Goal: Information Seeking & Learning: Check status

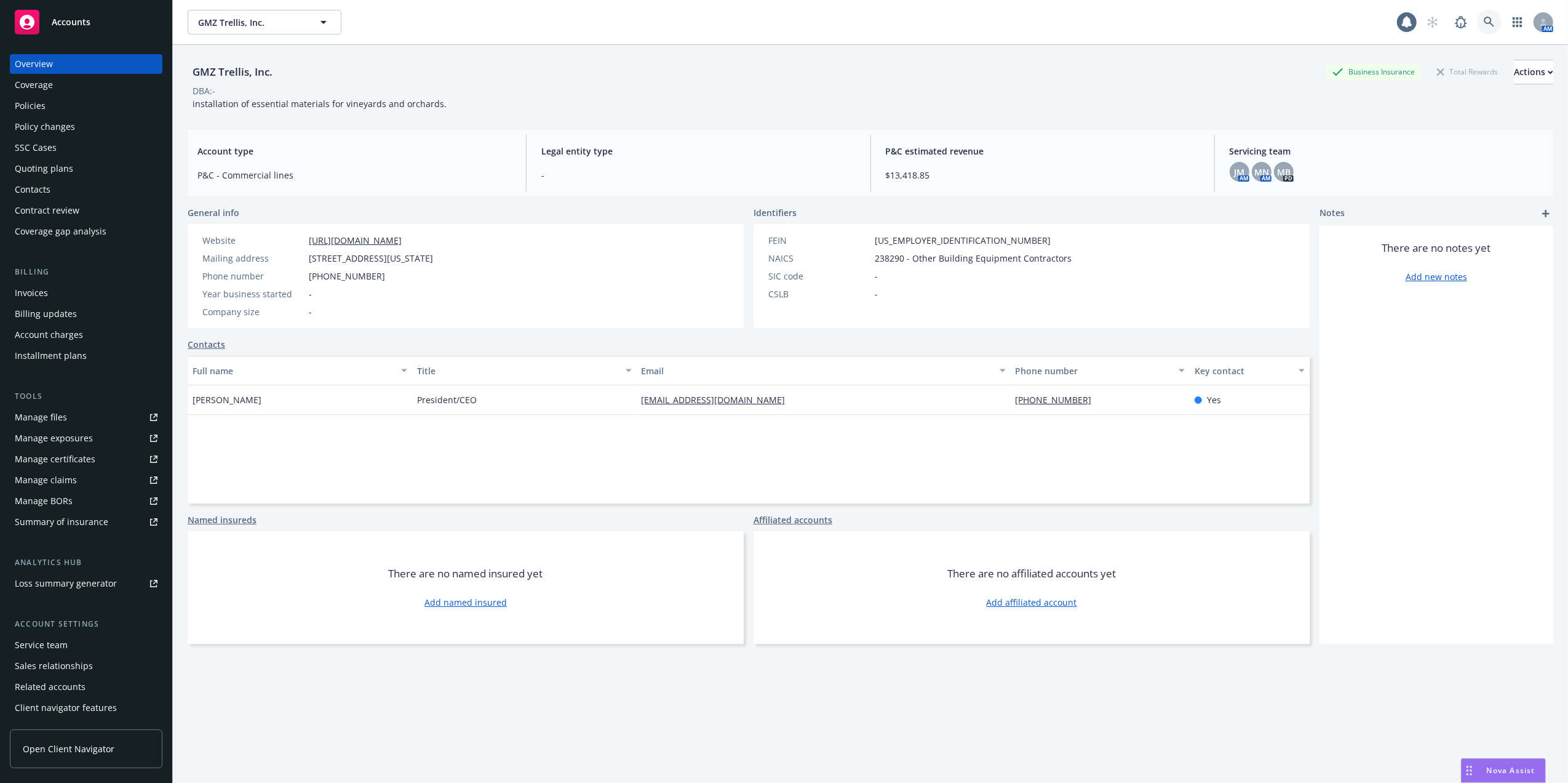
click at [1484, 18] on icon at bounding box center [1489, 22] width 11 height 11
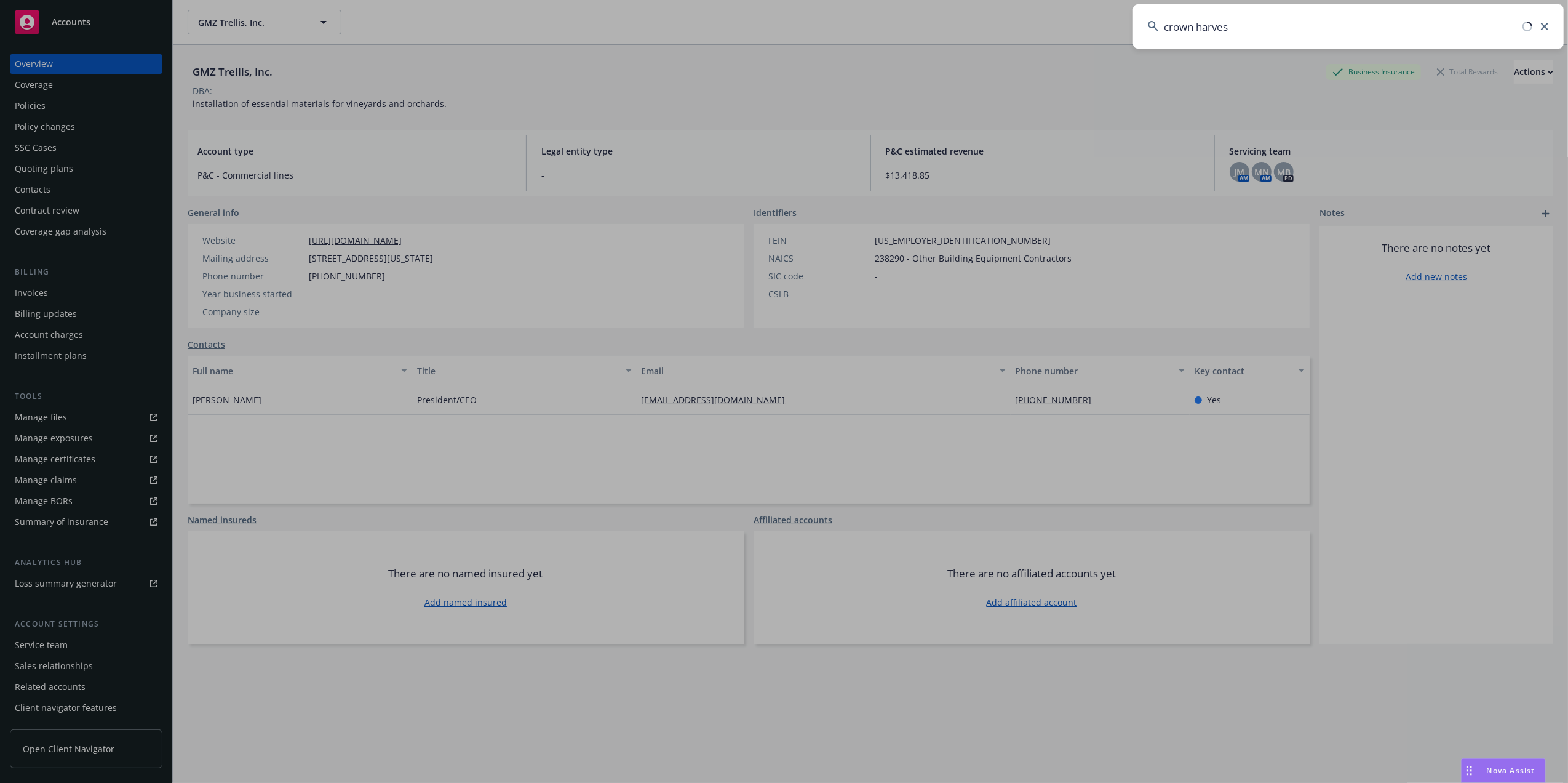
type input "crown harvest"
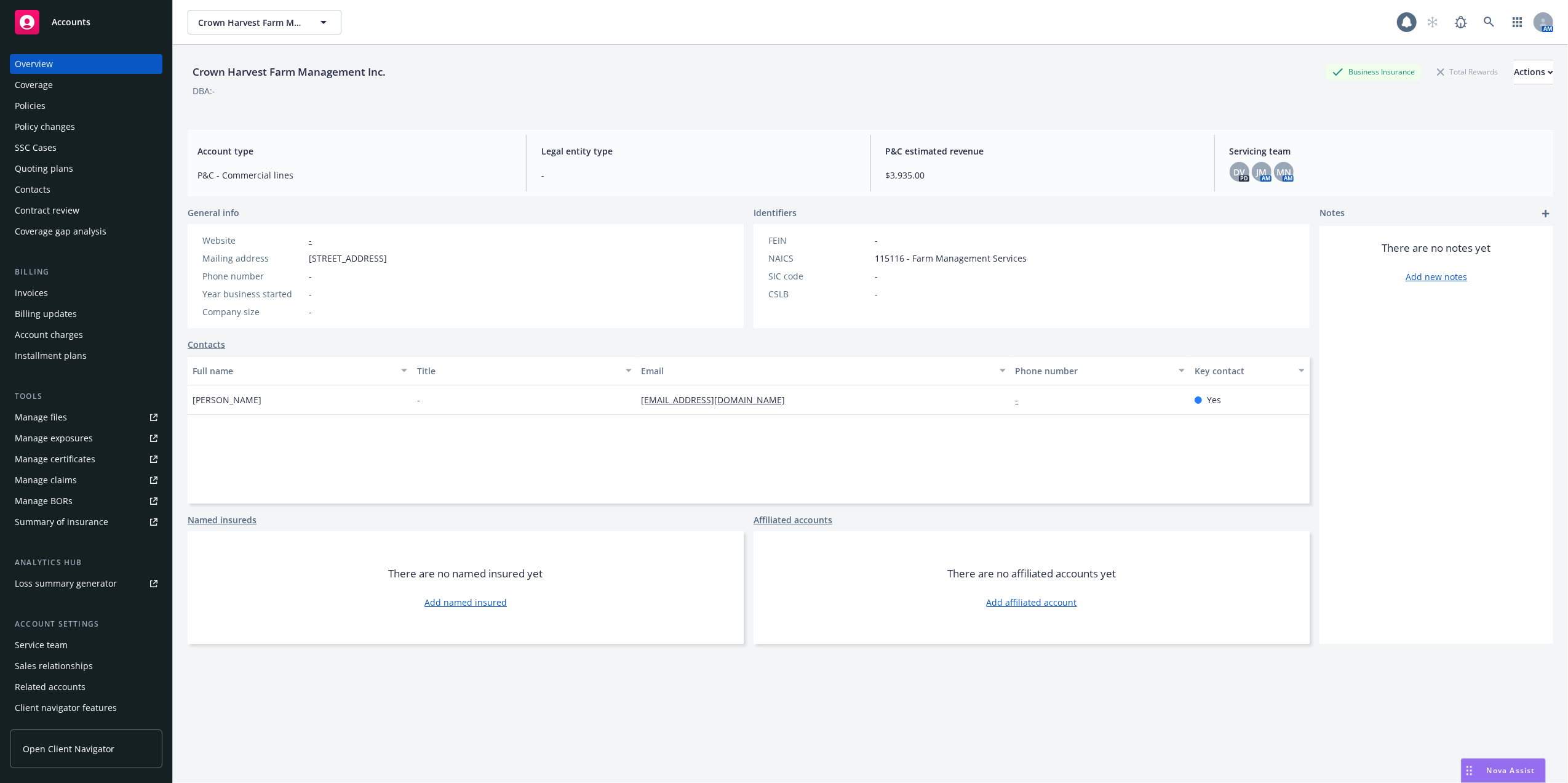
click at [32, 106] on div "Policies" at bounding box center [30, 106] width 31 height 20
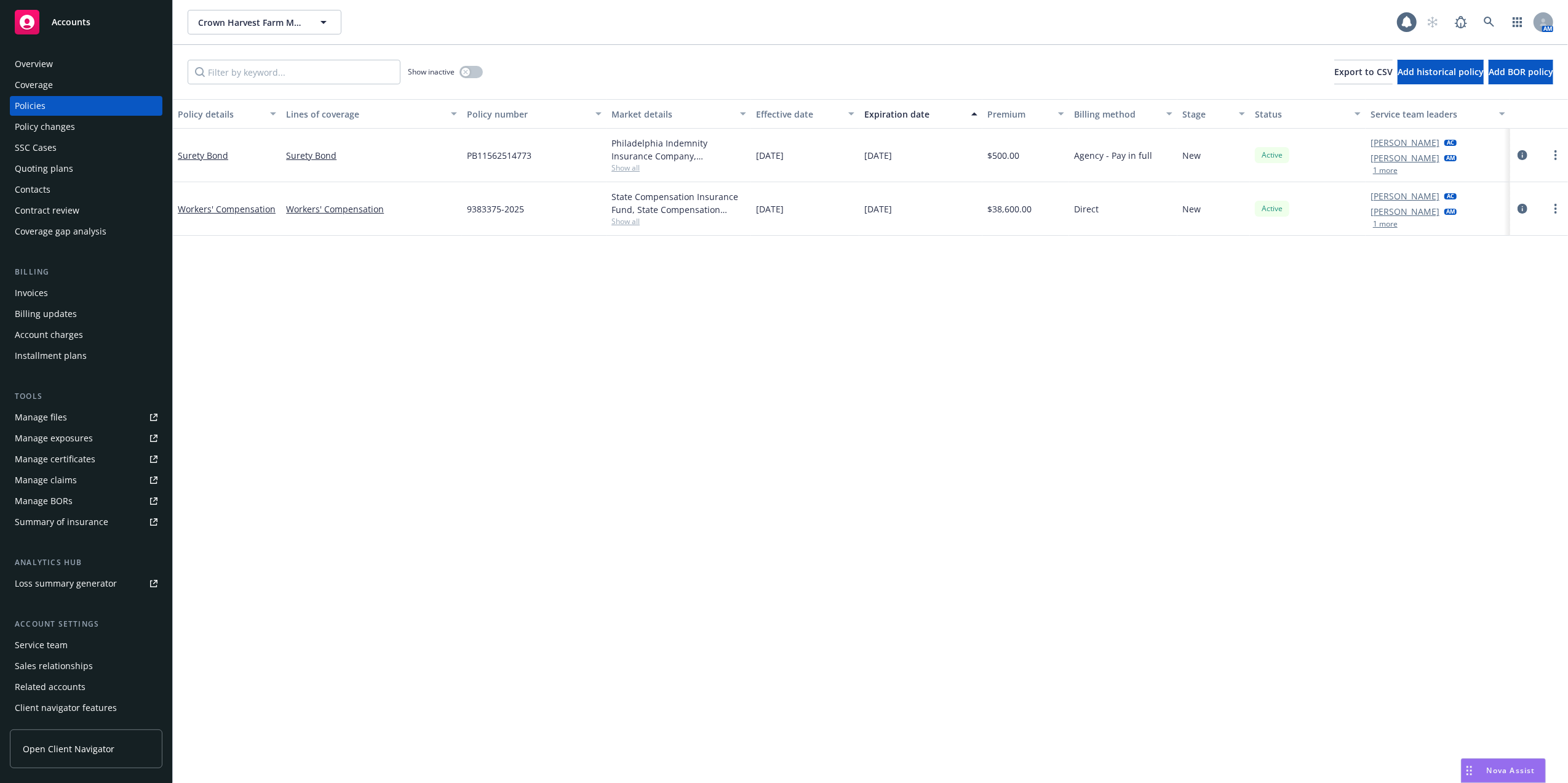
click at [36, 167] on div "Quoting plans" at bounding box center [44, 168] width 58 height 20
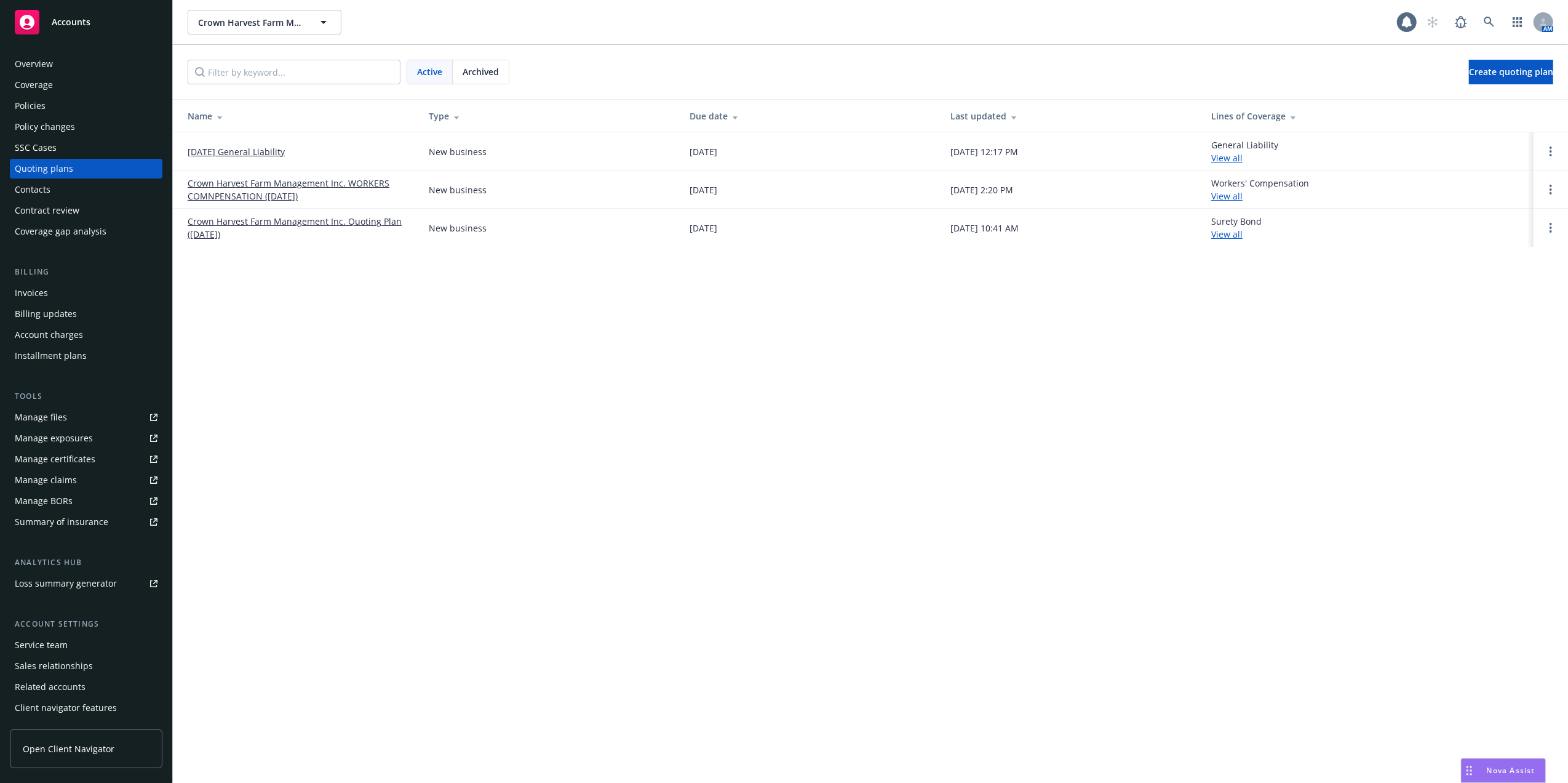
click at [246, 150] on link "09/11/25 General Liability" at bounding box center [236, 152] width 97 height 13
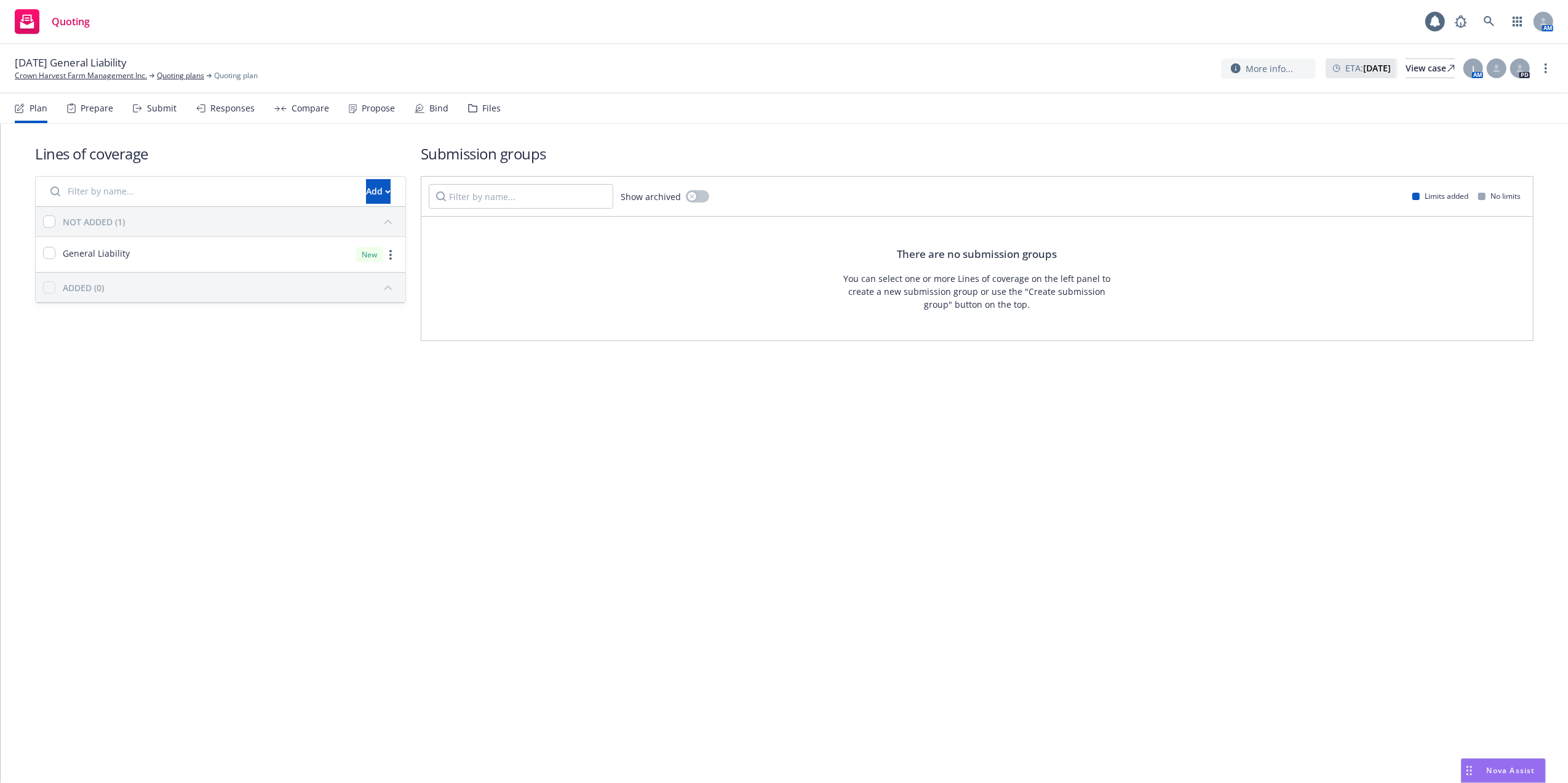
click at [1514, 768] on span "Nova Assist" at bounding box center [1511, 770] width 49 height 10
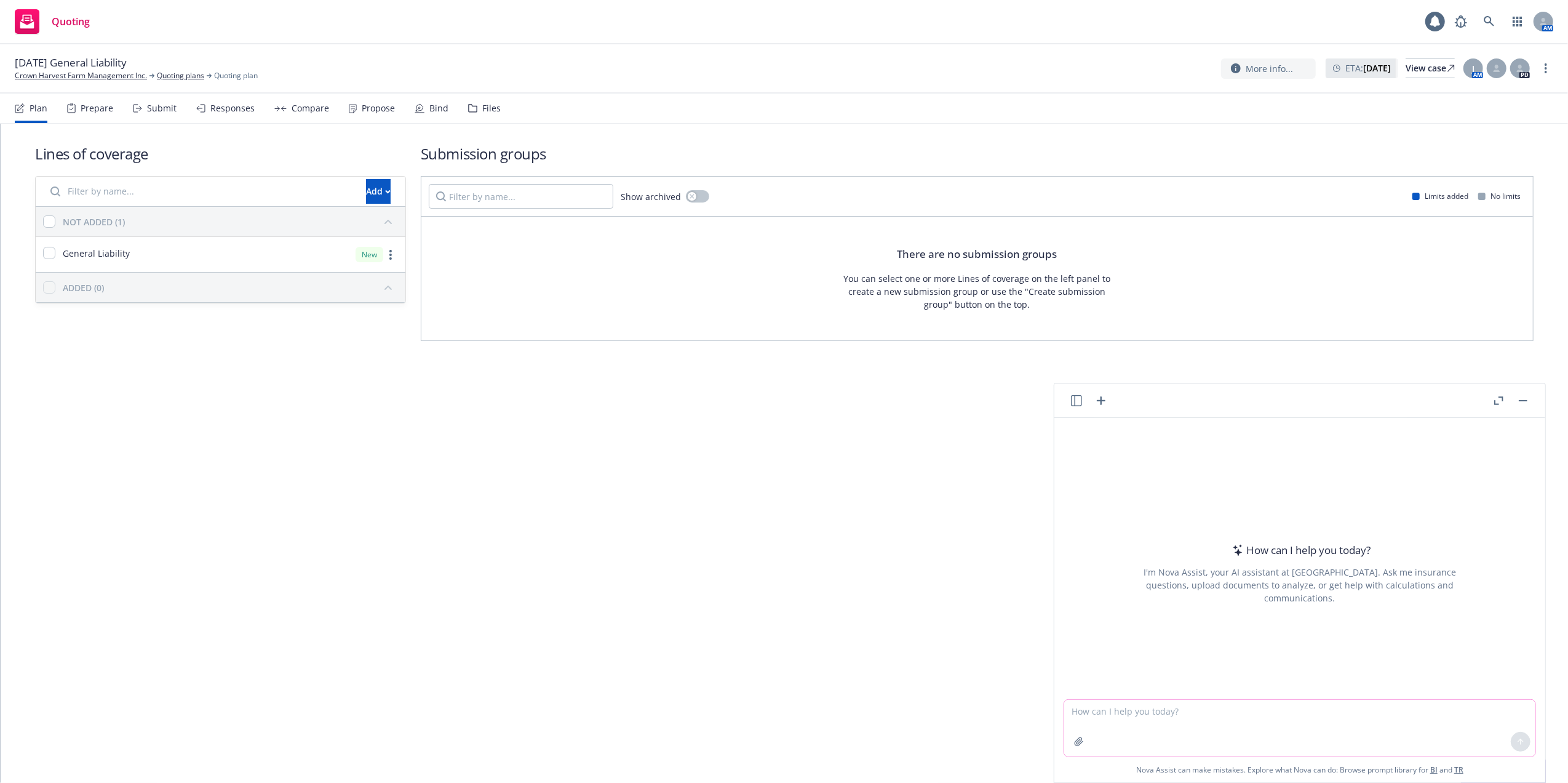
click at [1206, 707] on textarea at bounding box center [1300, 728] width 471 height 56
type textarea "s"
type textarea "General Liability Submission email template, applications attached"
click at [1516, 739] on icon at bounding box center [1520, 741] width 8 height 8
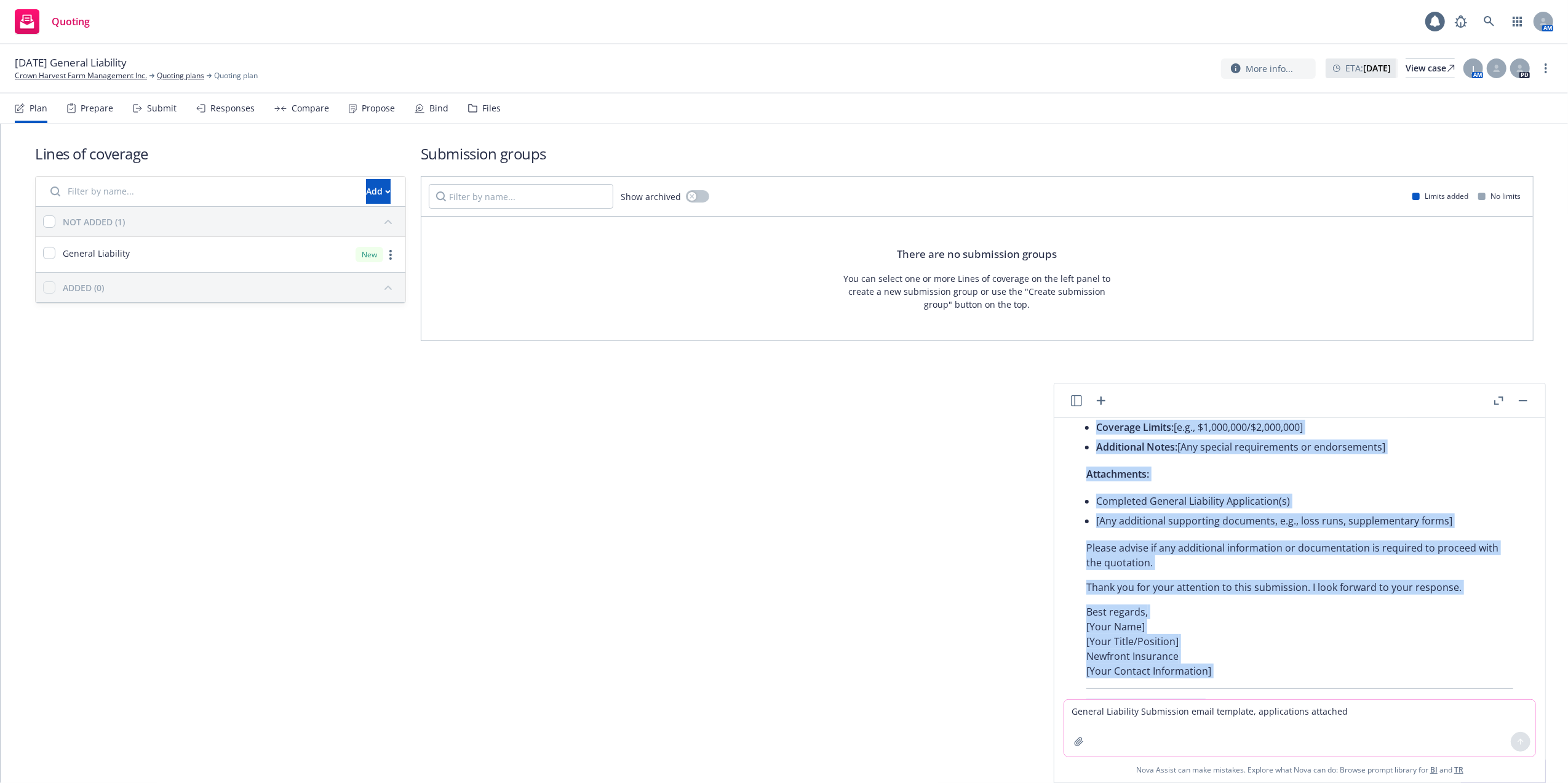
scroll to position [341, 0]
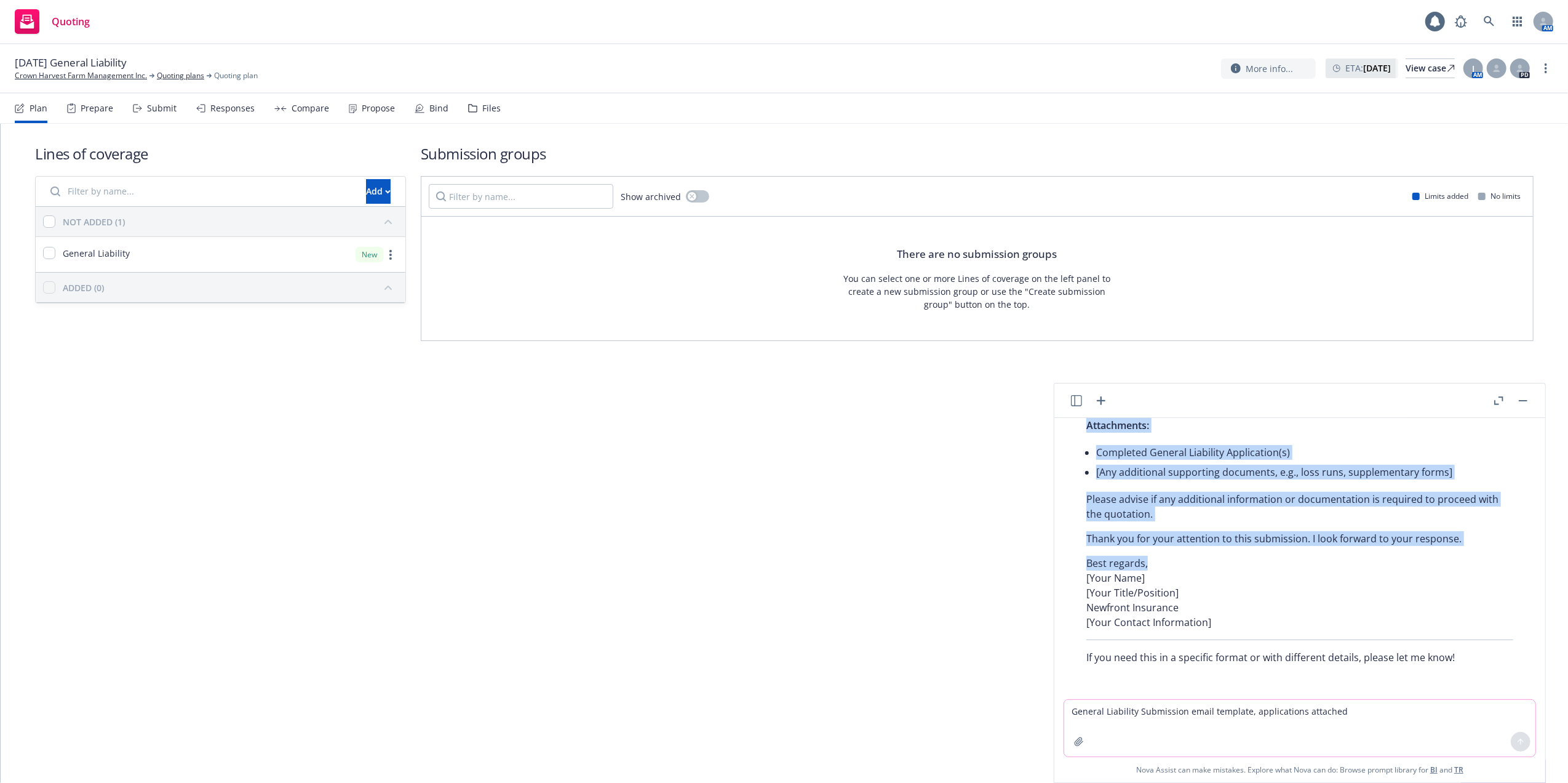
drag, startPoint x: 1085, startPoint y: 449, endPoint x: 1214, endPoint y: 554, distance: 166.3
click at [1214, 554] on div "Certainly! Here’s a professional email template for submitting a General Liabil…" at bounding box center [1299, 398] width 451 height 543
copy div "Subject: General Liability Insurance Submission – [Client Name/Company Name] De…"
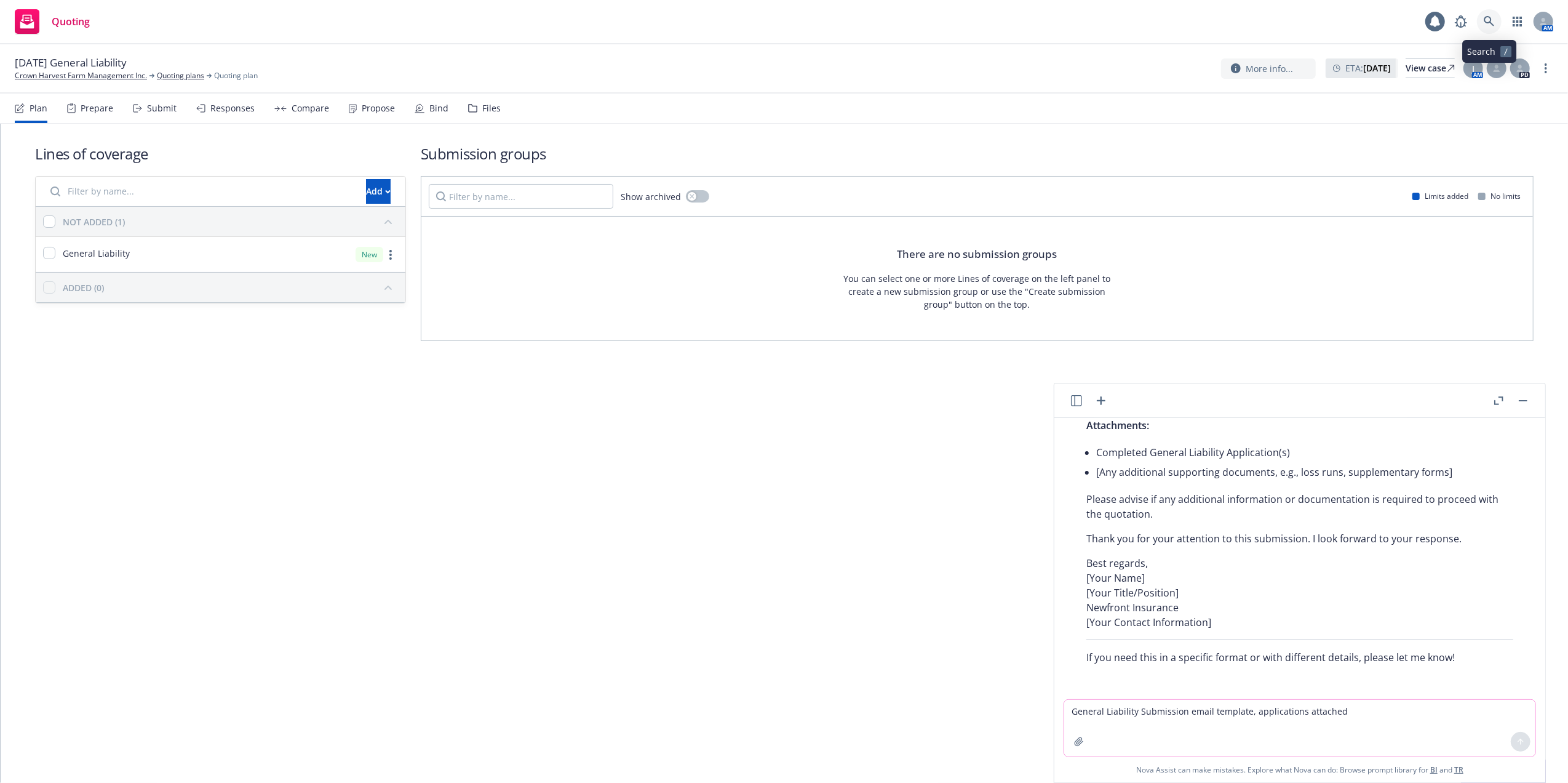
click at [1486, 18] on icon at bounding box center [1489, 21] width 10 height 10
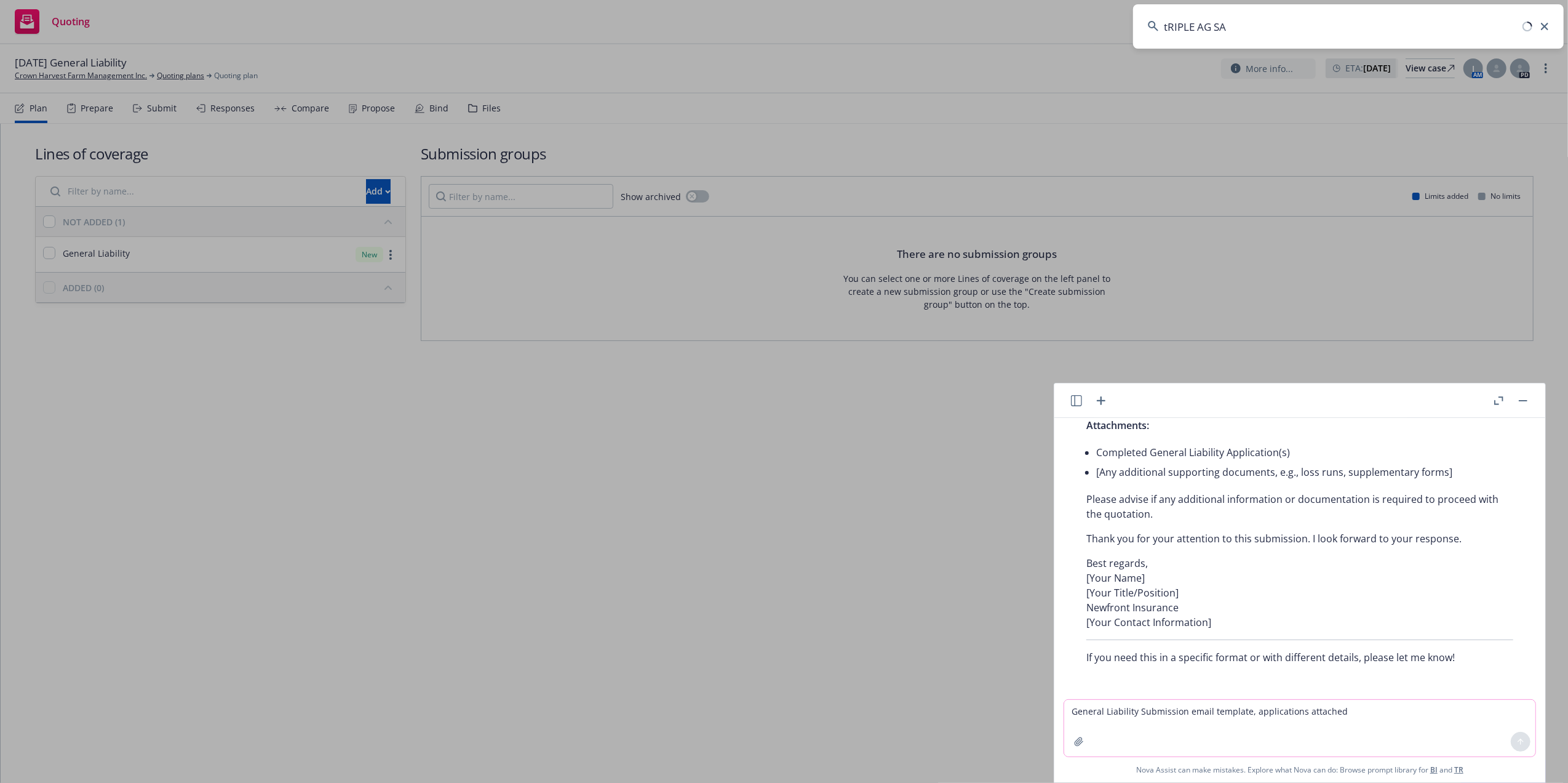
type input "tRIPLE AG SAN"
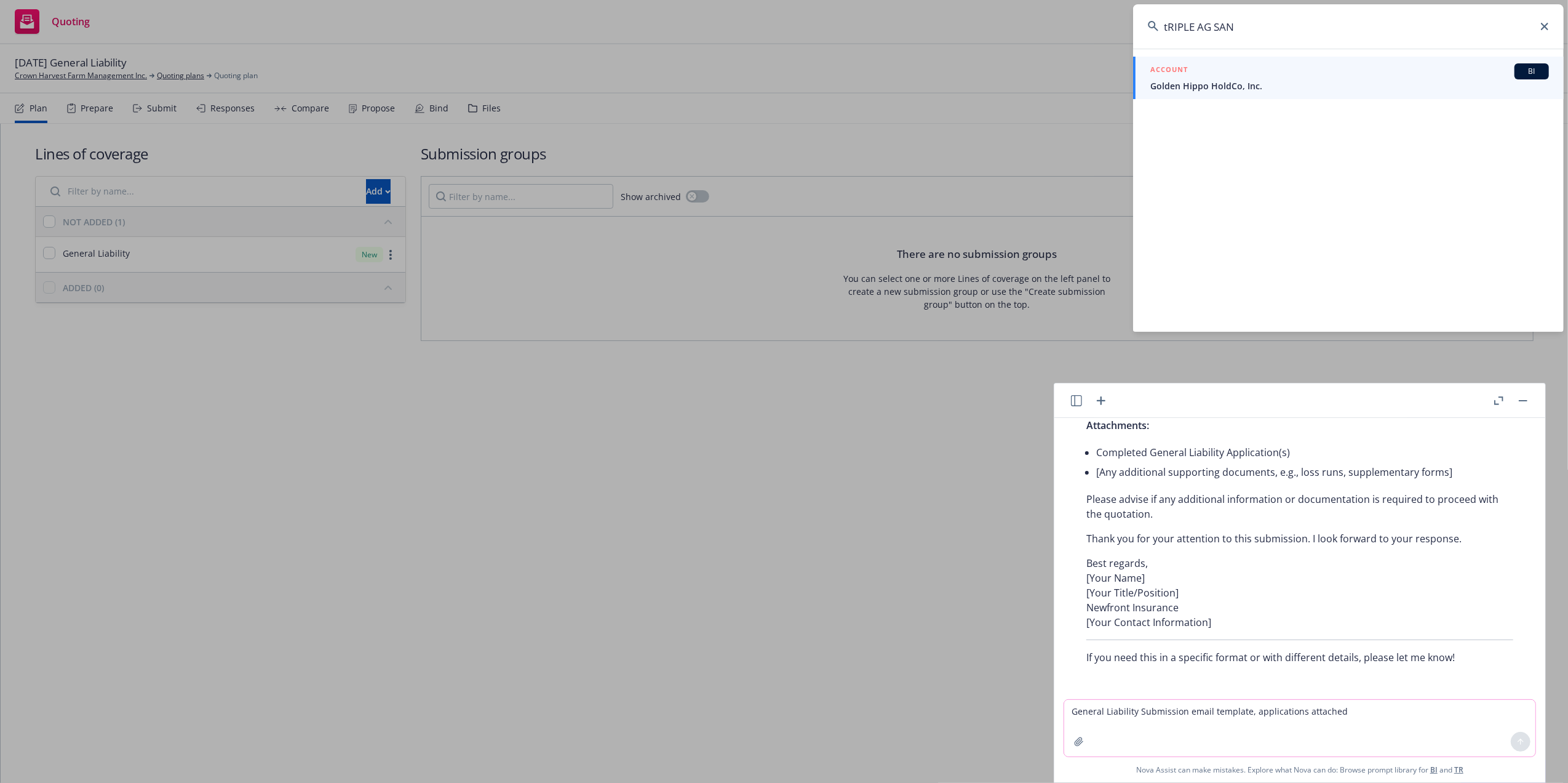
drag, startPoint x: 1256, startPoint y: 26, endPoint x: 1165, endPoint y: 42, distance: 92.4
click at [1163, 40] on input "tRIPLE AG SAN" at bounding box center [1348, 26] width 431 height 44
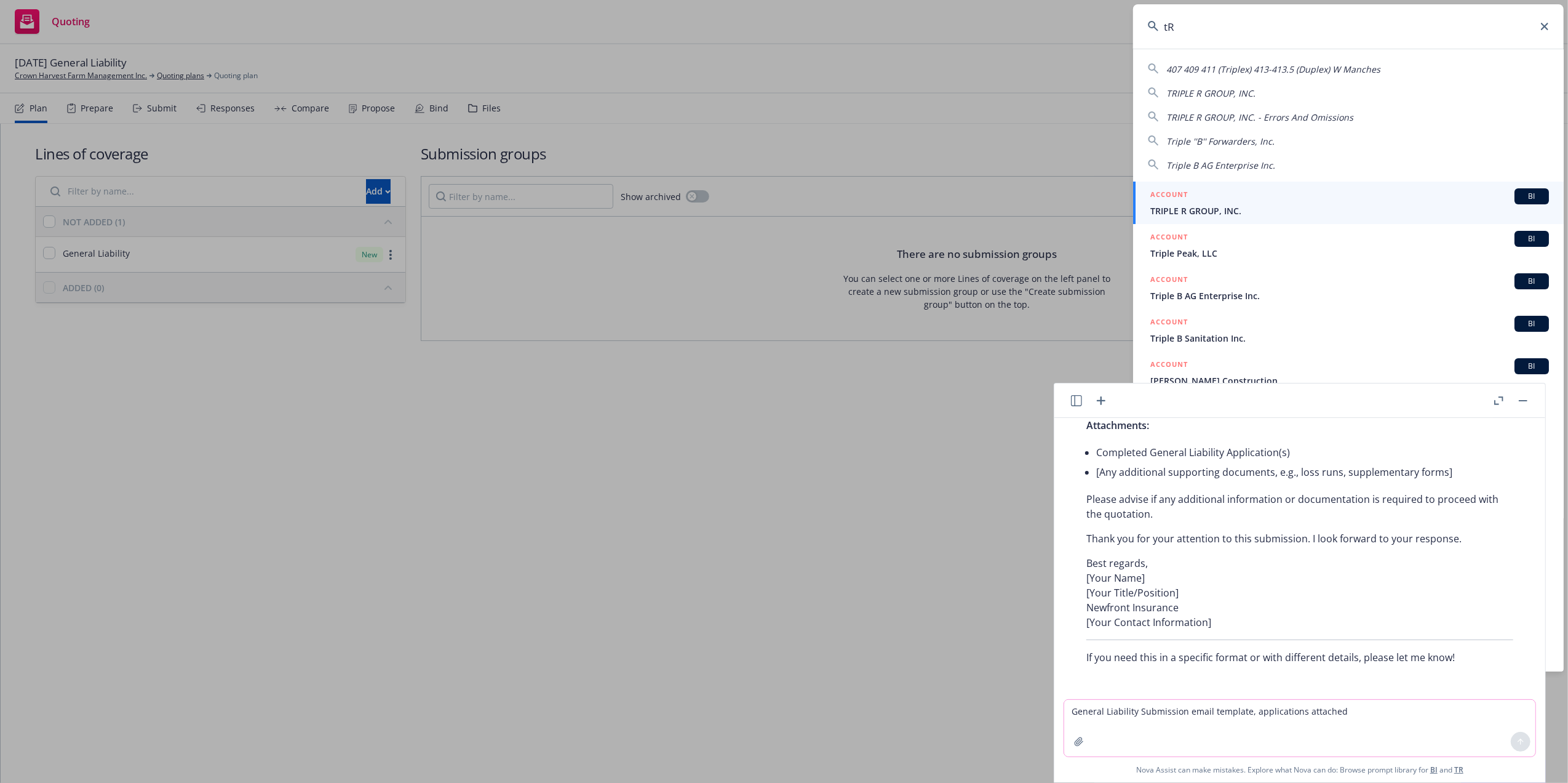
type input "t"
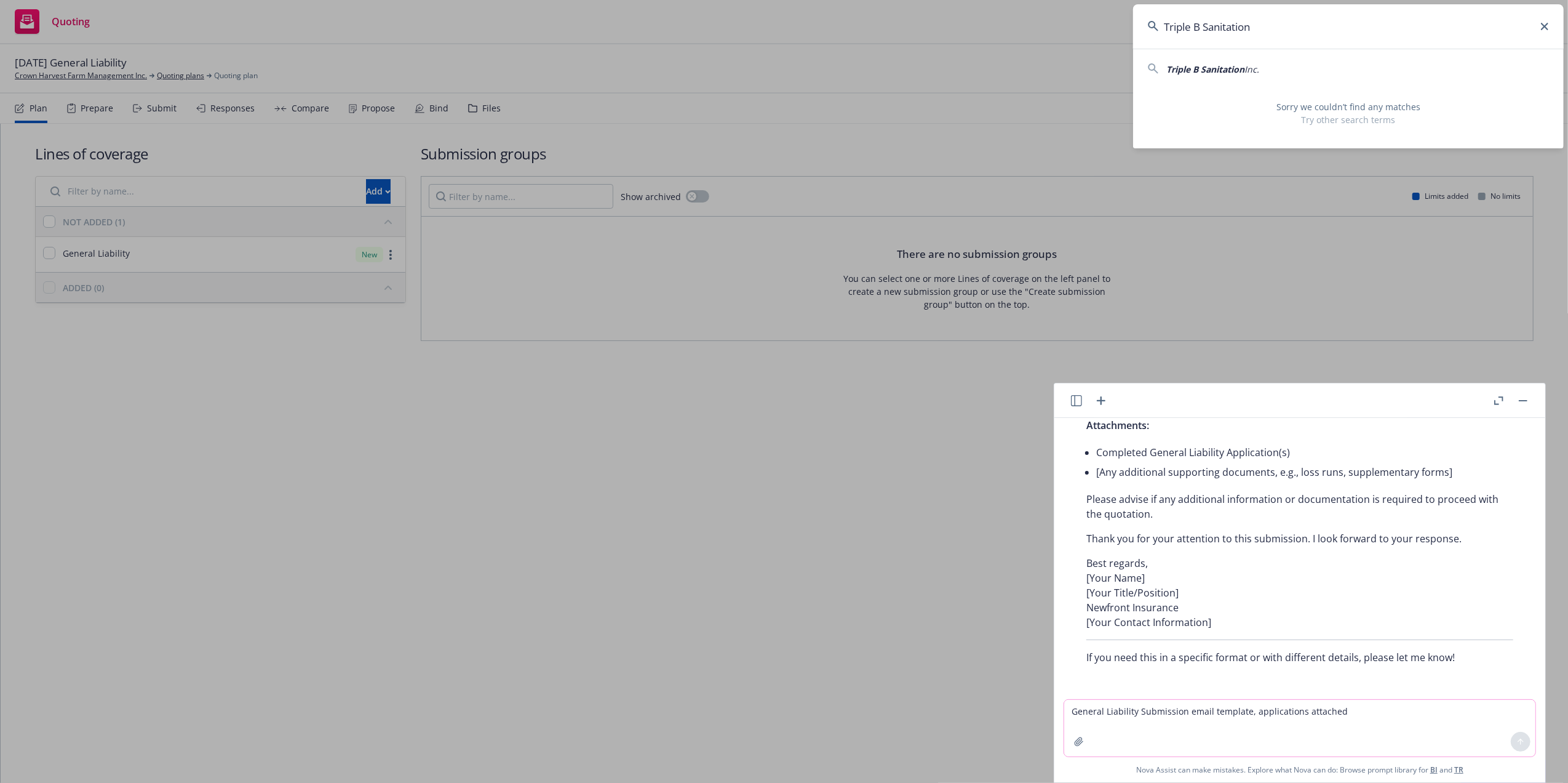
click at [1210, 68] on span "Triple B Sanitation" at bounding box center [1205, 69] width 78 height 12
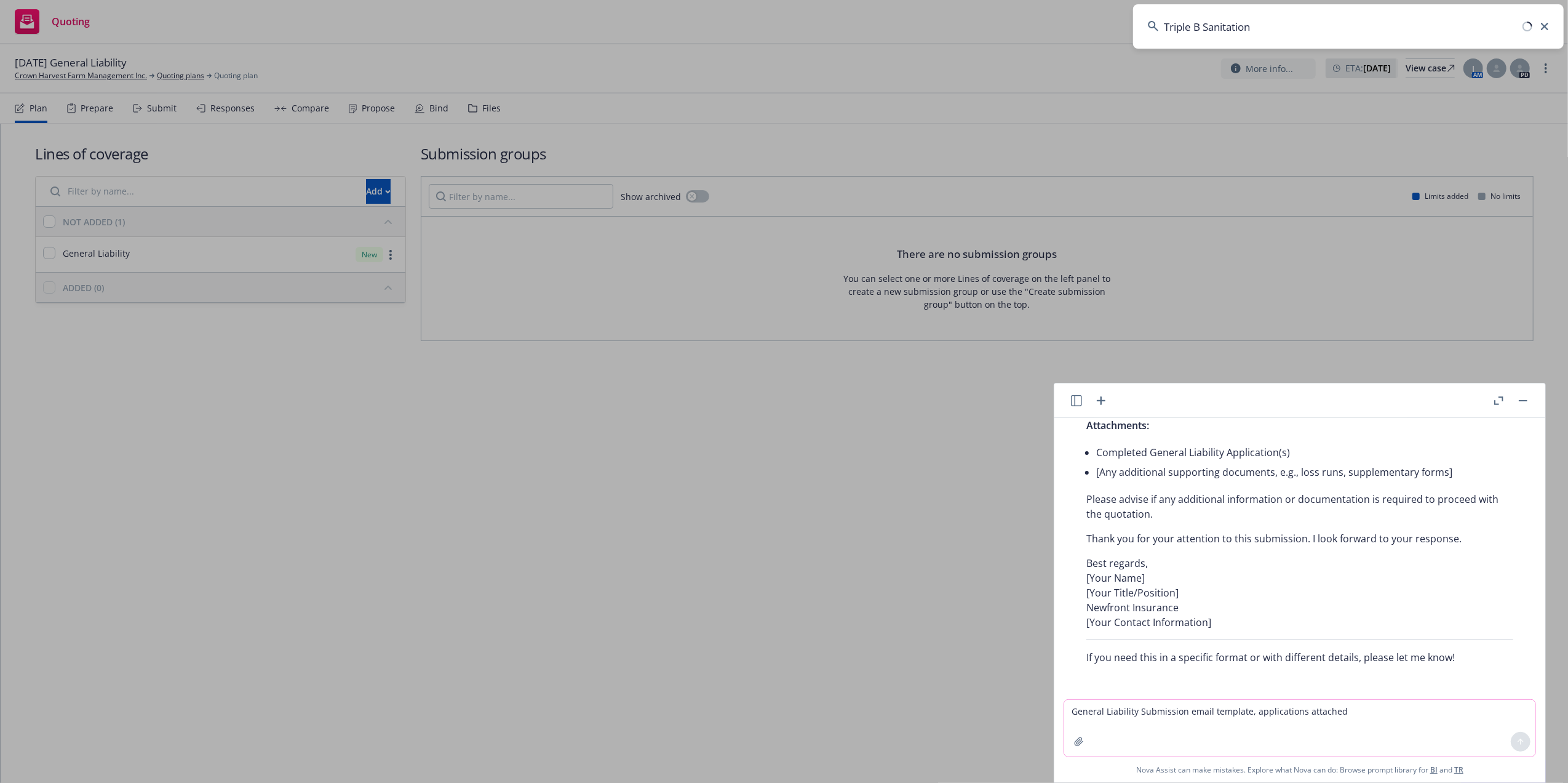
type input "Triple B Sanitation Inc."
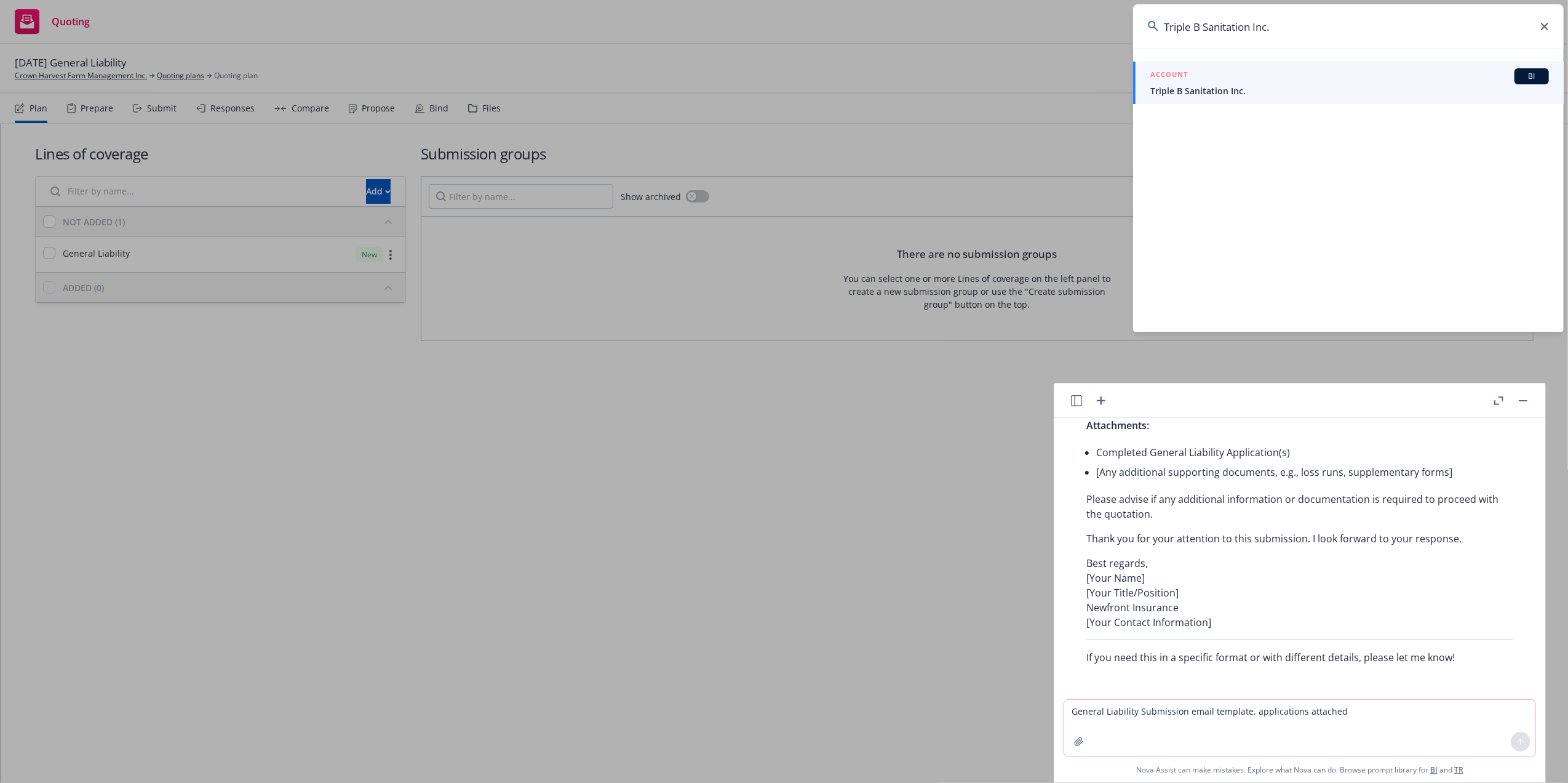
click at [1201, 84] on div "ACCOUNT BI Triple B Sanitation Inc." at bounding box center [1349, 83] width 399 height 29
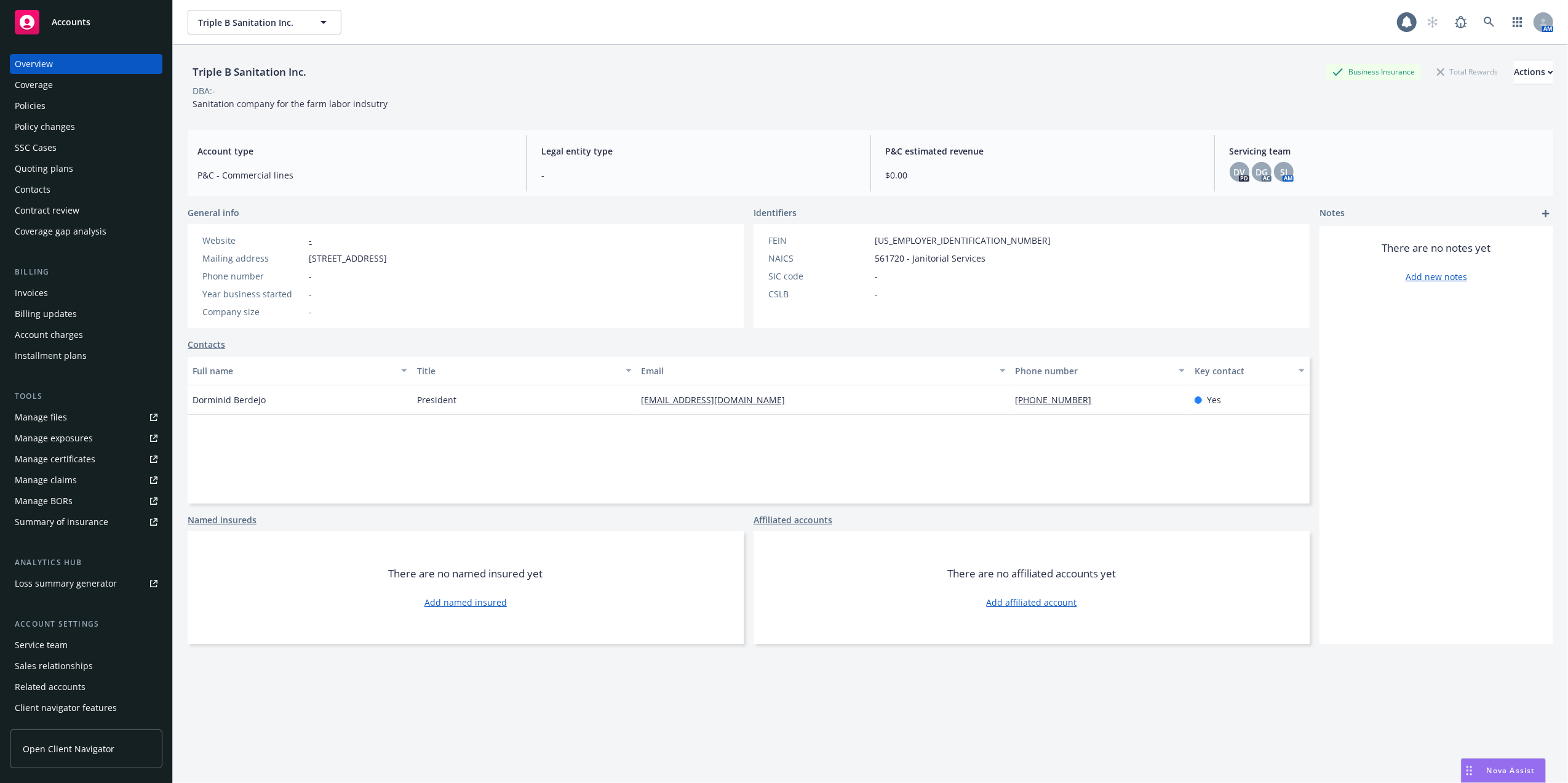
click at [27, 103] on div "Policies" at bounding box center [30, 106] width 31 height 20
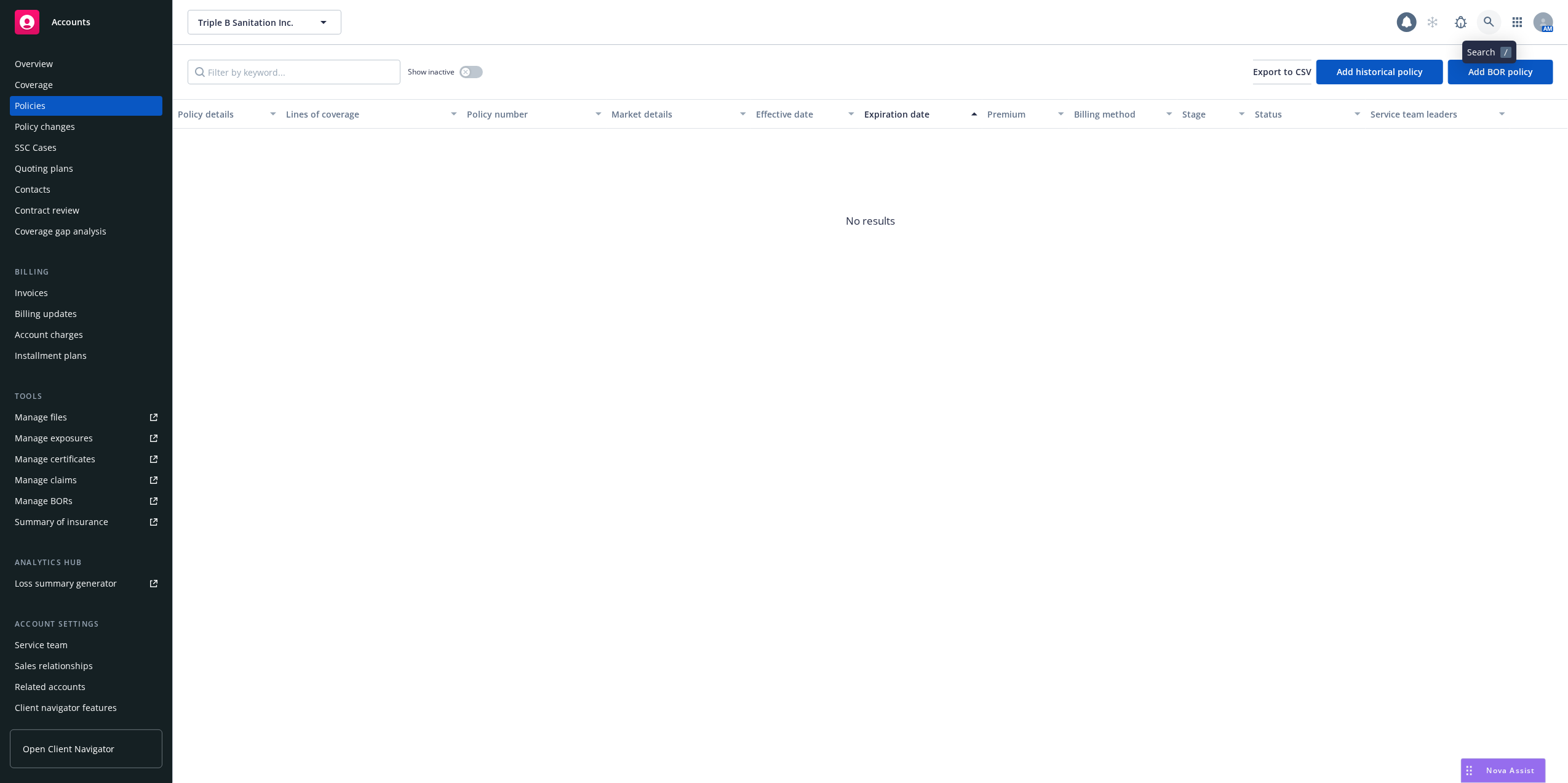
click at [1486, 20] on icon at bounding box center [1489, 22] width 11 height 11
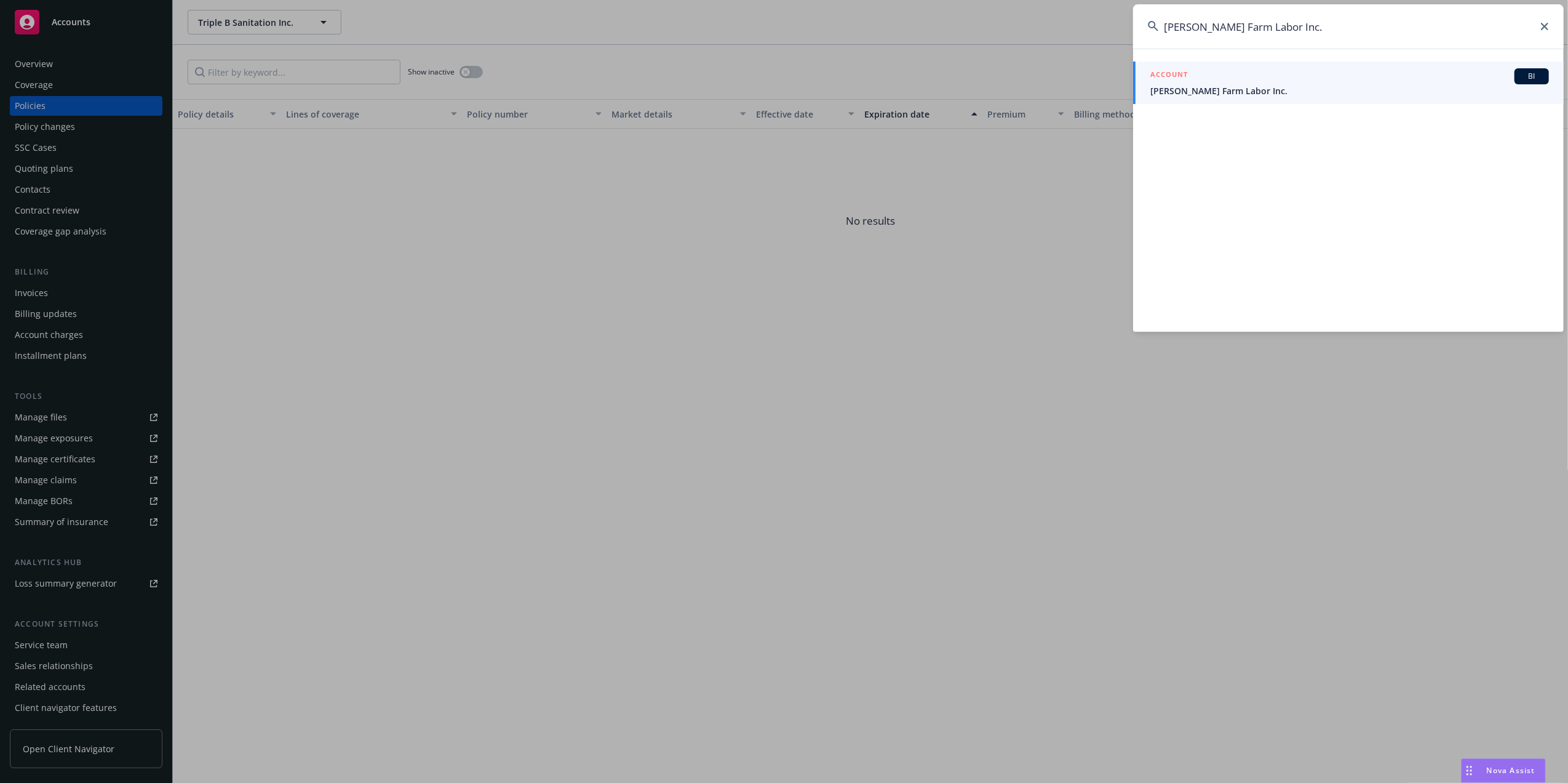
type input "Baez Farm Labor Inc."
drag, startPoint x: 1198, startPoint y: 85, endPoint x: 1194, endPoint y: 79, distance: 7.2
click at [1196, 83] on div "ACCOUNT BI Baez Farm Labor Inc." at bounding box center [1349, 83] width 399 height 29
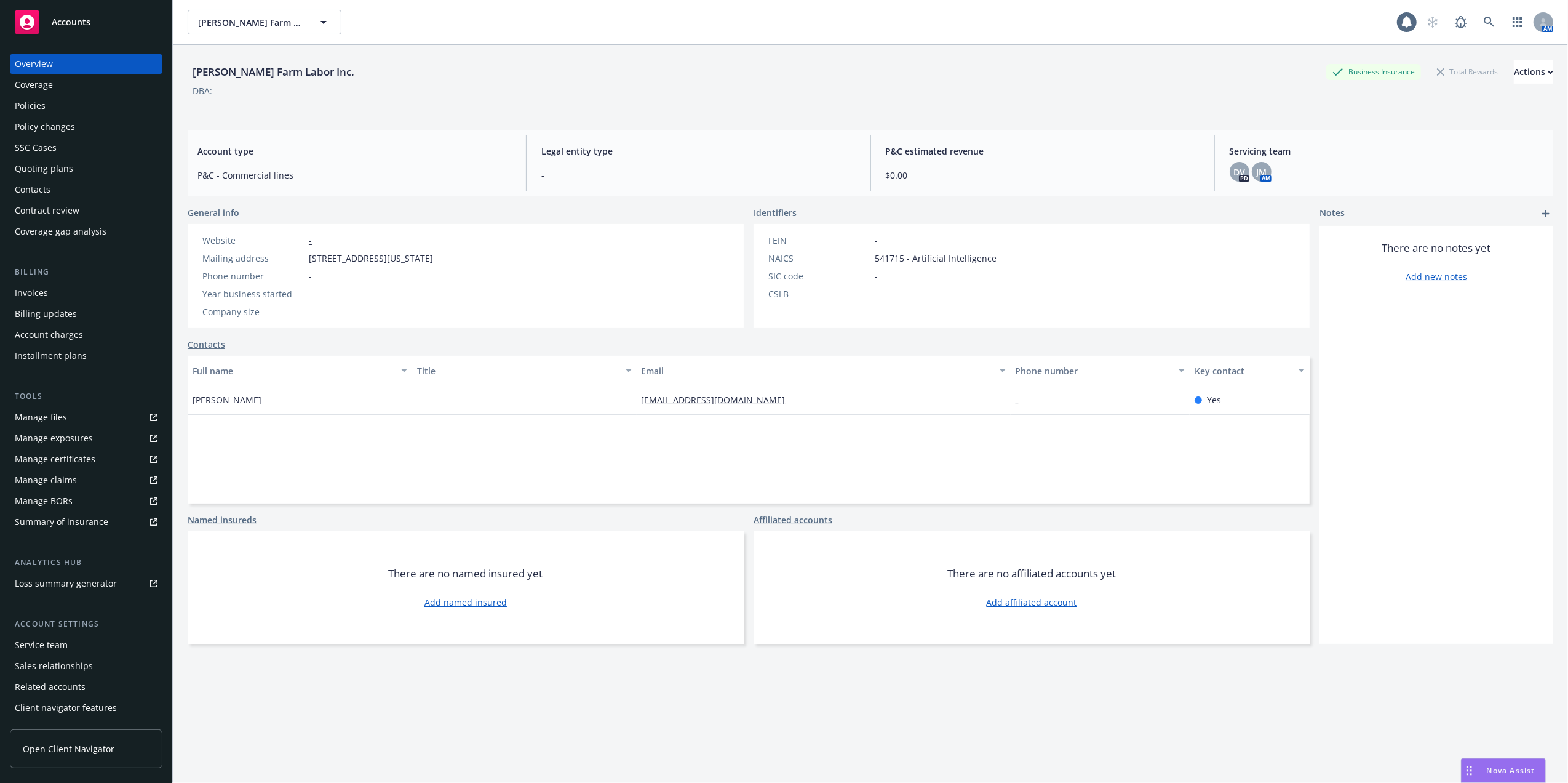
click at [37, 104] on div "Policies" at bounding box center [30, 106] width 31 height 20
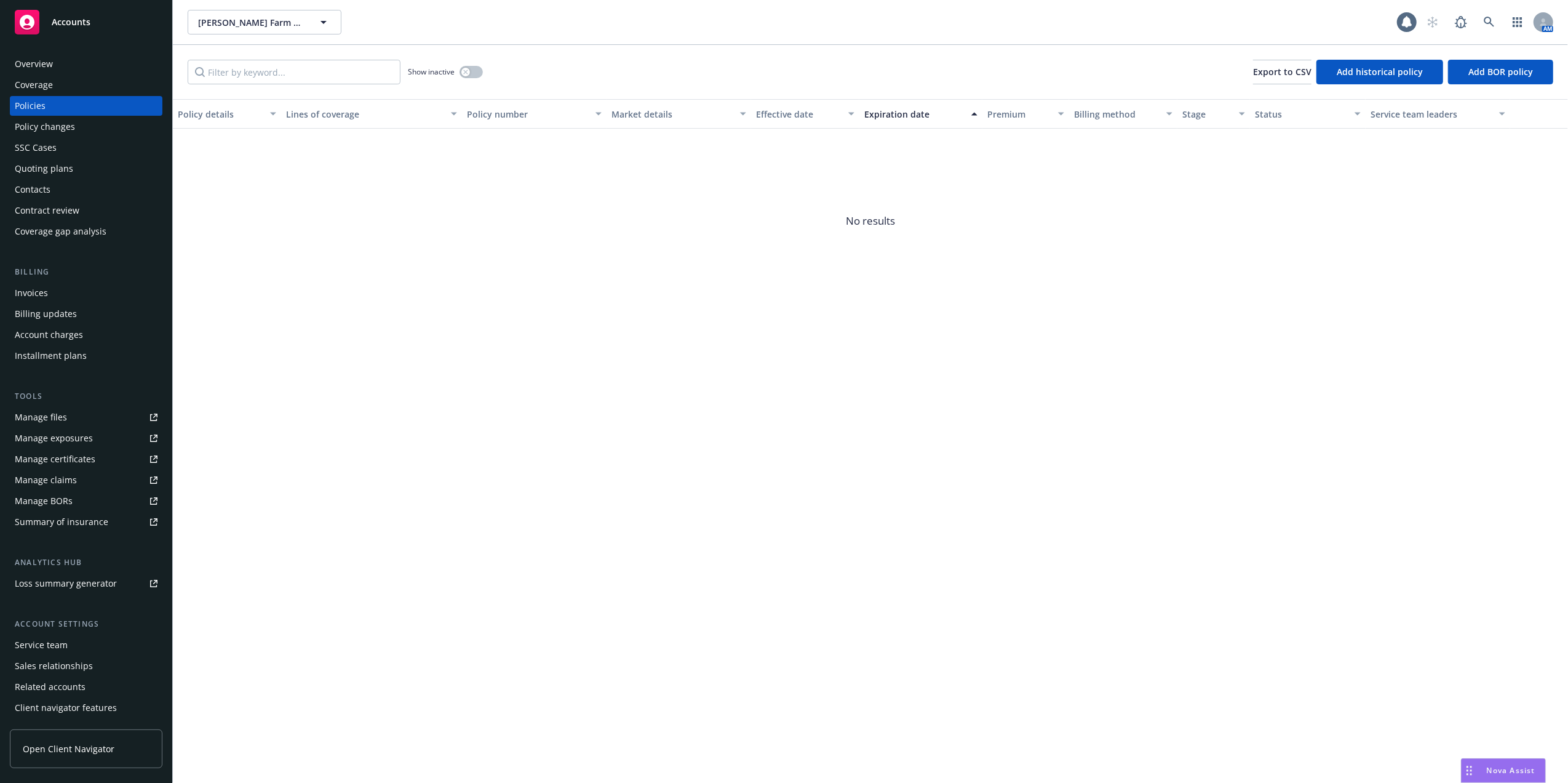
click at [33, 60] on div "Overview" at bounding box center [34, 64] width 38 height 20
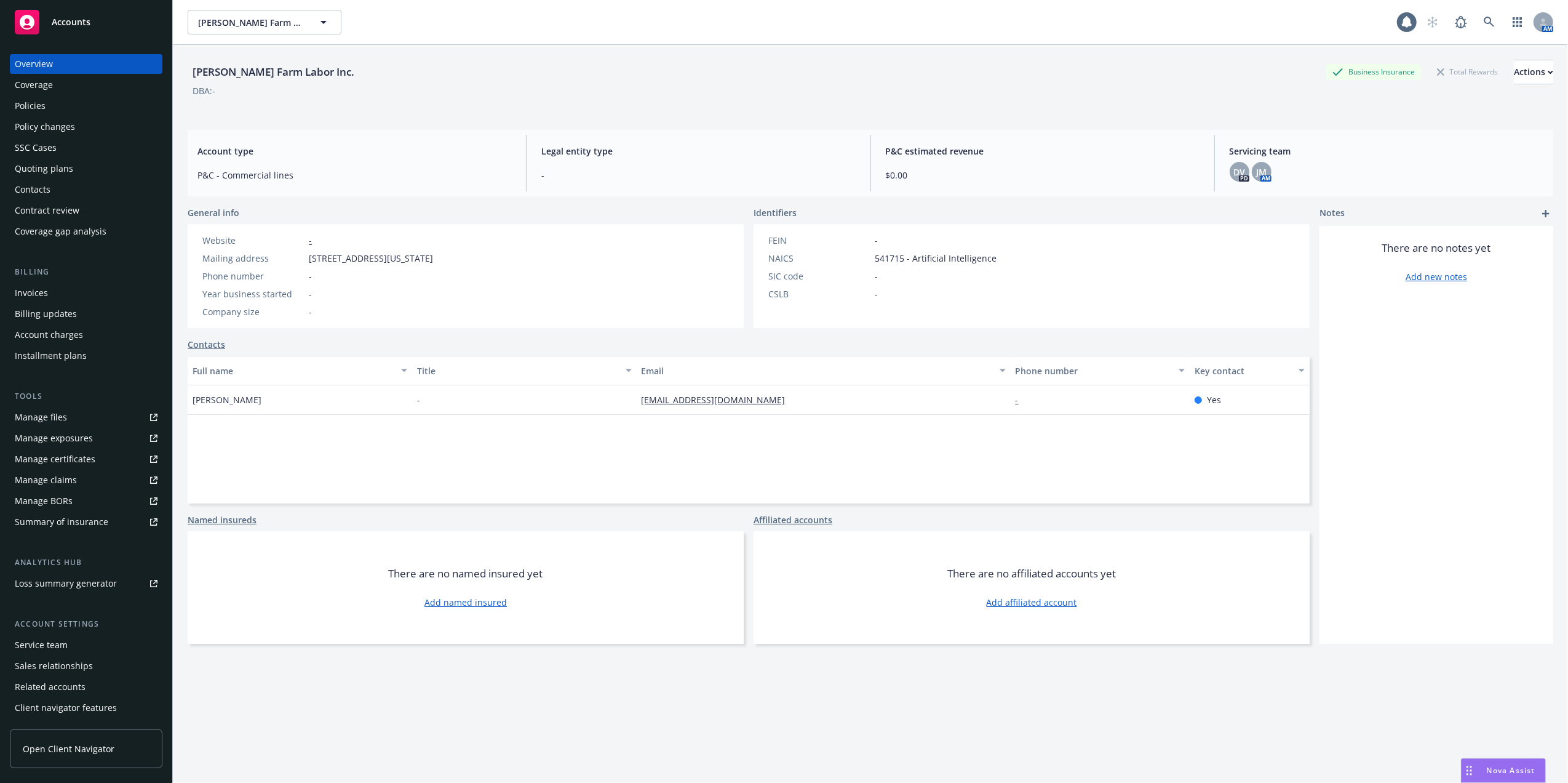
click at [1486, 761] on div "Nova Assist" at bounding box center [1503, 770] width 84 height 24
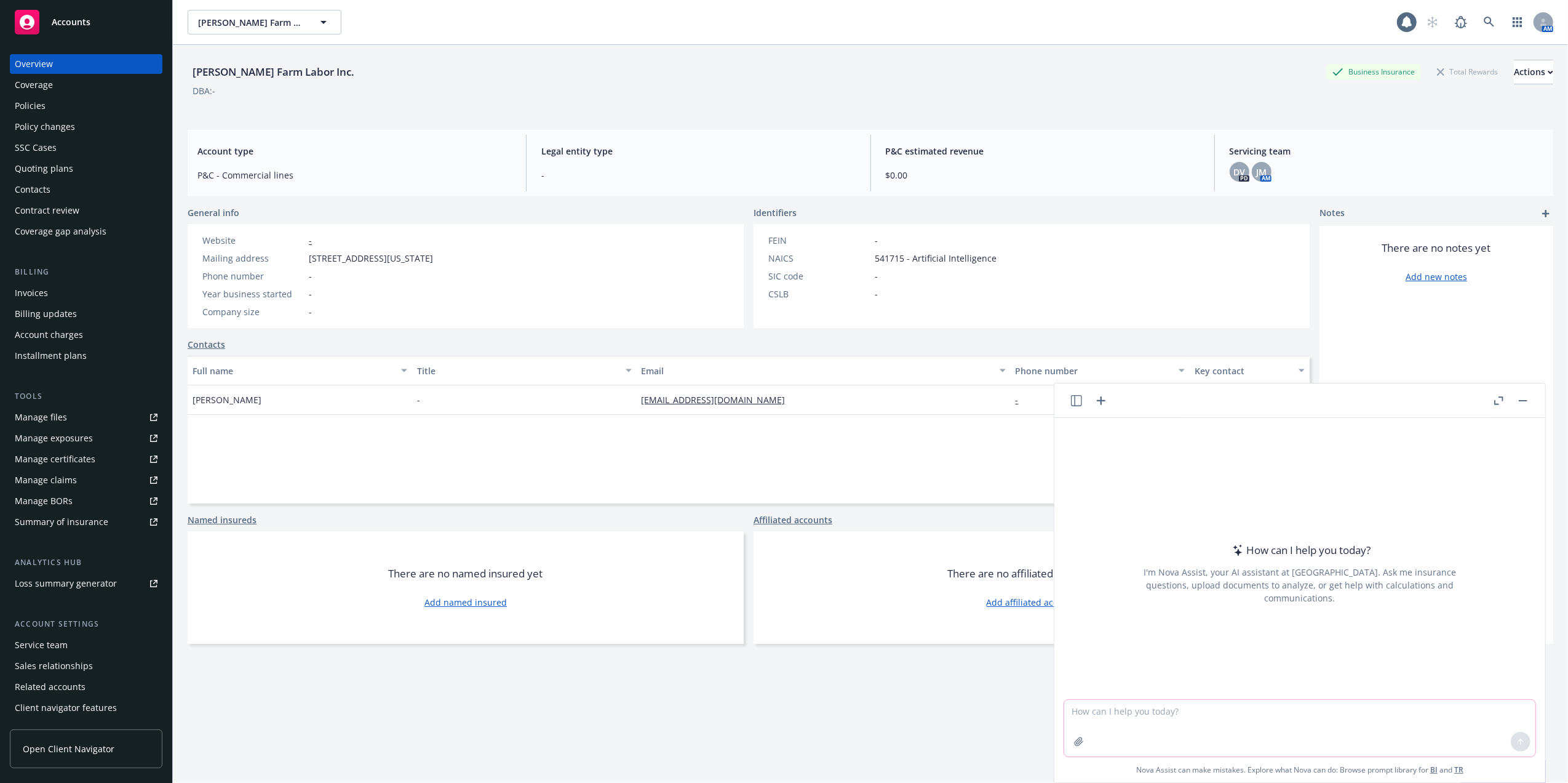
click at [1159, 704] on textarea at bounding box center [1300, 728] width 471 height 56
paste textarea "Hi Javier, Following my voicemail I wanted to reach out and follow up to see wh…"
type textarea "refine email Hi Javier, Following my voicemail I wanted to reach out and follow…"
click at [1516, 737] on icon at bounding box center [1520, 741] width 8 height 8
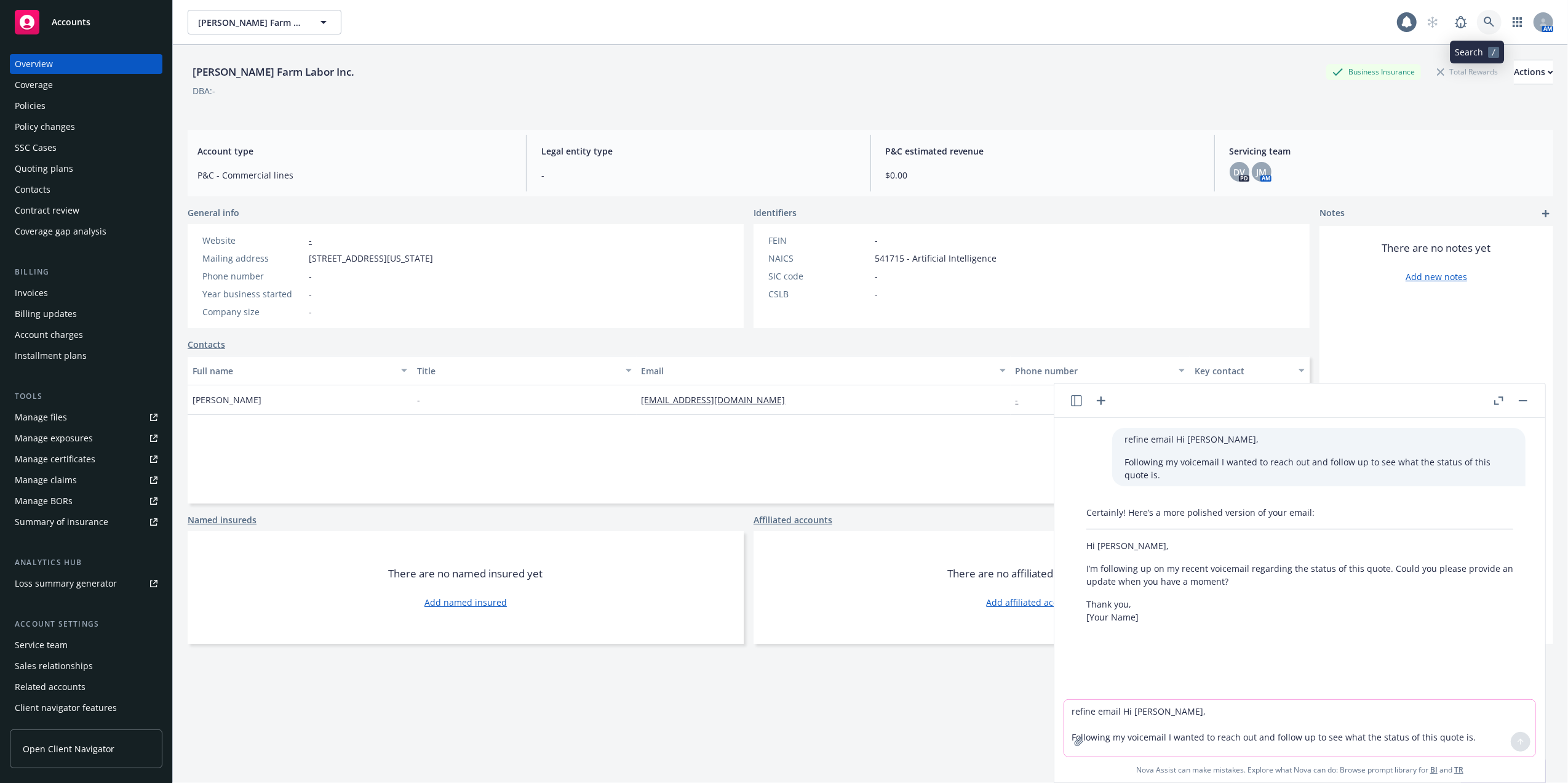
click at [1484, 20] on icon at bounding box center [1489, 22] width 11 height 11
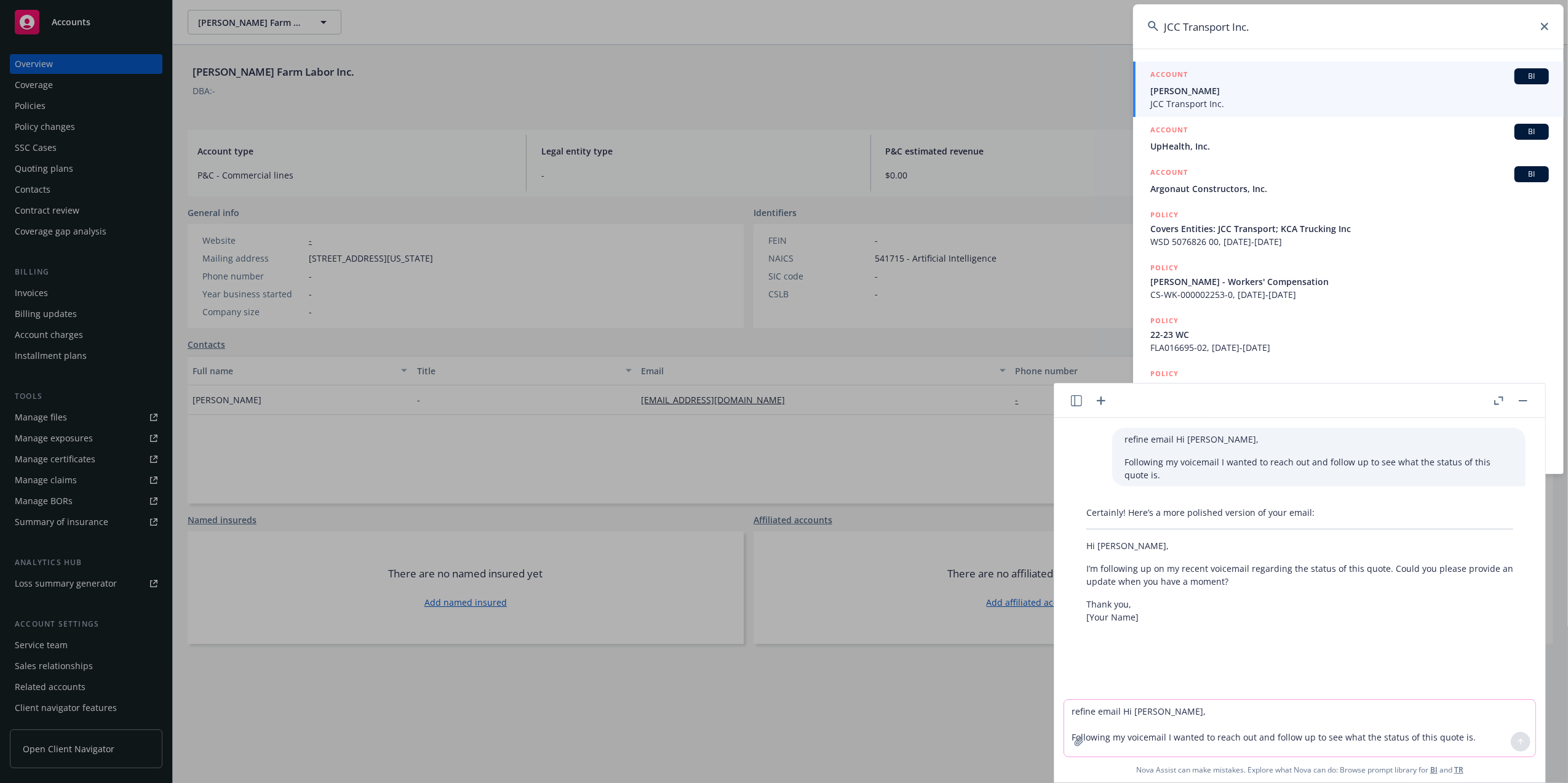
type input "JCC Transport Inc."
click at [1170, 92] on span "Julio Carballo Escalante" at bounding box center [1349, 91] width 399 height 13
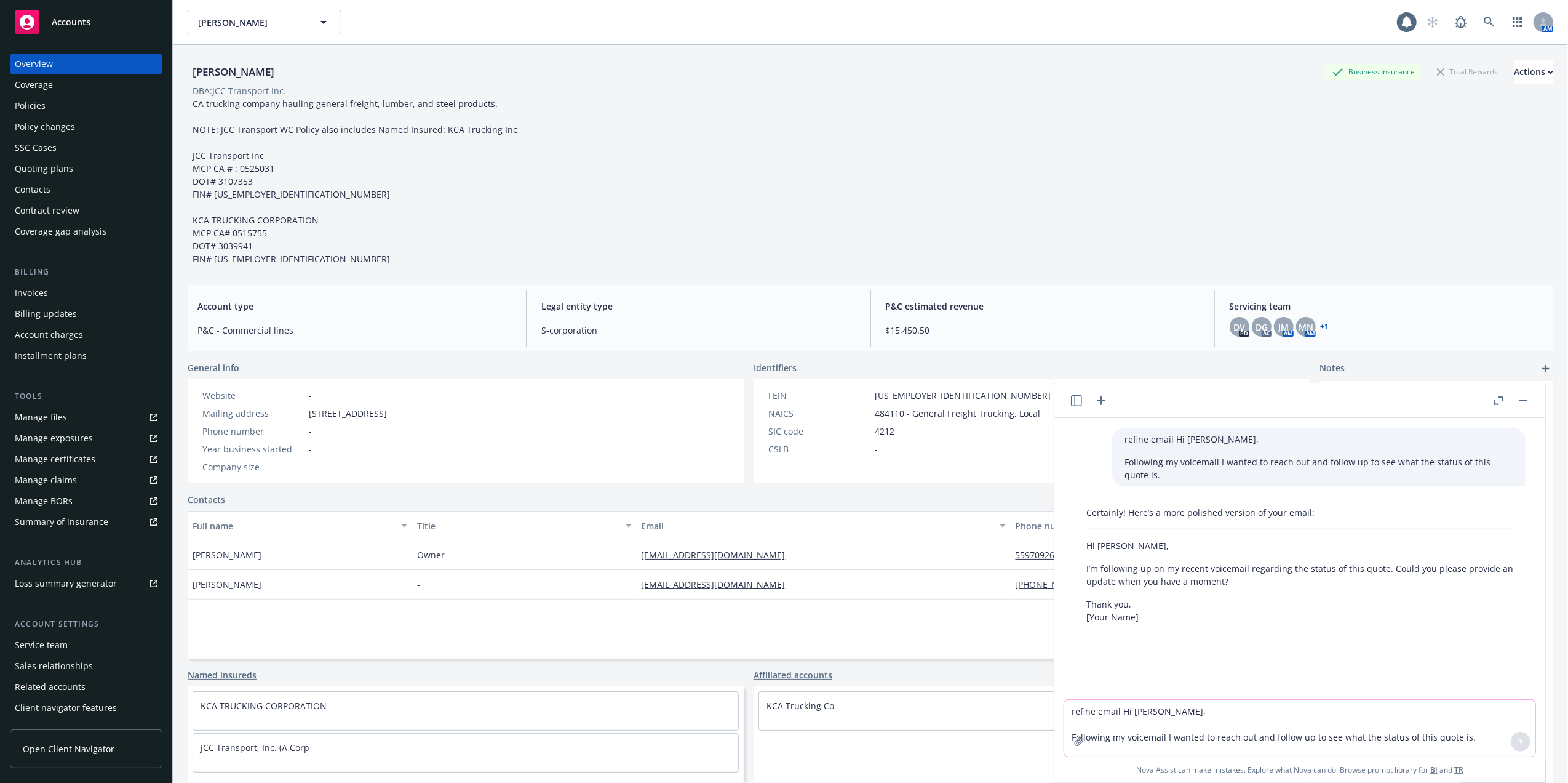
click at [23, 101] on div "Policies" at bounding box center [30, 106] width 31 height 20
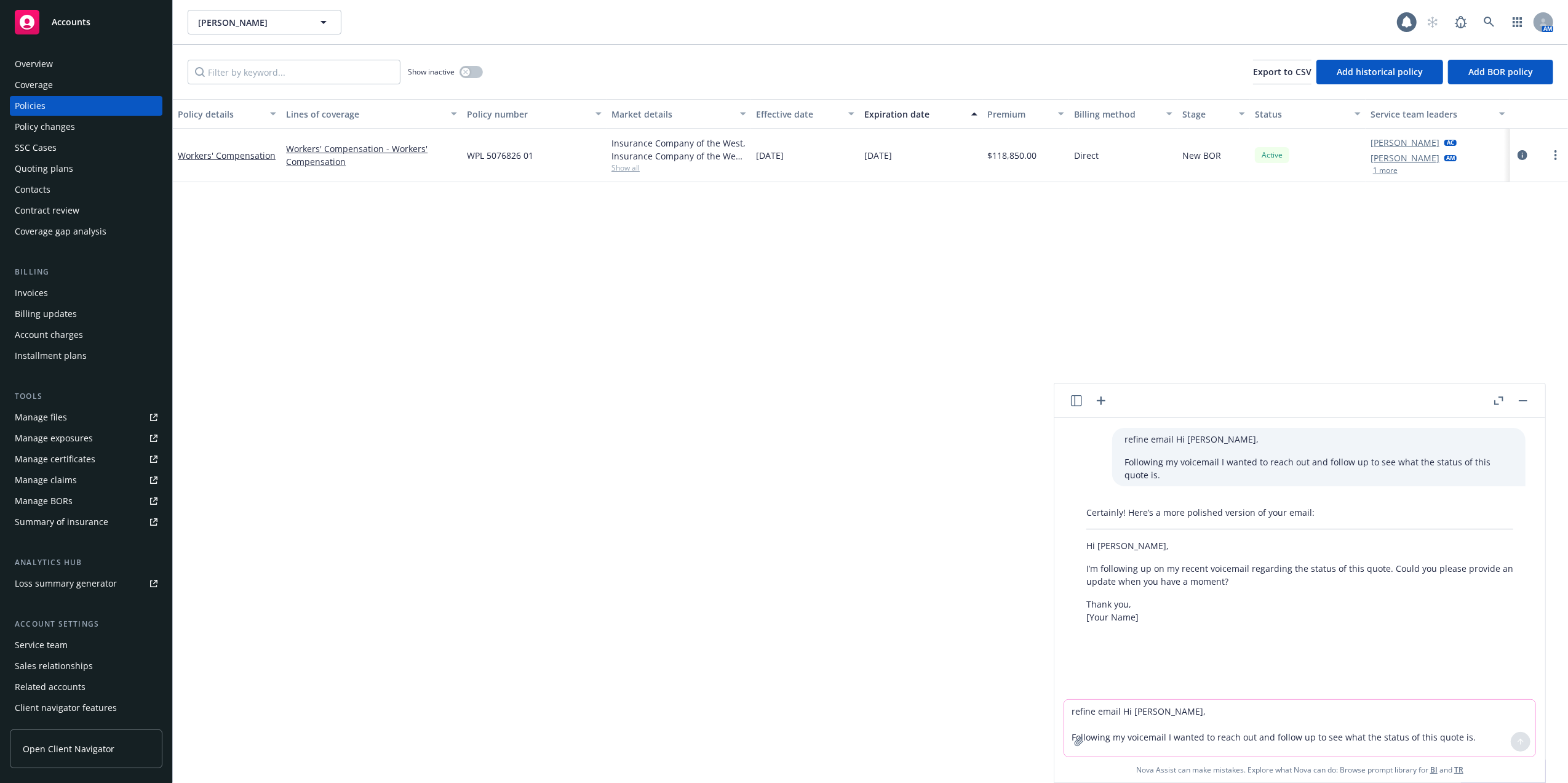
click at [24, 143] on div "SSC Cases" at bounding box center [35, 147] width 42 height 20
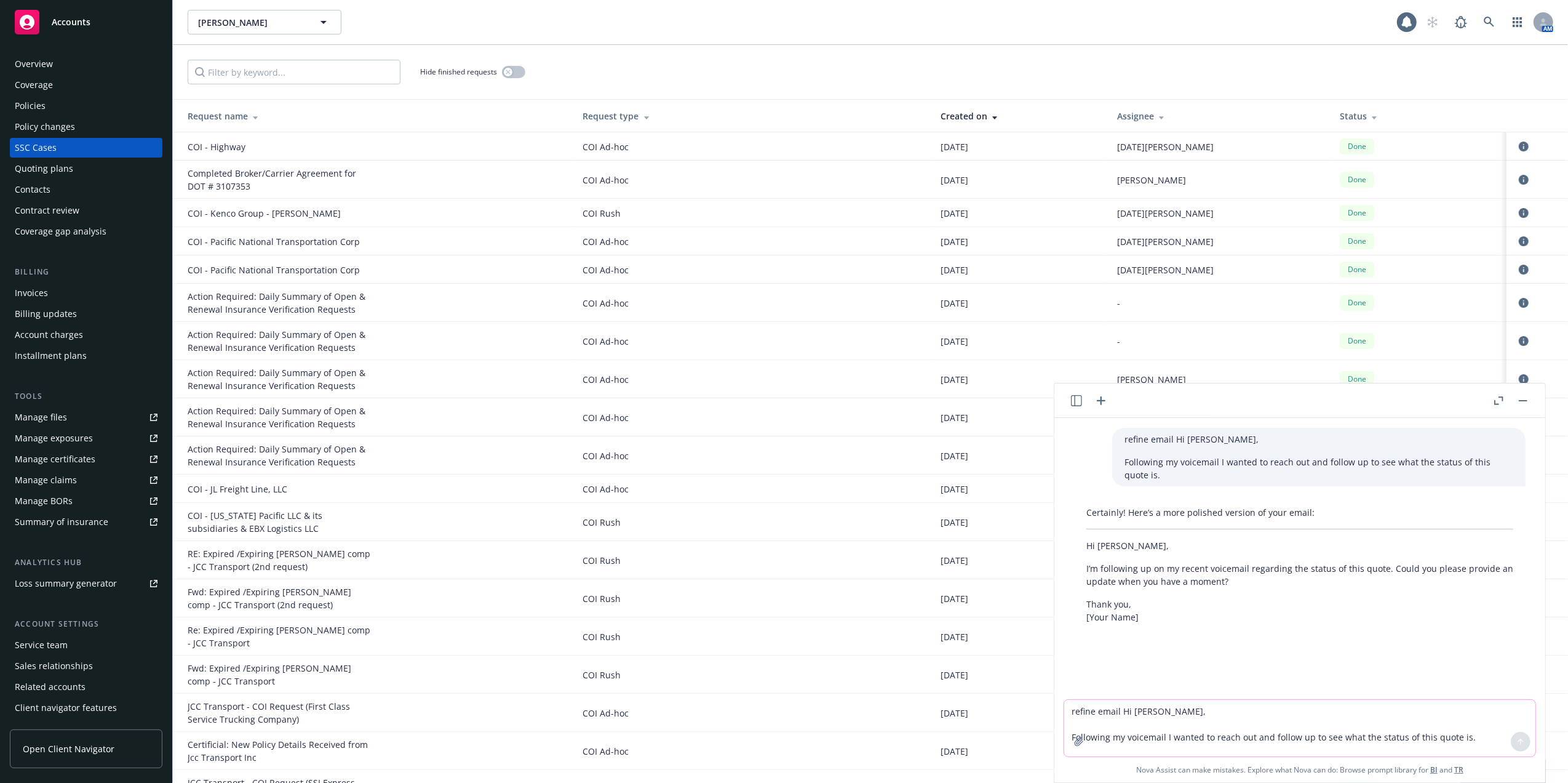
click at [196, 147] on div "COI - Highway" at bounding box center [280, 147] width 184 height 13
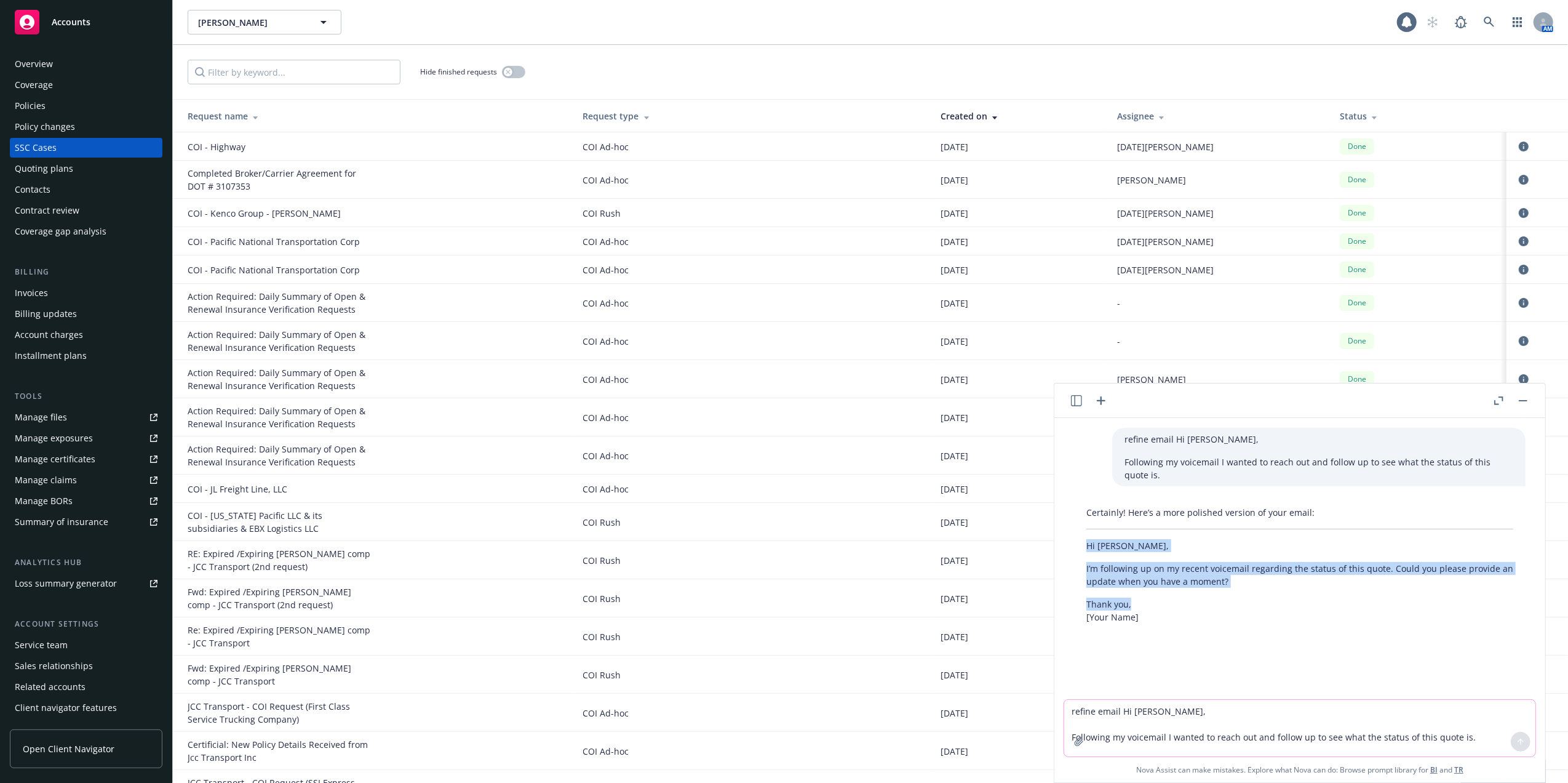
drag, startPoint x: 1084, startPoint y: 542, endPoint x: 1140, endPoint y: 601, distance: 81.3
click at [1140, 601] on div "Certainly! Here’s a more polished version of your email: Hi Javier, I’m followi…" at bounding box center [1299, 564] width 451 height 127
copy div "Hi Javier, I’m following up on my recent voicemail regarding the status of this…"
click at [54, 68] on div "Overview" at bounding box center [86, 64] width 143 height 20
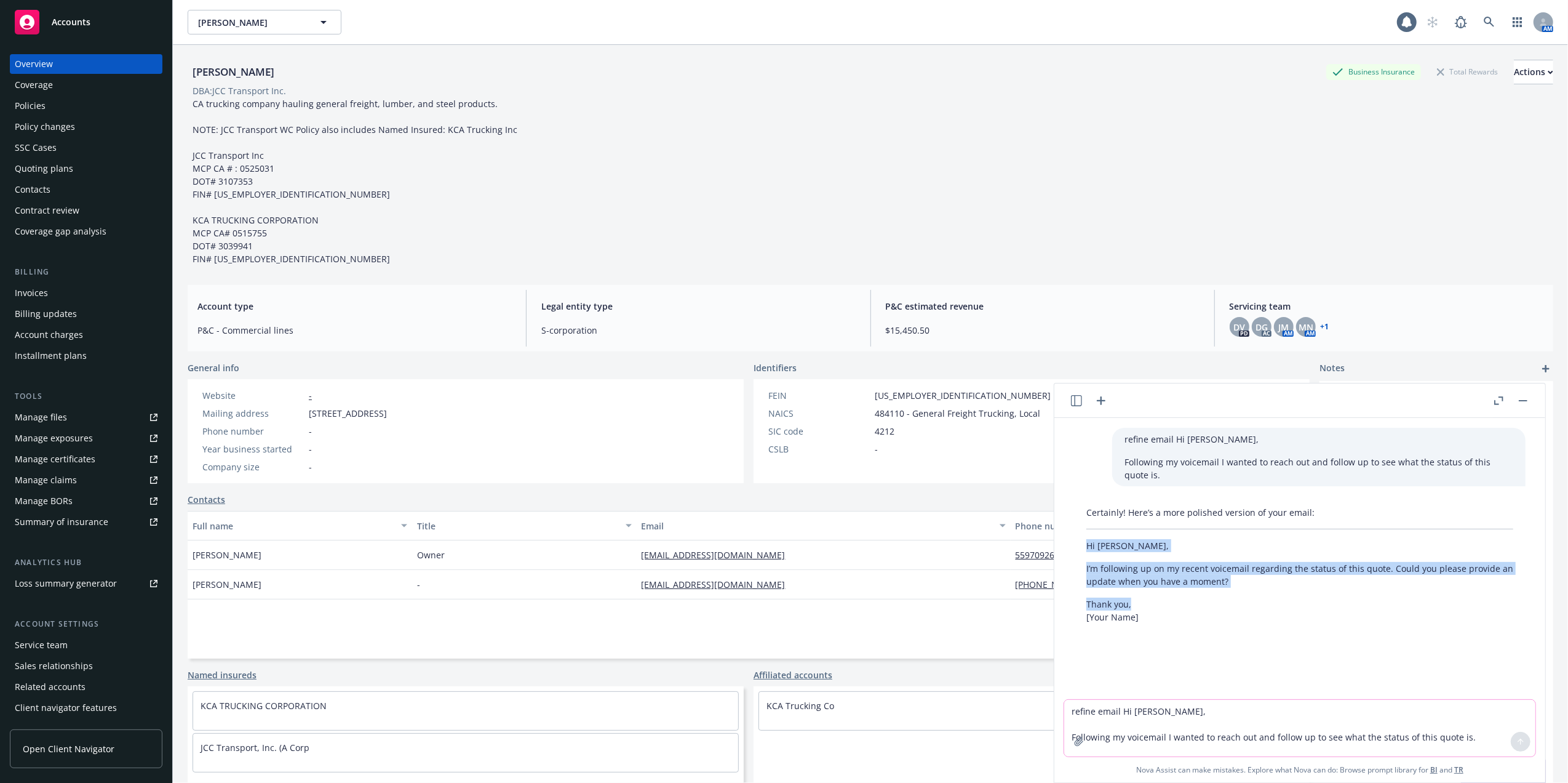
drag, startPoint x: 310, startPoint y: 71, endPoint x: 188, endPoint y: 74, distance: 122.0
click at [188, 74] on div "Julio Carballo Escalante" at bounding box center [233, 72] width 92 height 16
copy div "Julio Carballo Escalante"
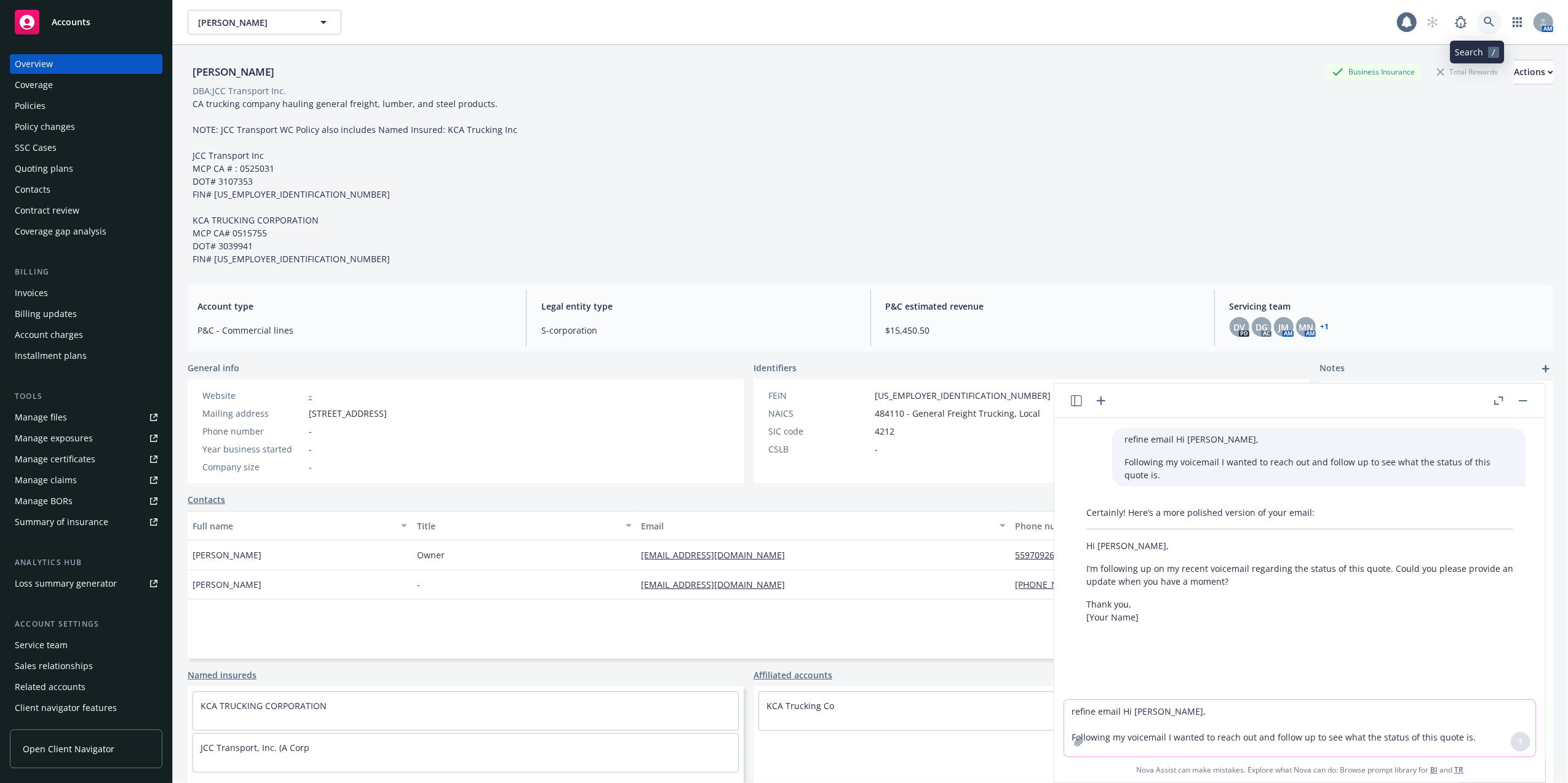
click at [1484, 22] on icon at bounding box center [1489, 22] width 11 height 11
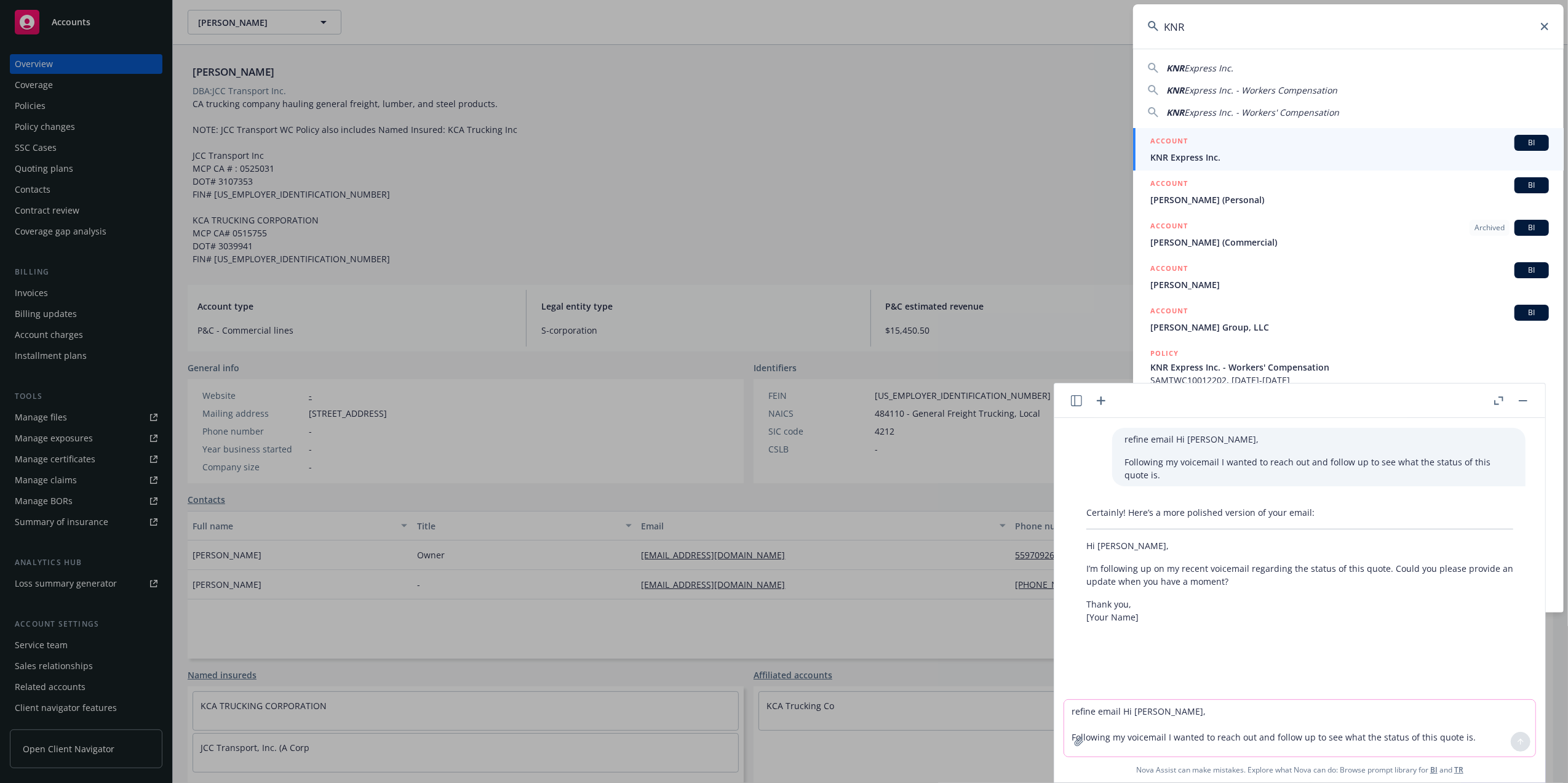
type input "KNR"
click at [1196, 153] on span "KNR Express Inc." at bounding box center [1349, 157] width 399 height 13
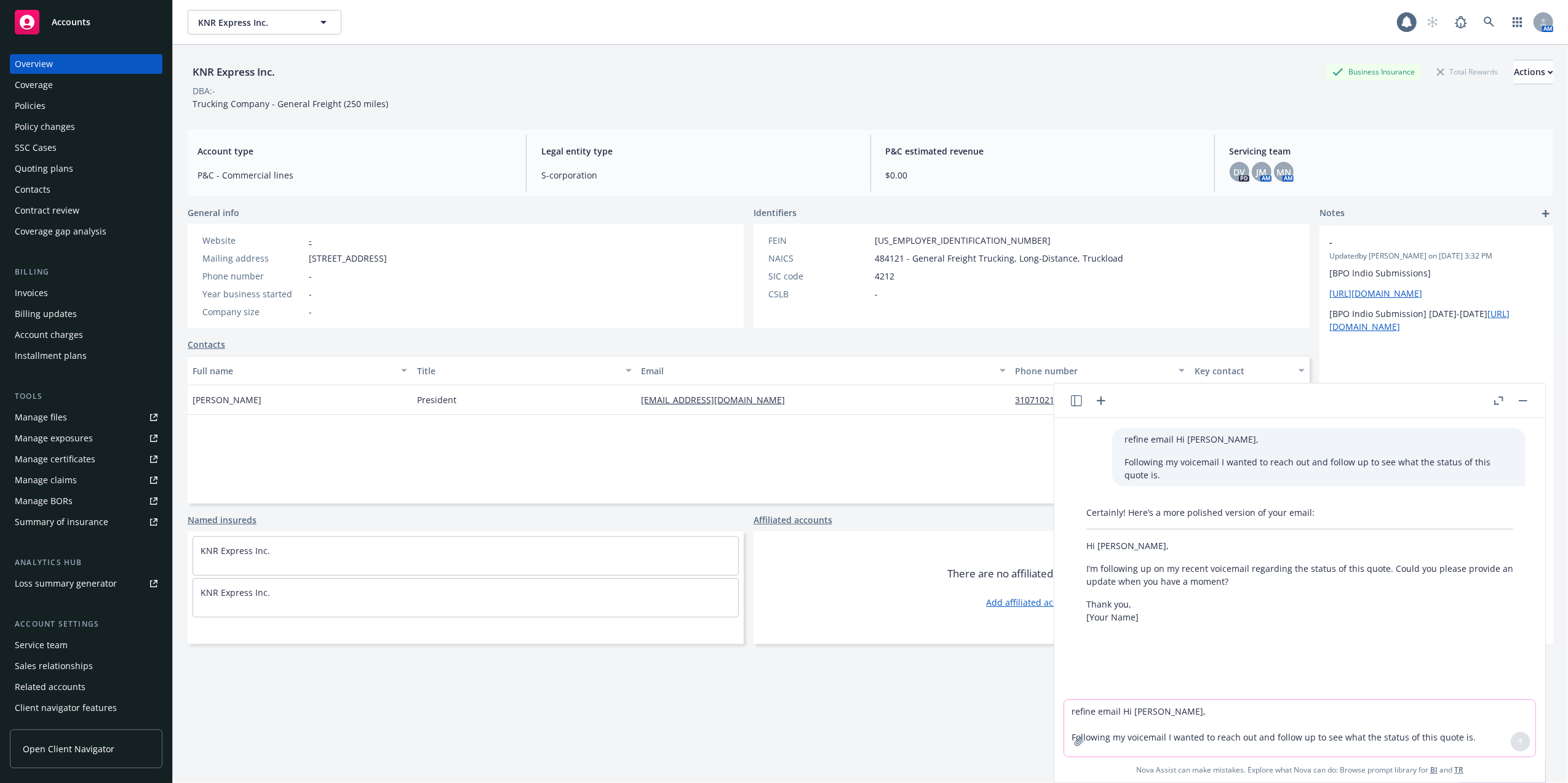
click at [25, 163] on div "Quoting plans" at bounding box center [44, 168] width 58 height 20
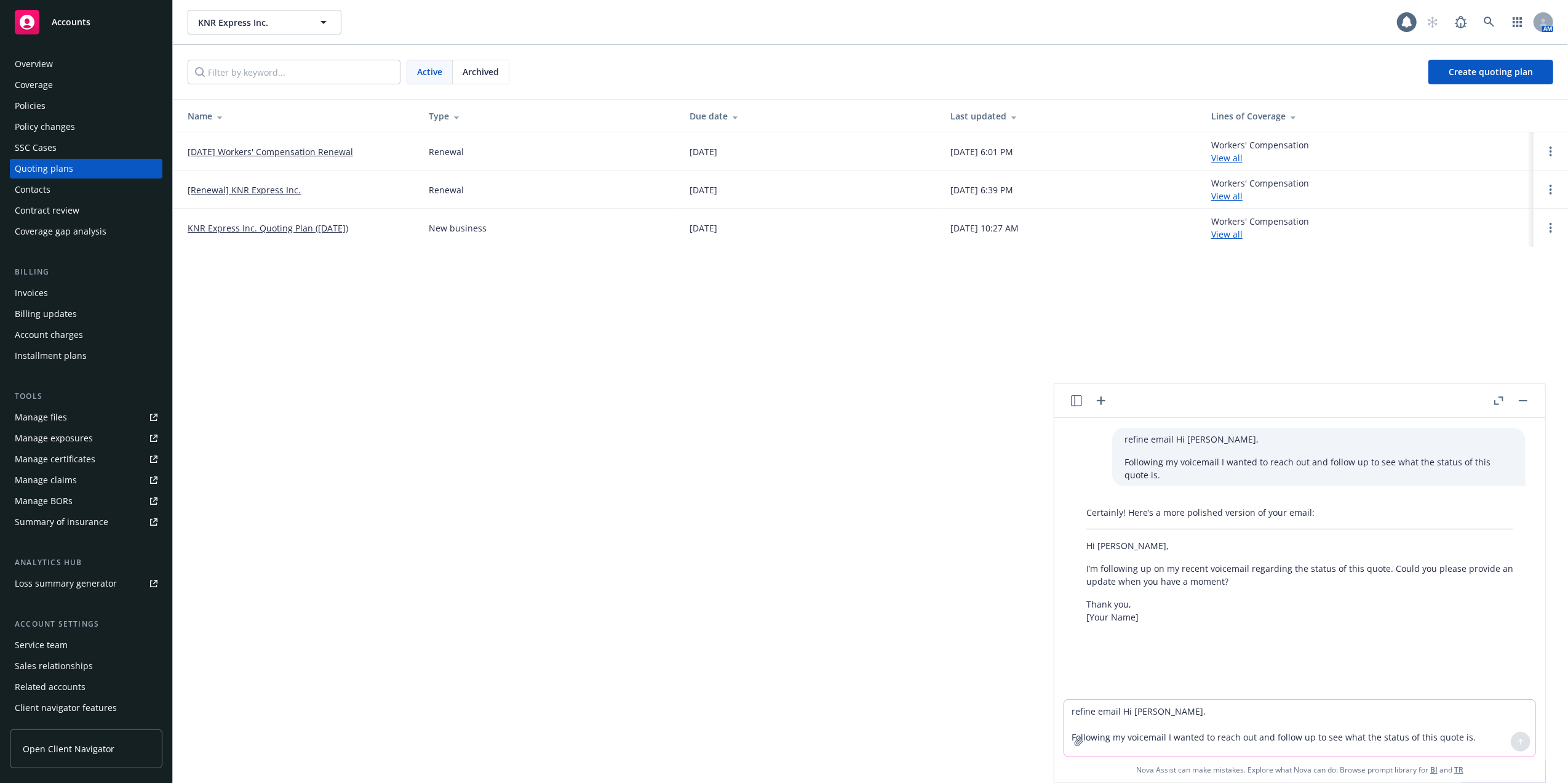
click at [259, 145] on link "08/01/25 Workers' Compensation Renewal" at bounding box center [270, 152] width 166 height 13
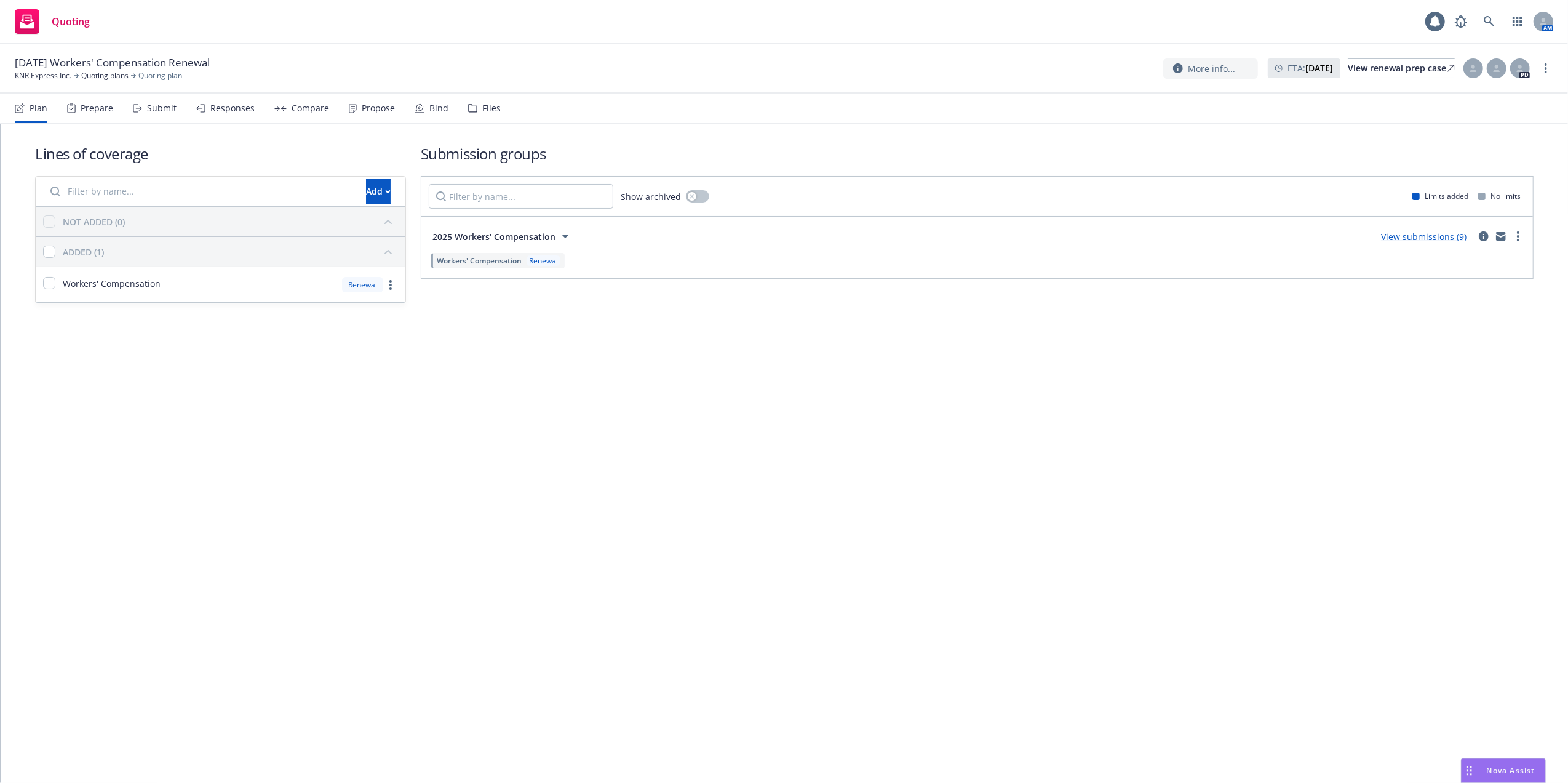
click at [1433, 234] on link "View submissions (9)" at bounding box center [1424, 236] width 86 height 12
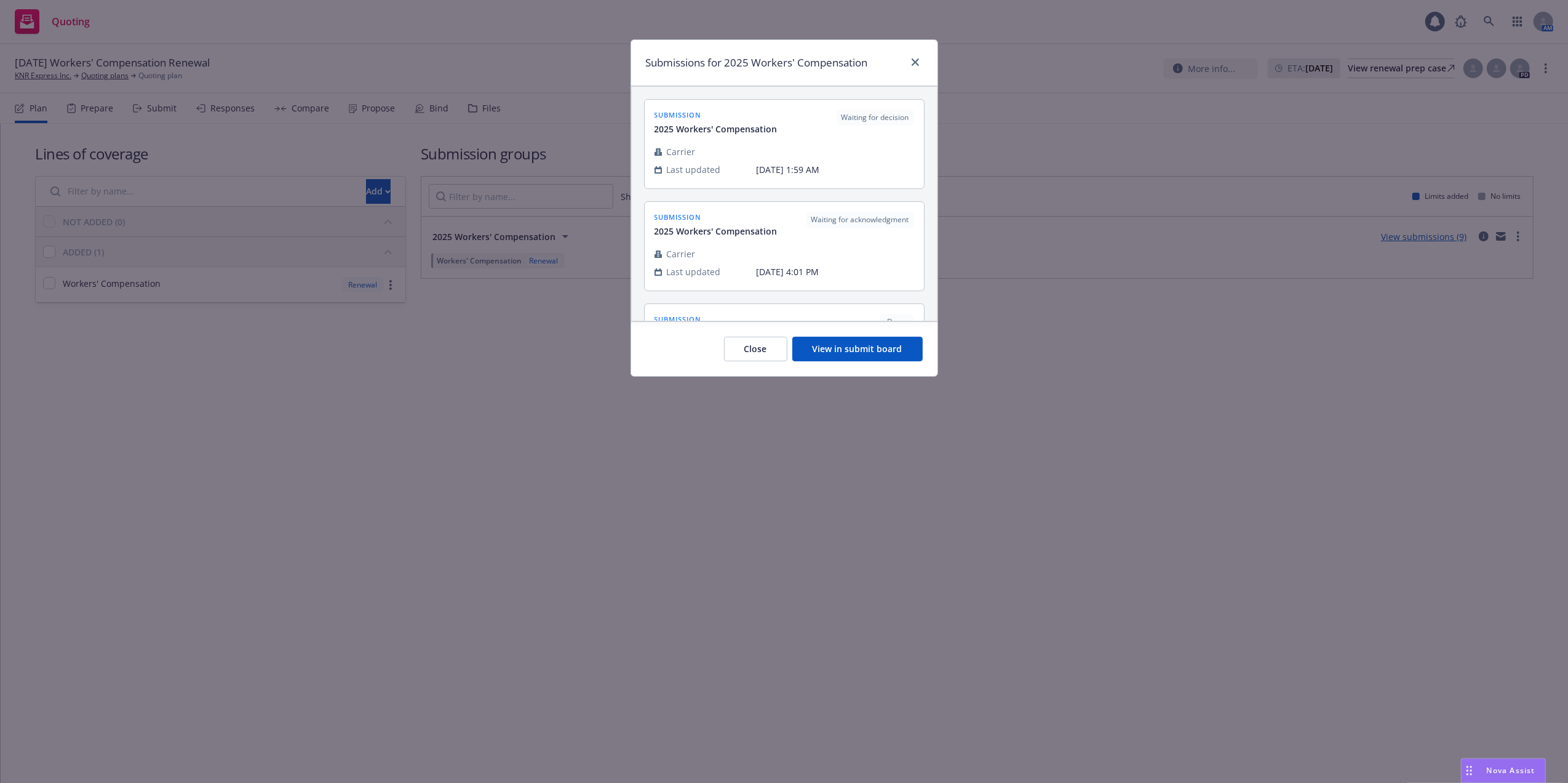
click at [822, 347] on button "View in submit board" at bounding box center [858, 349] width 131 height 24
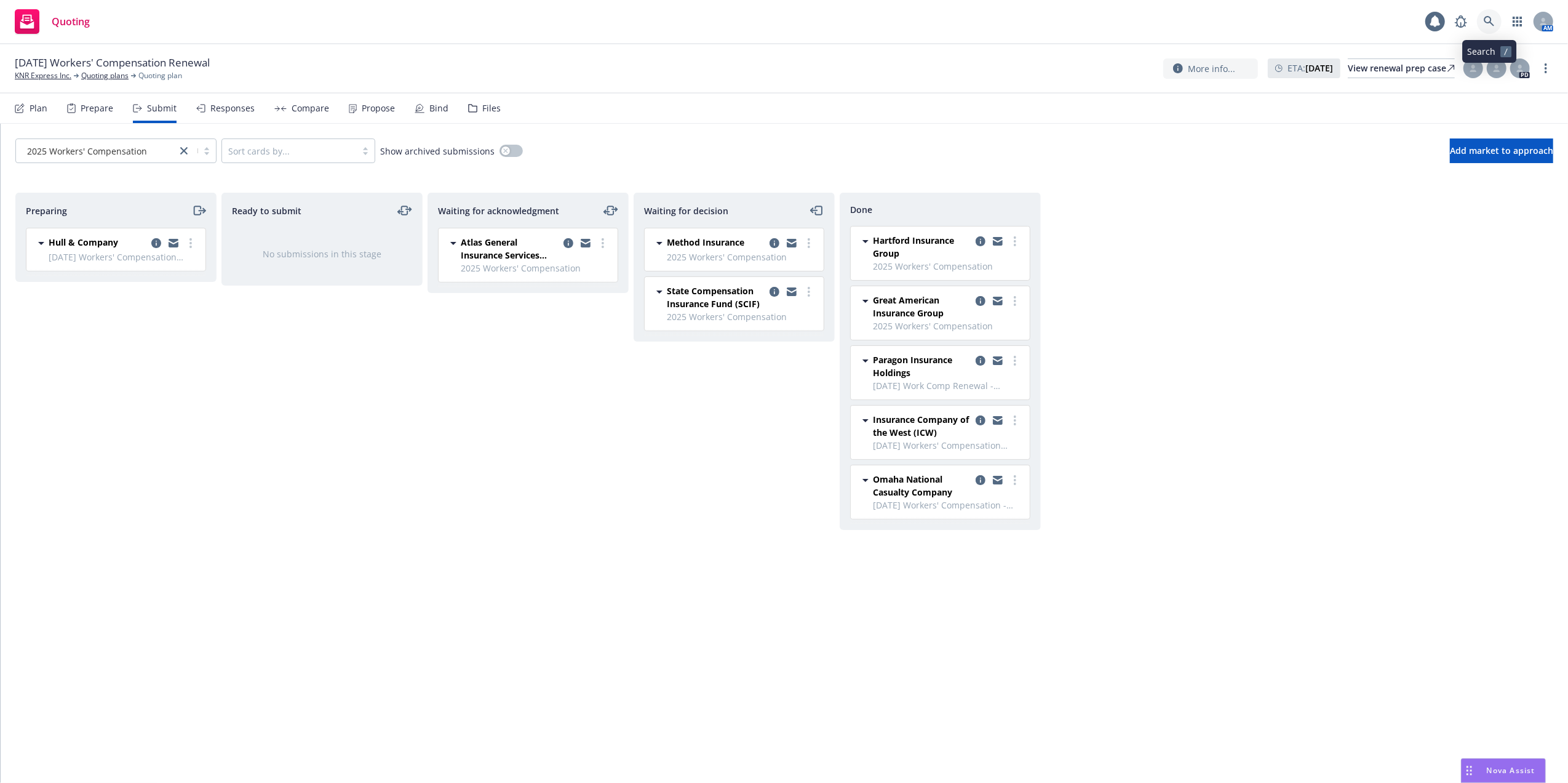
click at [1486, 17] on icon at bounding box center [1489, 21] width 10 height 10
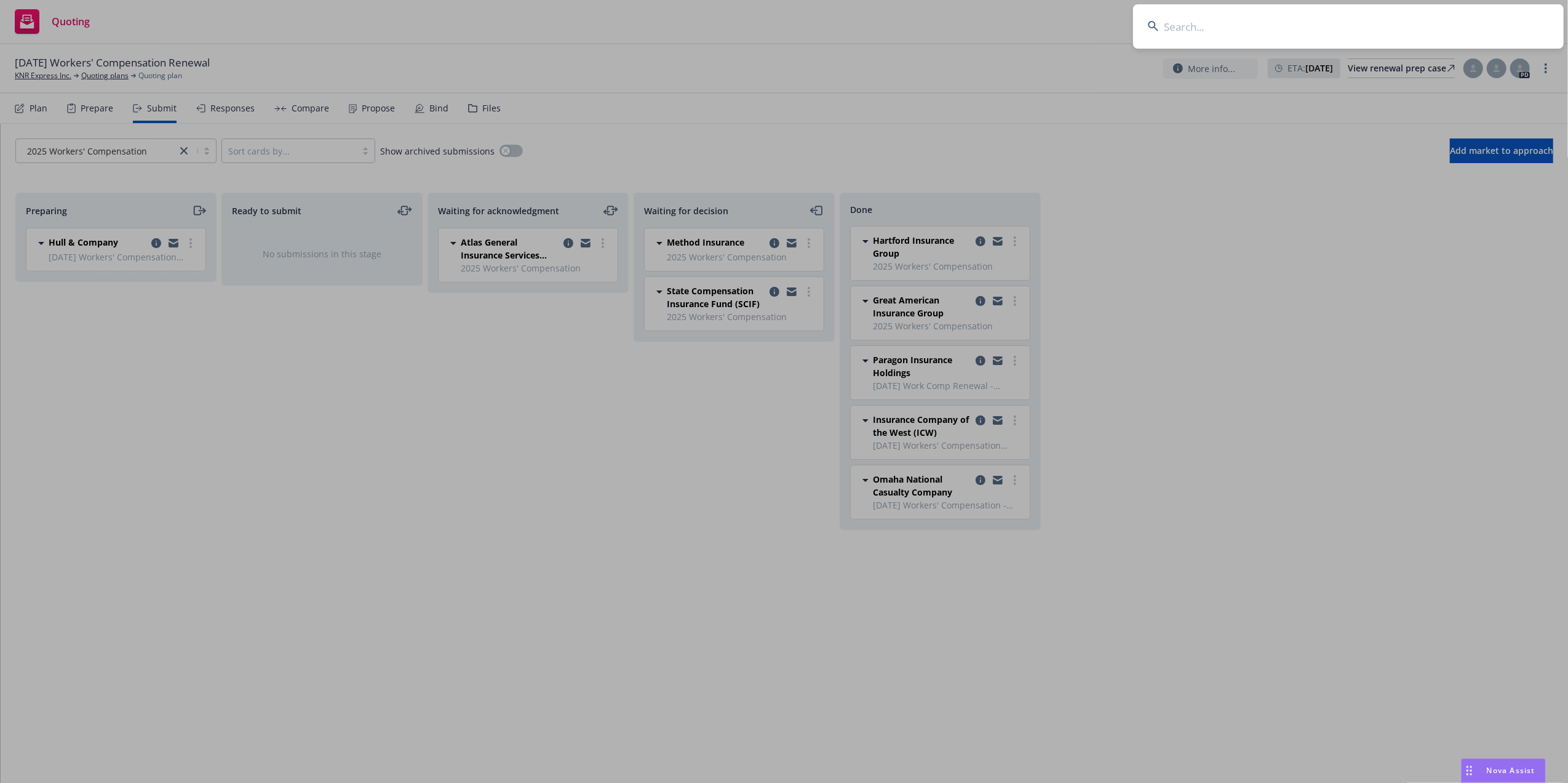
click at [1395, 20] on input at bounding box center [1348, 26] width 431 height 44
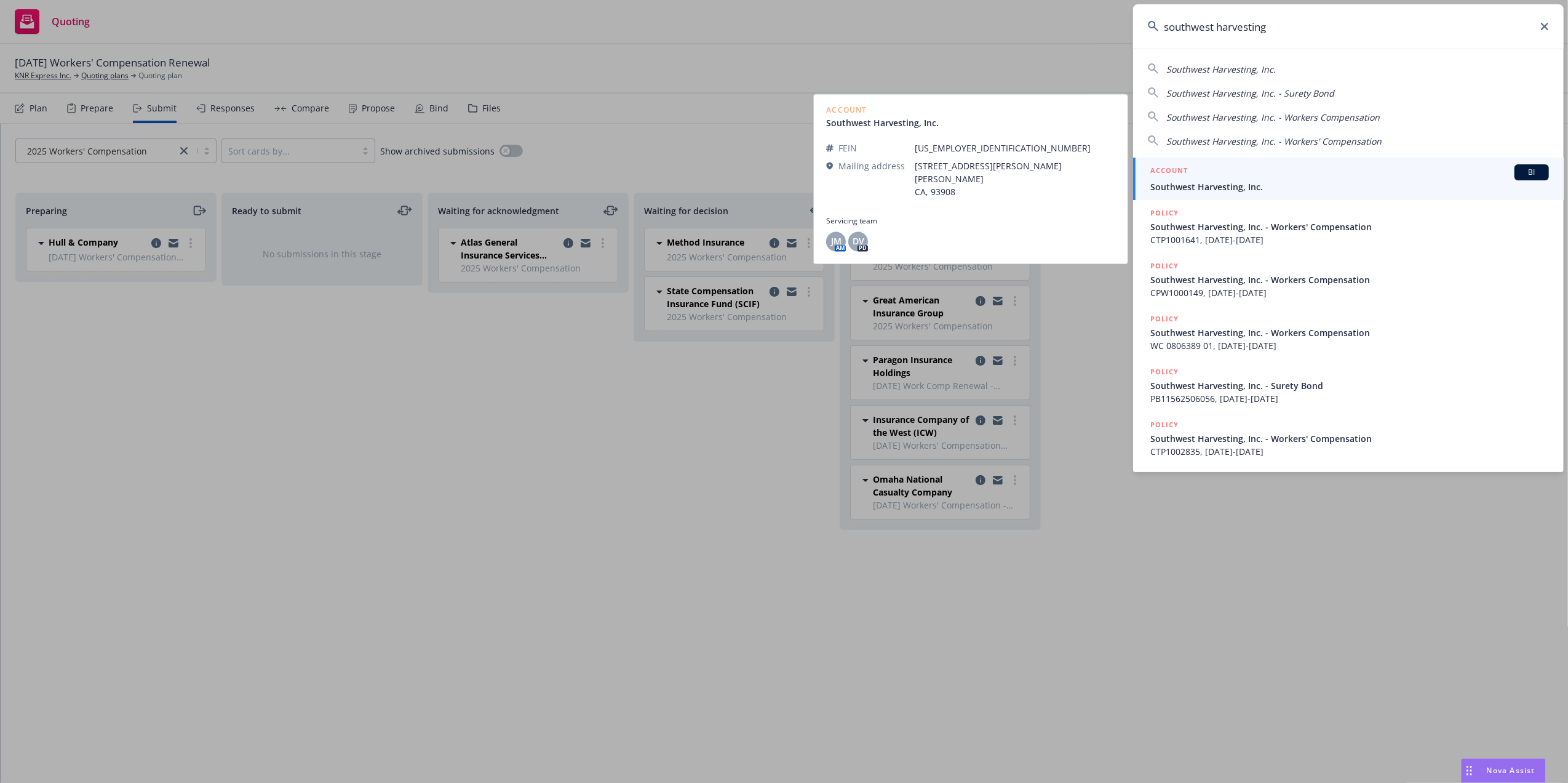
type input "southwest harvesting"
drag, startPoint x: 1214, startPoint y: 181, endPoint x: 1266, endPoint y: 161, distance: 55.7
click at [1213, 182] on span "Southwest Harvesting, Inc." at bounding box center [1349, 187] width 399 height 13
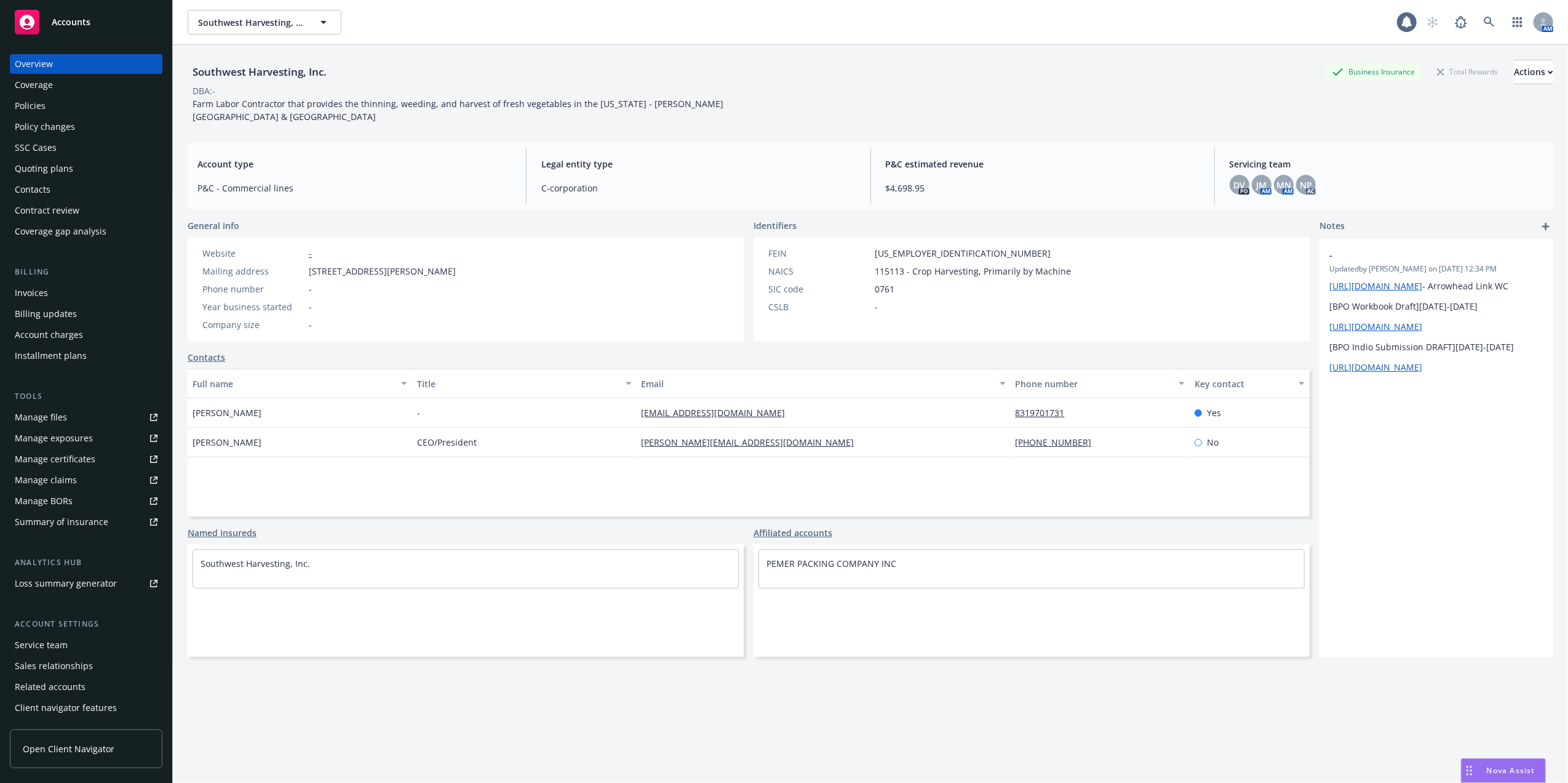
click at [37, 414] on div "Manage files" at bounding box center [41, 417] width 52 height 20
click at [1477, 19] on link at bounding box center [1489, 22] width 24 height 24
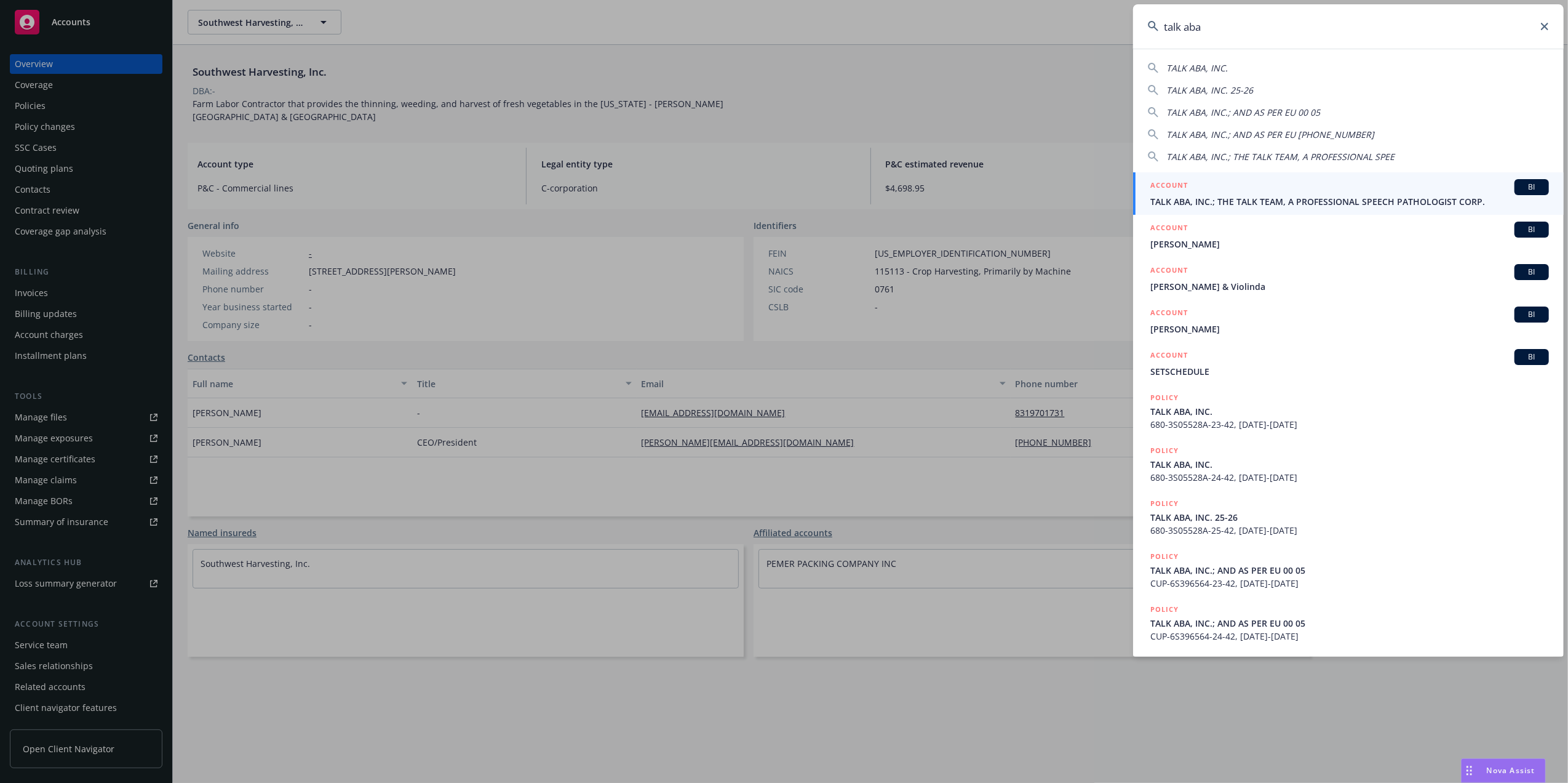
type input "talk aba"
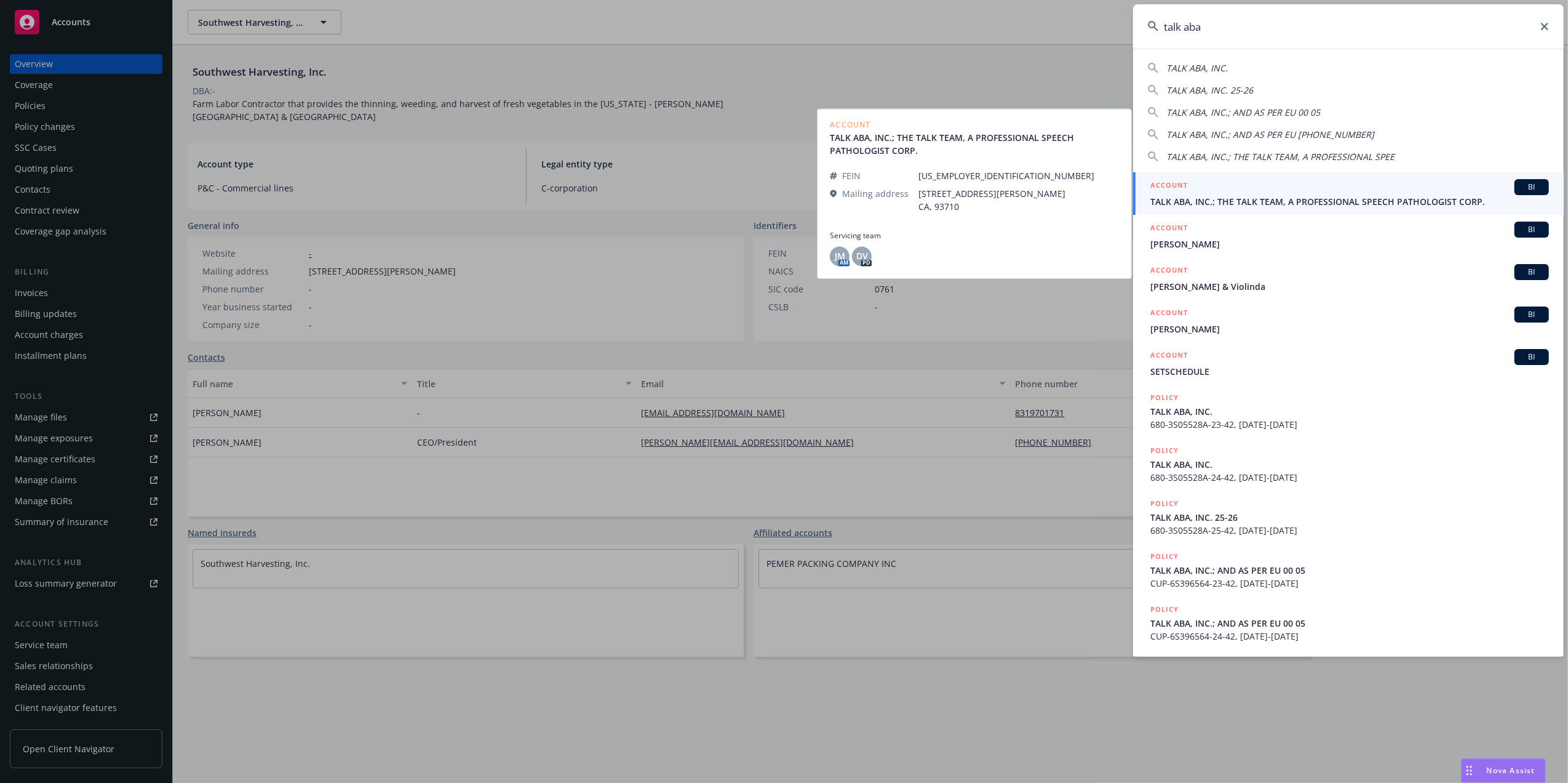
click at [1199, 190] on div "ACCOUNT BI" at bounding box center [1349, 187] width 399 height 16
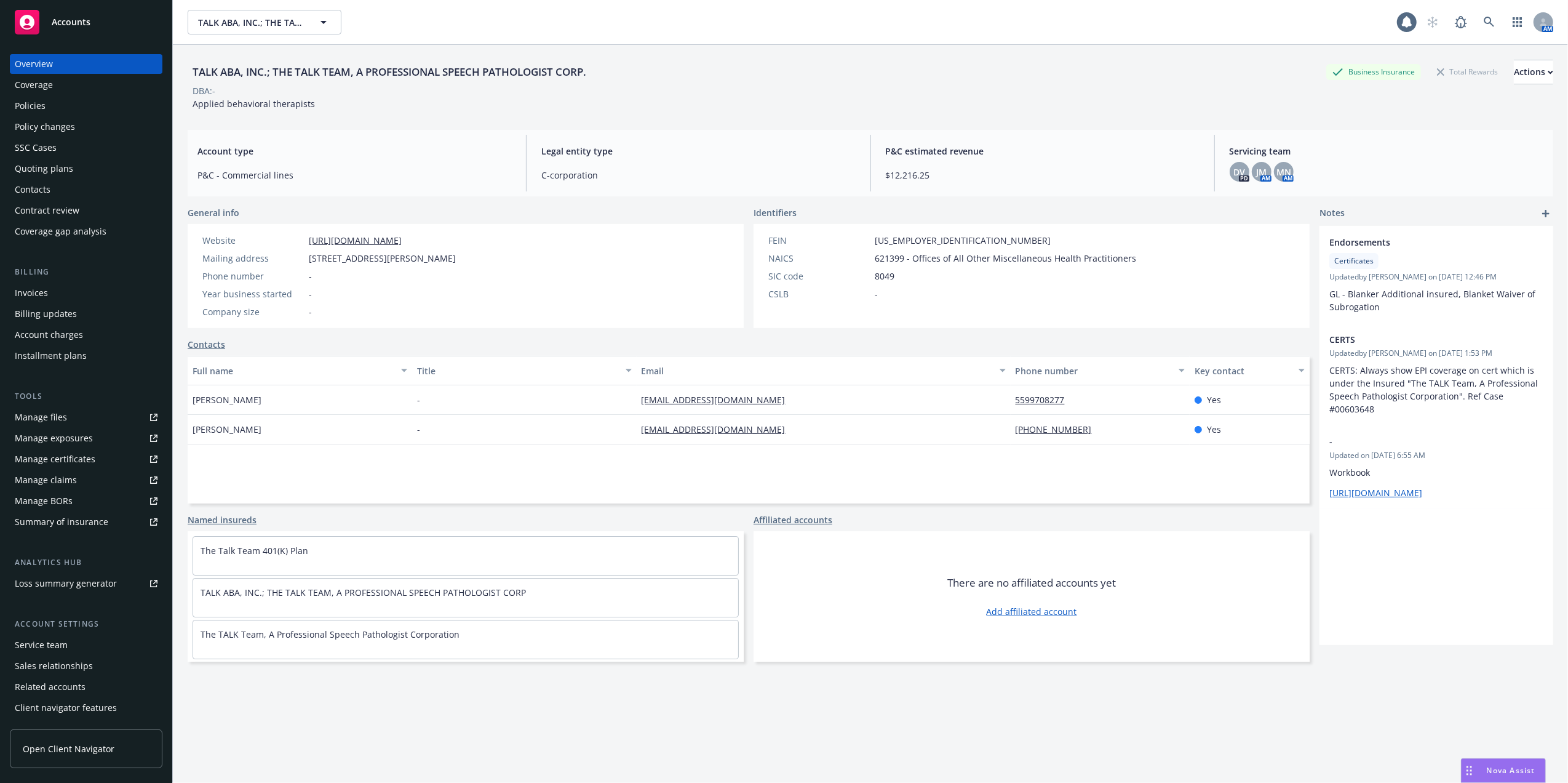
click at [35, 168] on div "Quoting plans" at bounding box center [44, 168] width 58 height 20
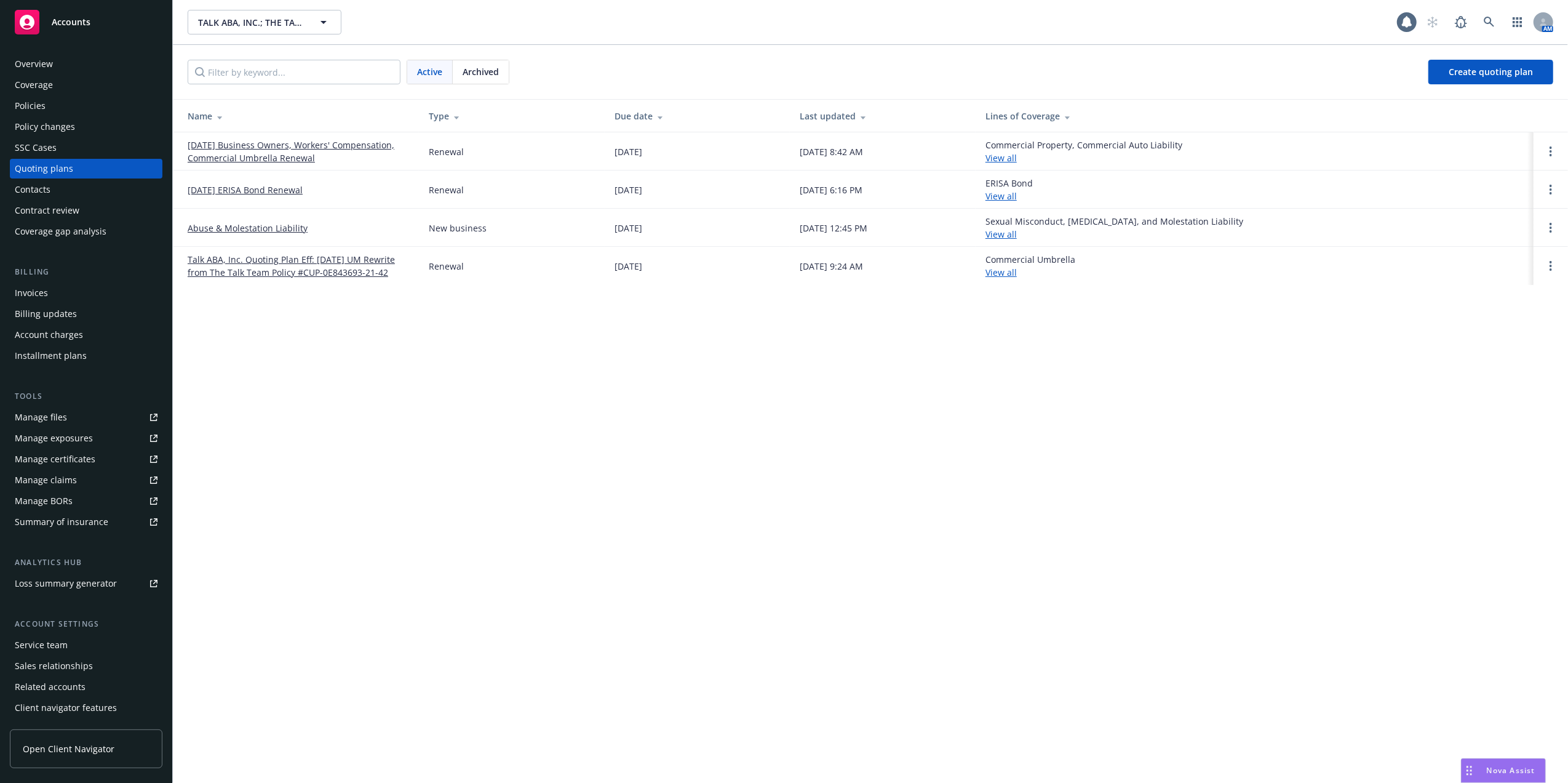
click at [261, 146] on link "08/01/25 Business Owners, Workers' Compensation, Commercial Umbrella Renewal" at bounding box center [298, 151] width 221 height 26
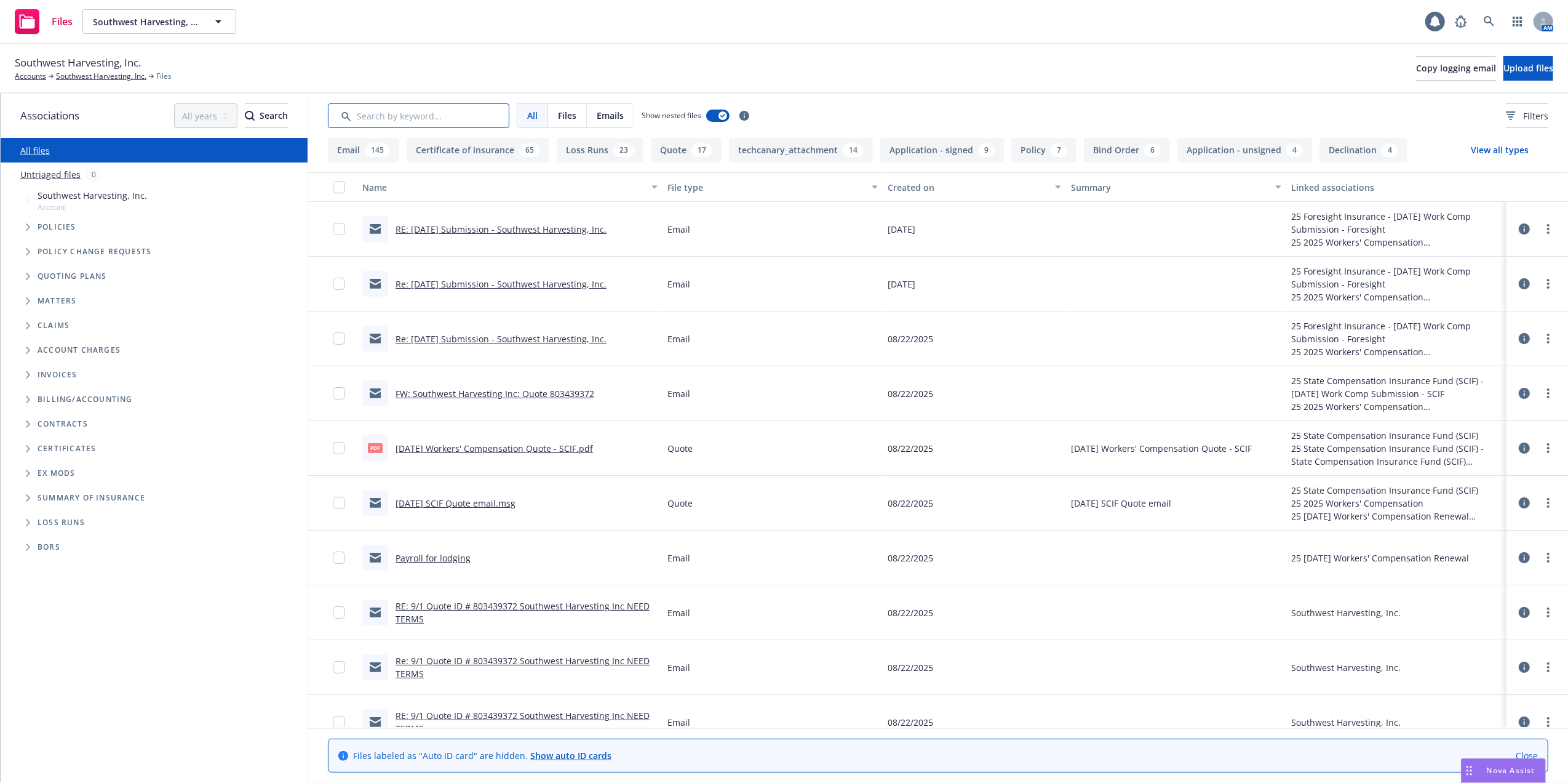
click at [455, 109] on input "Search by keyword..." at bounding box center [419, 115] width 182 height 24
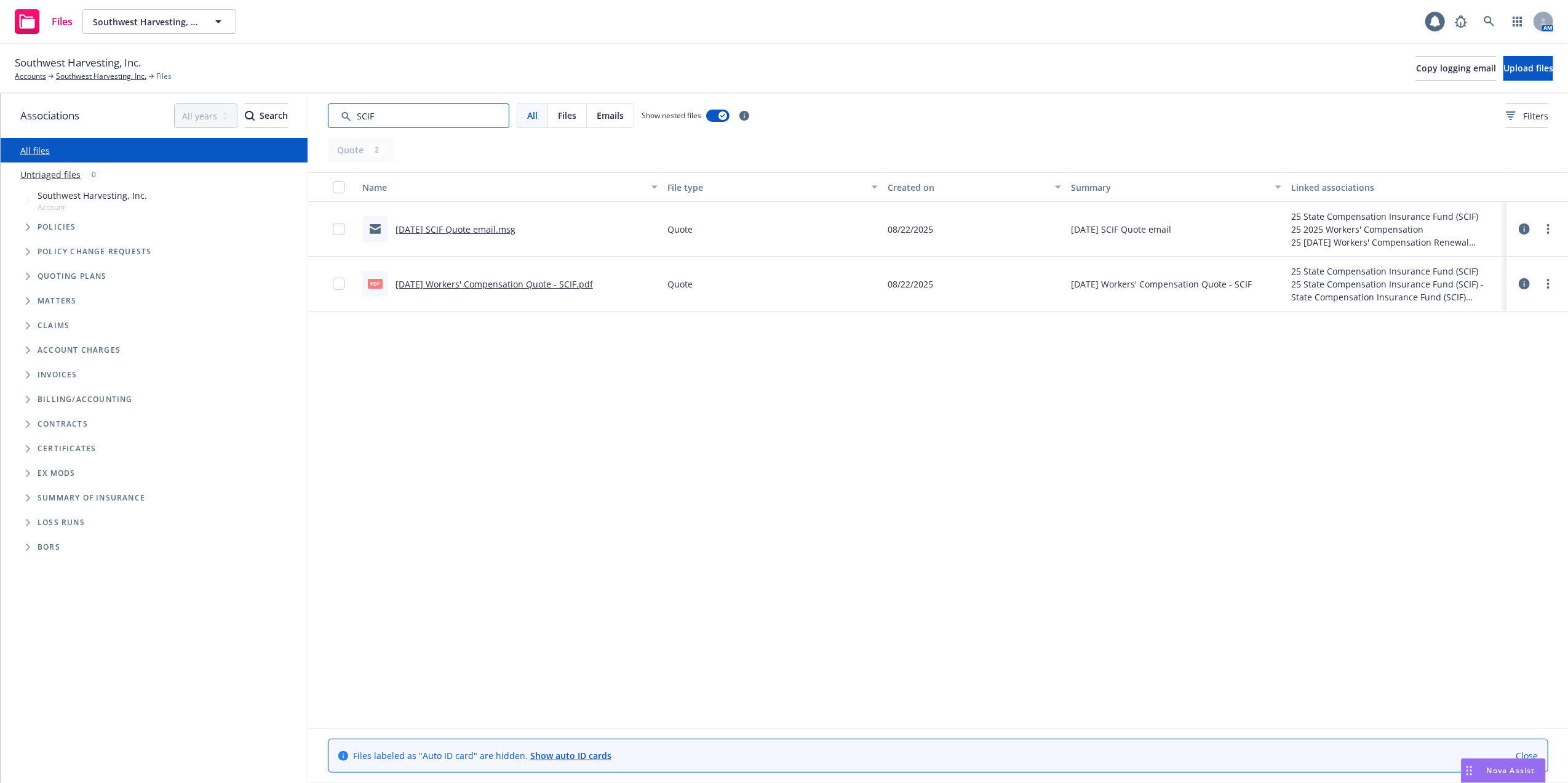
type input "SCIF"
click at [447, 228] on link "09/01/25 SCIF Quote email.msg" at bounding box center [455, 229] width 120 height 12
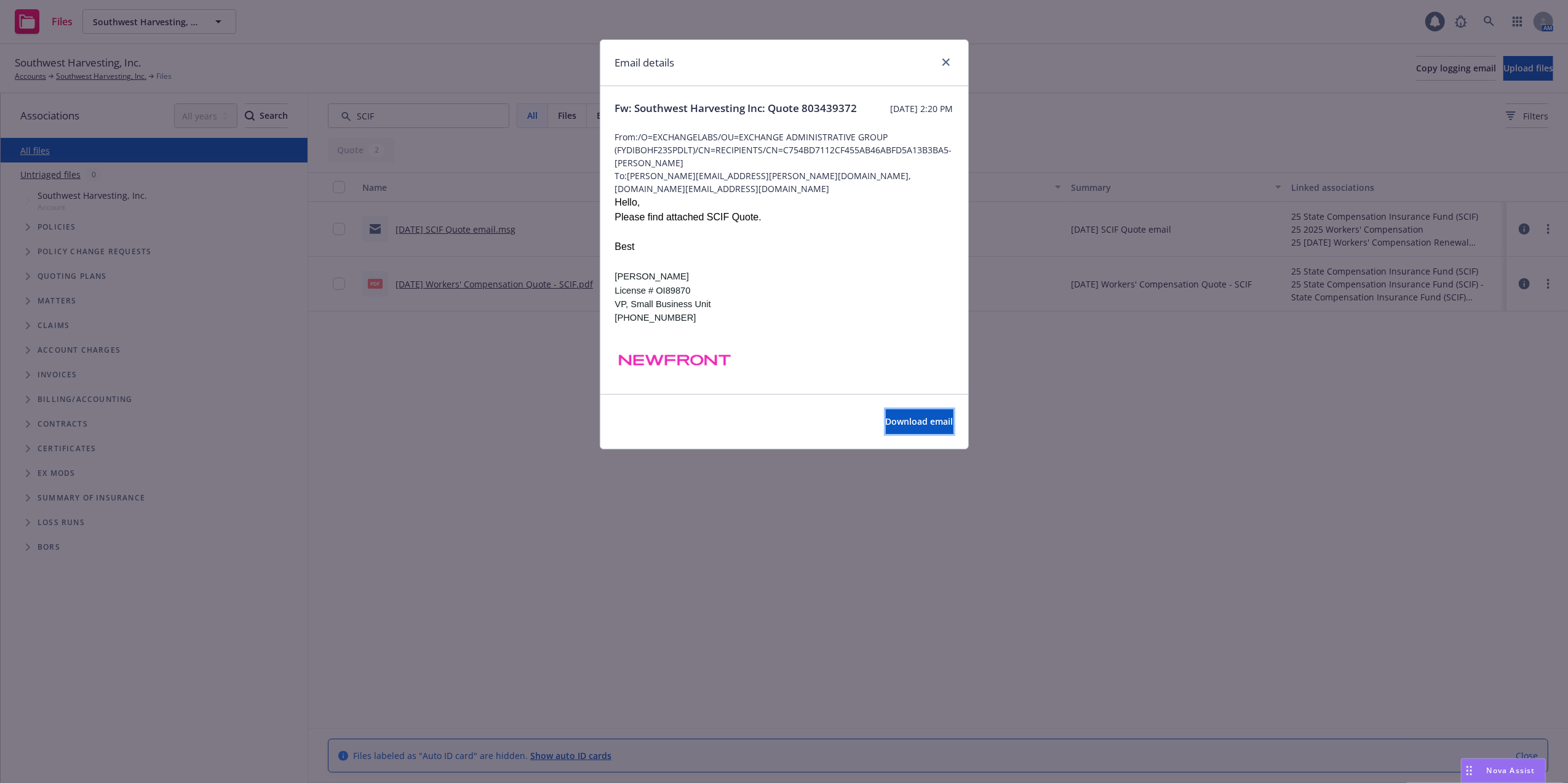
drag, startPoint x: 896, startPoint y: 421, endPoint x: 904, endPoint y: 405, distance: 17.9
click at [895, 421] on span "Download email" at bounding box center [920, 421] width 68 height 12
drag, startPoint x: 942, startPoint y: 58, endPoint x: 982, endPoint y: 8, distance: 64.0
click at [943, 58] on icon "close" at bounding box center [946, 62] width 8 height 8
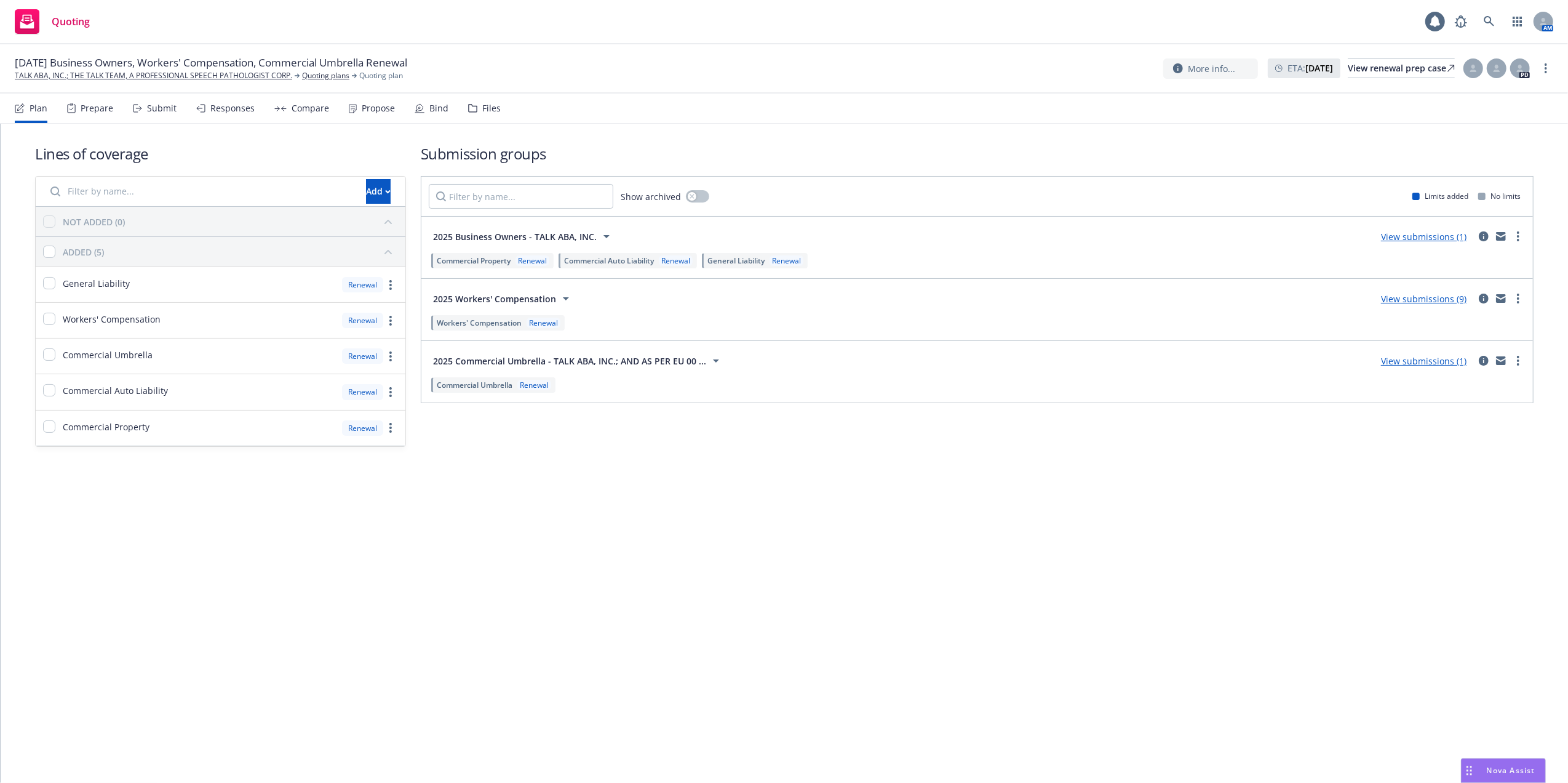
click at [1431, 294] on link "View submissions (9)" at bounding box center [1424, 299] width 86 height 12
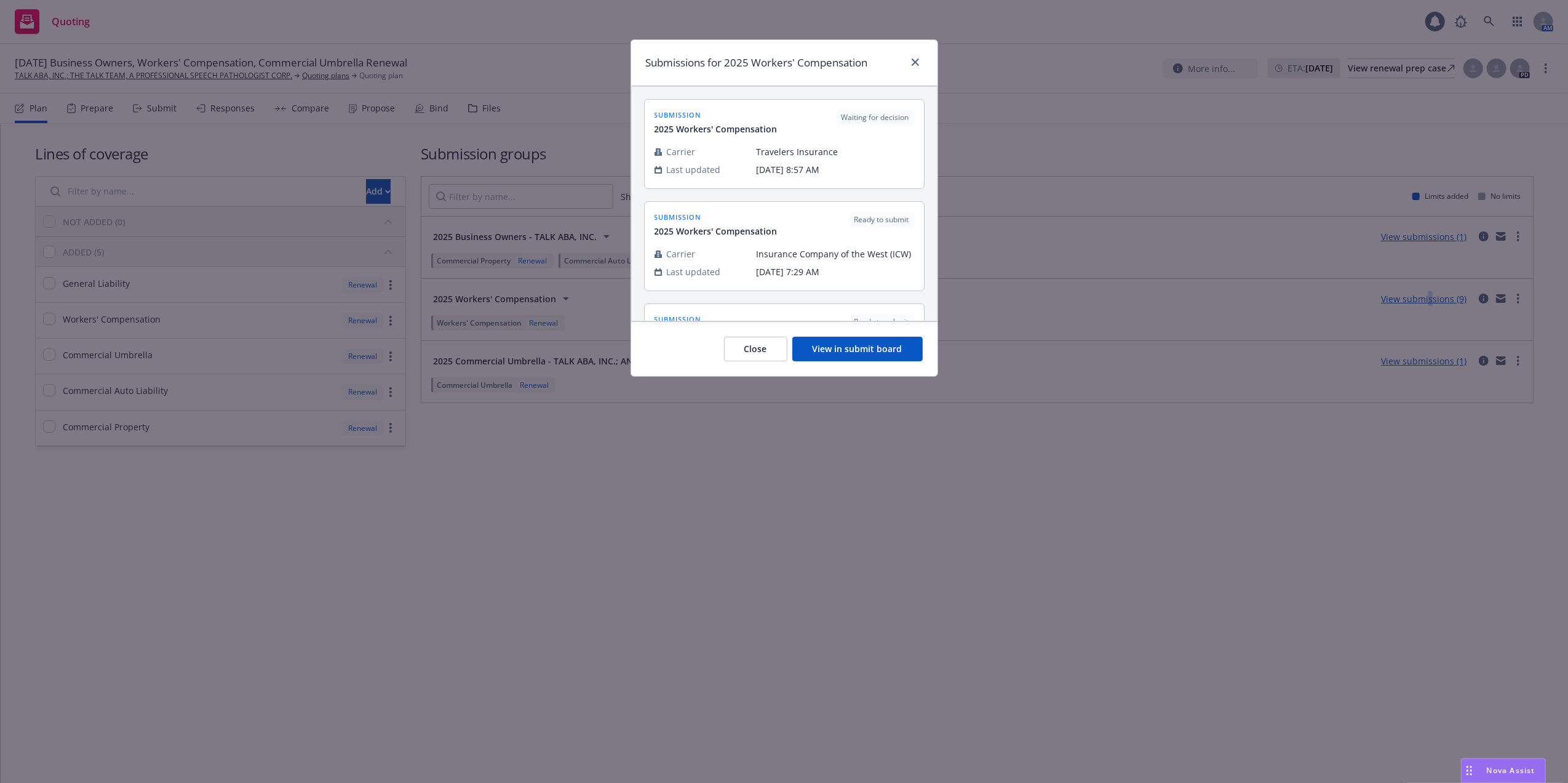
click at [849, 348] on button "View in submit board" at bounding box center [858, 349] width 131 height 24
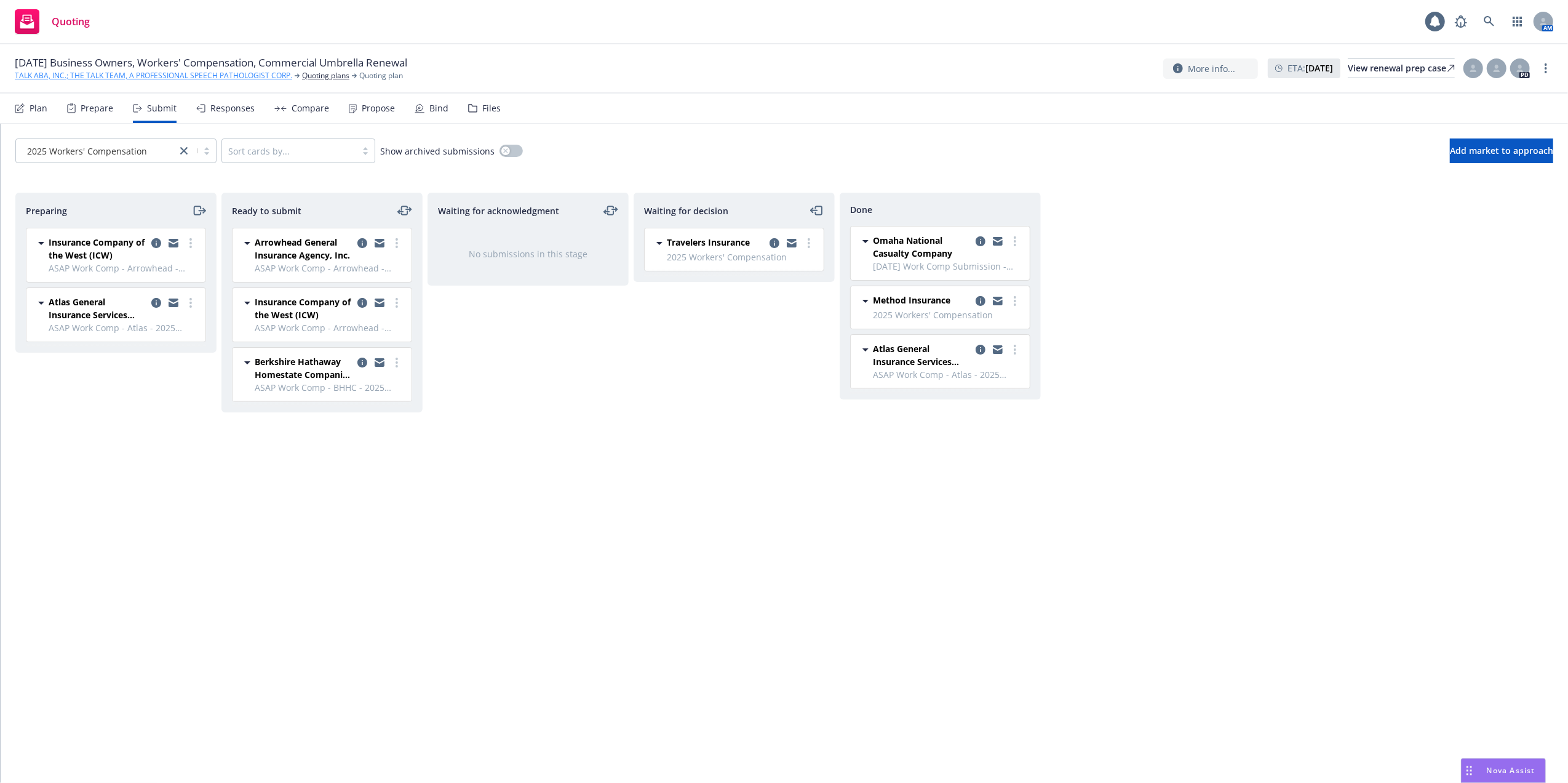
click at [104, 74] on link "TALK ABA, INC.; THE TALK TEAM, A PROFESSIONAL SPEECH PATHOLOGIST CORP." at bounding box center [153, 76] width 277 height 11
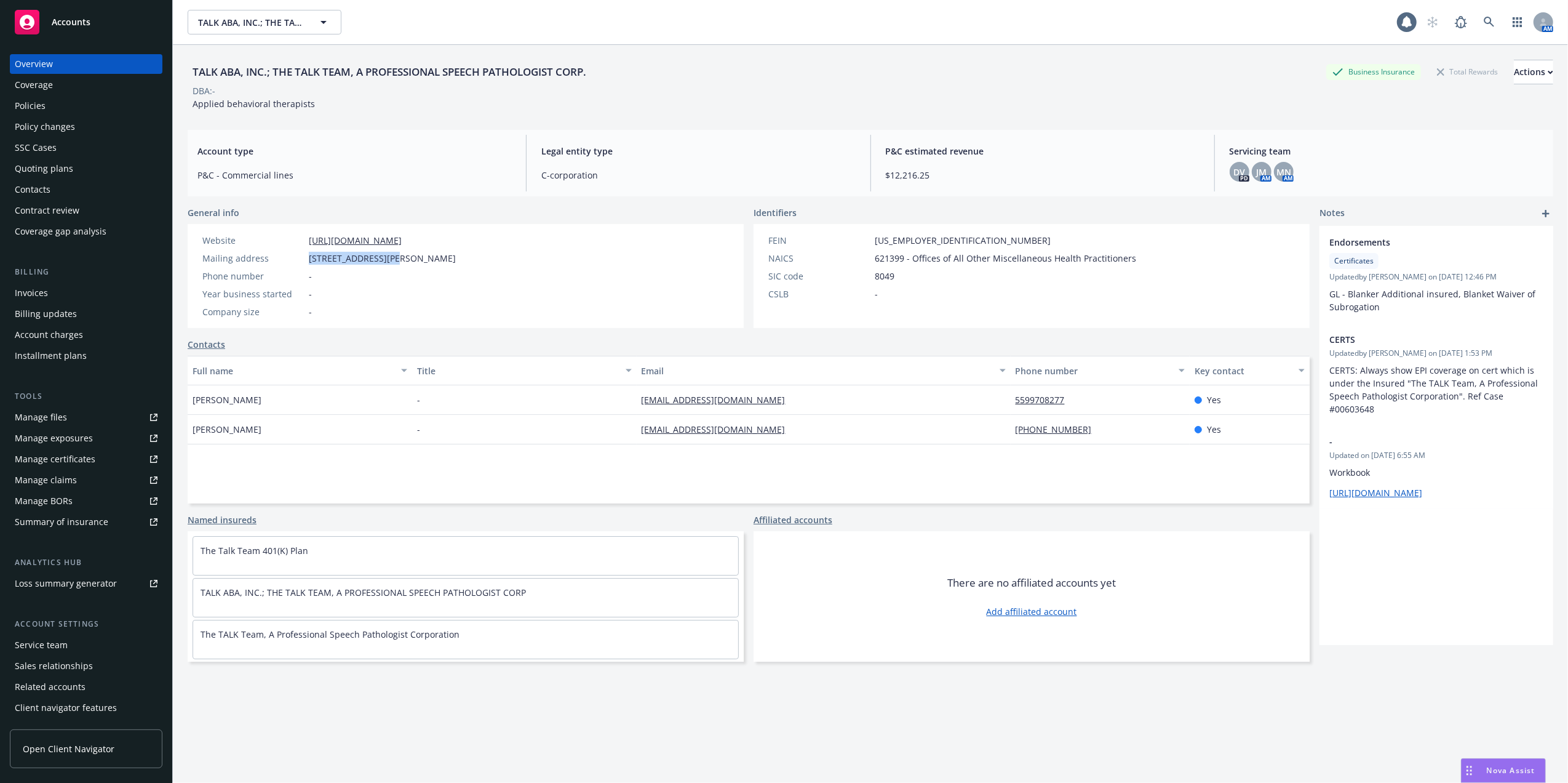
drag, startPoint x: 310, startPoint y: 257, endPoint x: 388, endPoint y: 251, distance: 78.2
click at [388, 251] on div "Website [URL][DOMAIN_NAME] Mailing address [STREET_ADDRESS][PERSON_NAME] Phone …" at bounding box center [329, 276] width 263 height 85
copy span "[STREET_ADDRESS][PERSON_NAME]"
click at [1005, 70] on div "TALK ABA, INC.; THE TALK TEAM, A PROFESSIONAL SPEECH PATHOLOGIST CORP. Business…" at bounding box center [870, 72] width 1366 height 24
click at [33, 182] on div "Contacts" at bounding box center [33, 190] width 36 height 20
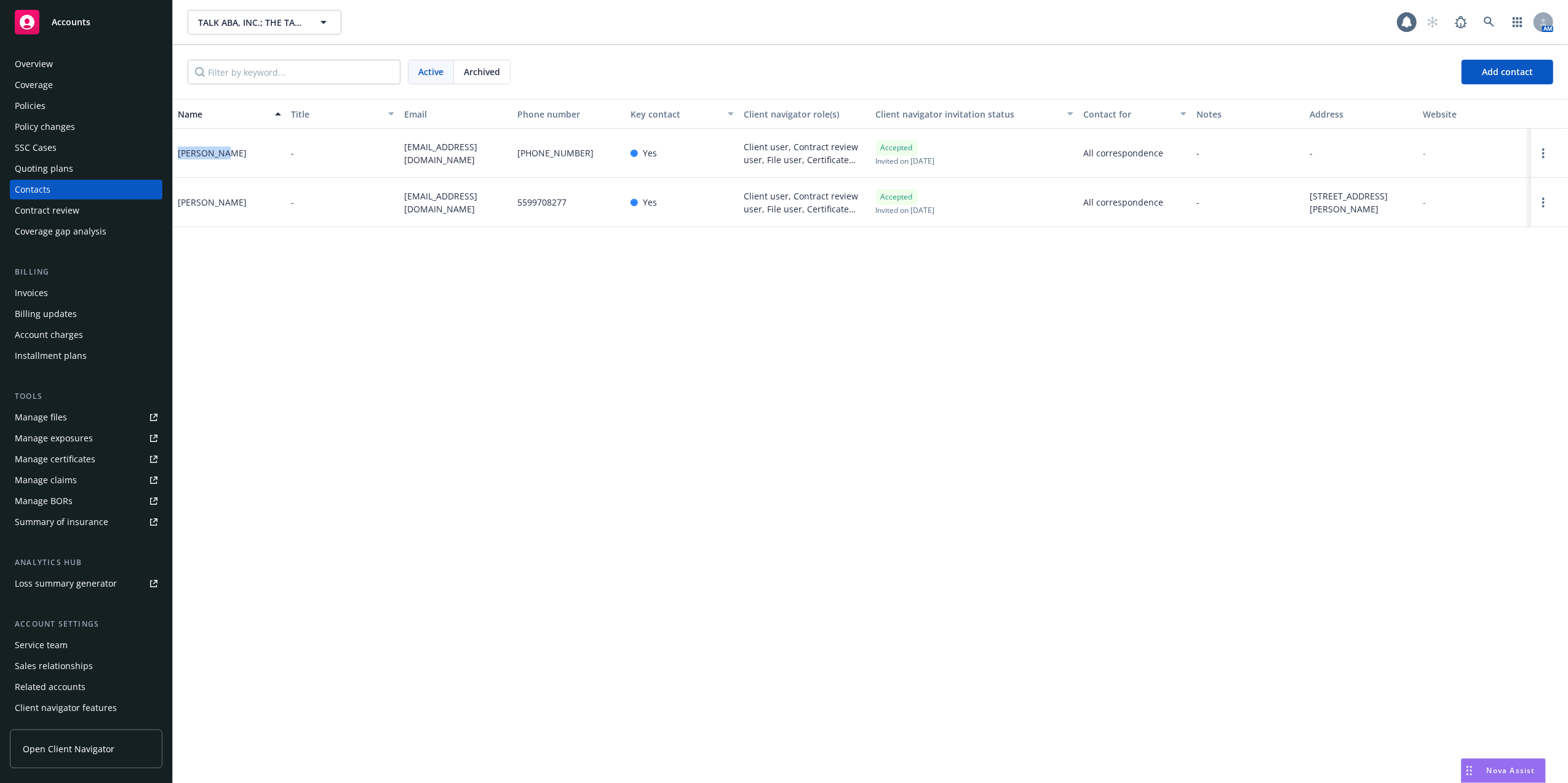
drag, startPoint x: 230, startPoint y: 153, endPoint x: 178, endPoint y: 154, distance: 52.0
click at [178, 154] on div "Amber Ladd" at bounding box center [229, 153] width 113 height 49
drag, startPoint x: 403, startPoint y: 154, endPoint x: 504, endPoint y: 155, distance: 101.0
click at [504, 155] on div "admin@thetalkteam.com" at bounding box center [456, 153] width 113 height 49
copy span "admin@thetalkteam.com"
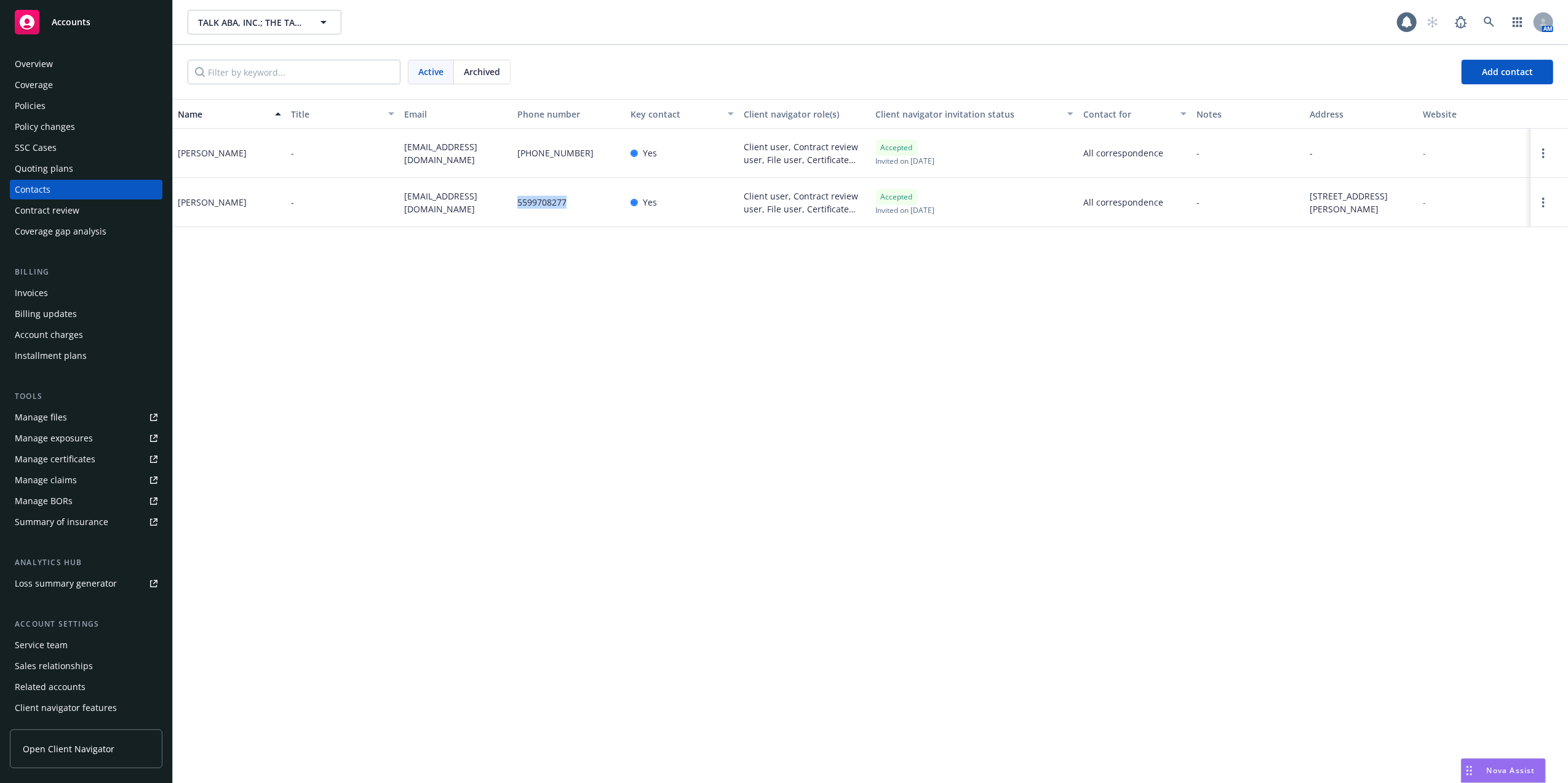
drag, startPoint x: 515, startPoint y: 200, endPoint x: 567, endPoint y: 203, distance: 52.1
click at [567, 203] on div "5599708277" at bounding box center [569, 202] width 113 height 49
drag, startPoint x: 567, startPoint y: 203, endPoint x: 555, endPoint y: 161, distance: 43.7
click at [555, 161] on div "559-696-4259" at bounding box center [569, 153] width 113 height 49
drag, startPoint x: 519, startPoint y: 151, endPoint x: 572, endPoint y: 157, distance: 53.3
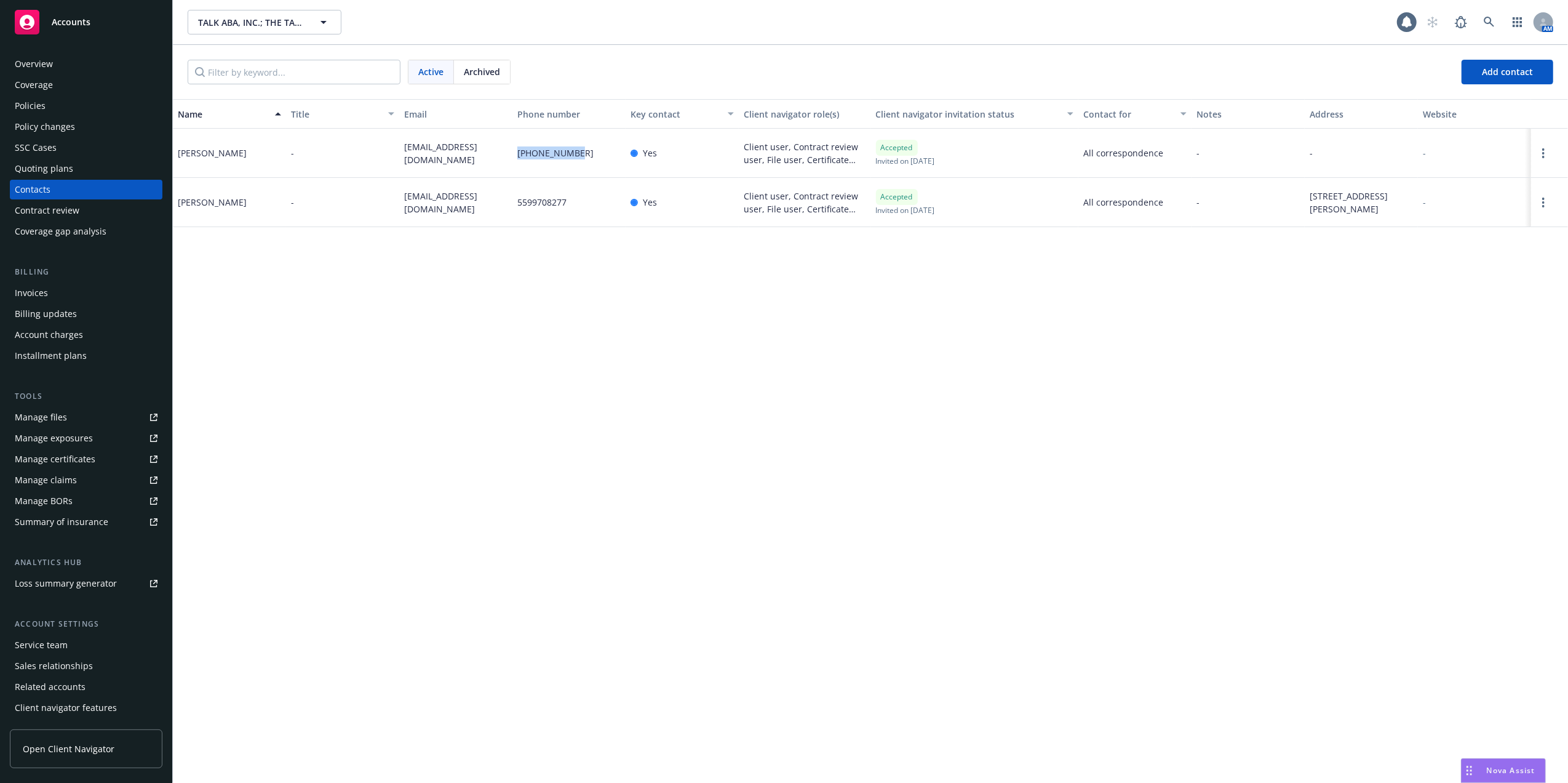
click at [572, 157] on div "559-696-4259" at bounding box center [569, 153] width 113 height 49
copy span "559-696-4259"
drag, startPoint x: 239, startPoint y: 207, endPoint x: 177, endPoint y: 203, distance: 62.1
click at [177, 203] on div "Amy Prince" at bounding box center [229, 202] width 113 height 49
click at [36, 102] on div "Policies" at bounding box center [30, 106] width 31 height 20
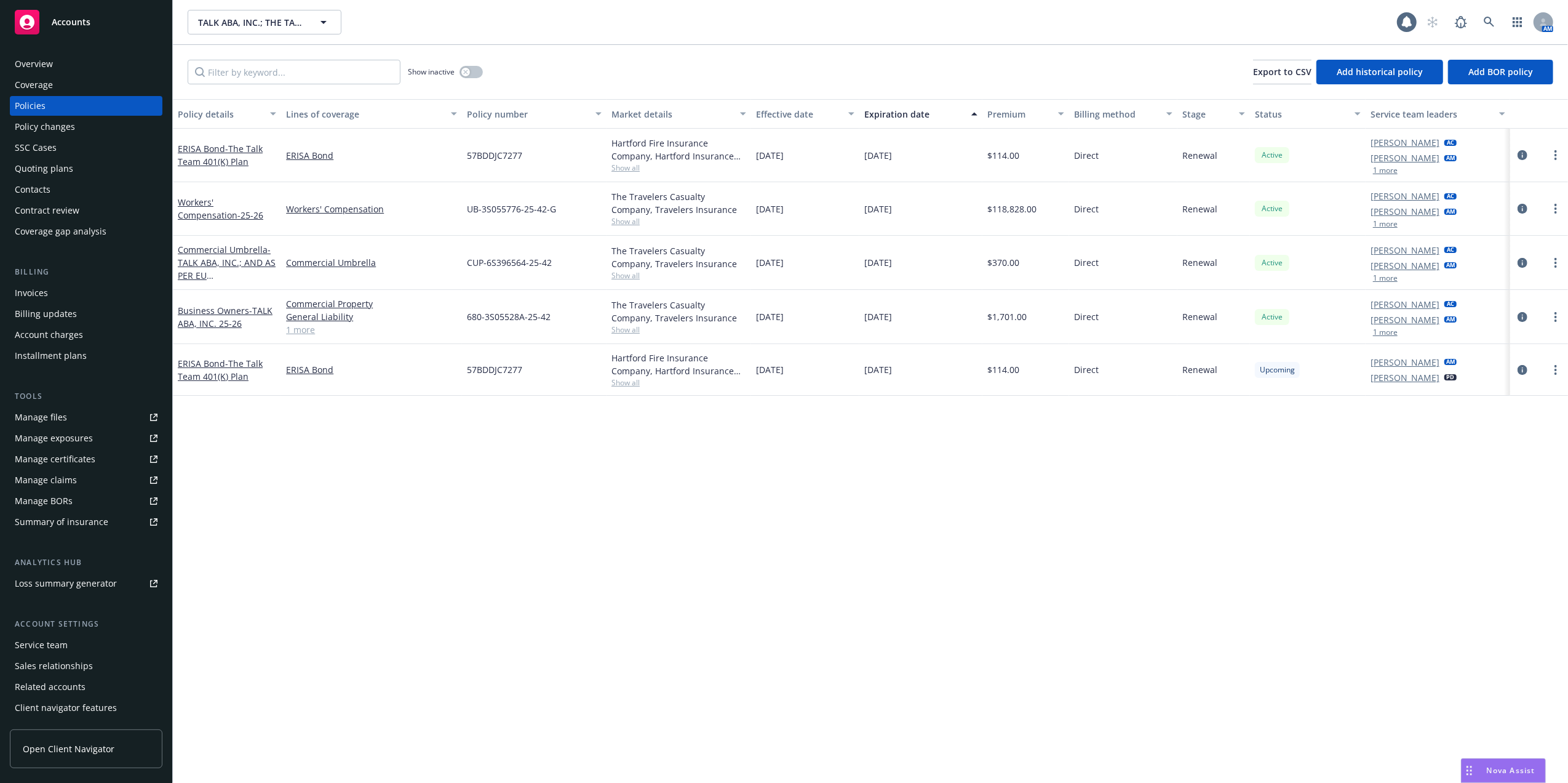
click at [29, 414] on div "Manage files" at bounding box center [41, 417] width 52 height 20
click at [467, 70] on icon "button" at bounding box center [465, 72] width 4 height 4
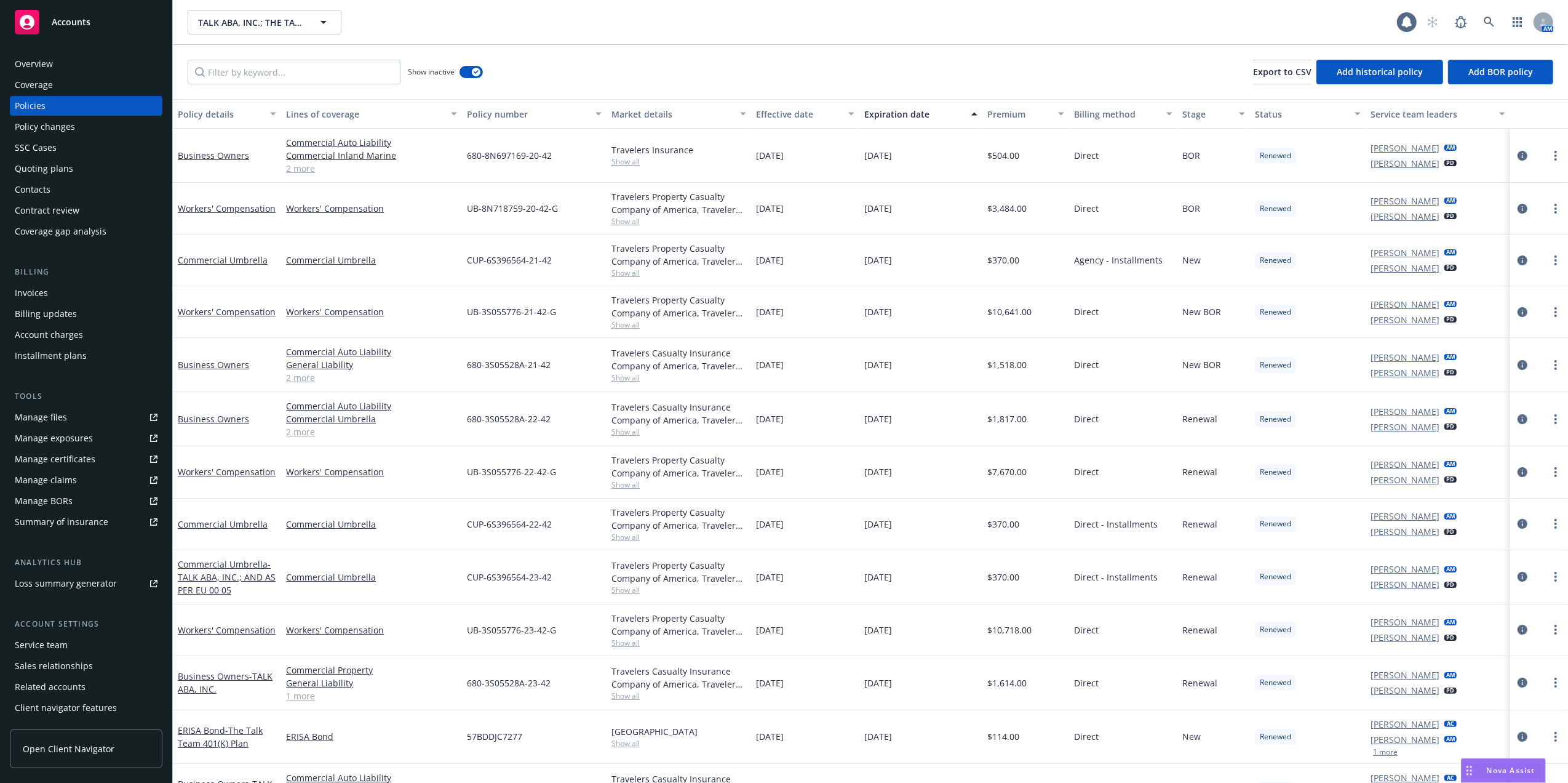
click at [318, 108] on div "Lines of coverage" at bounding box center [365, 114] width 157 height 13
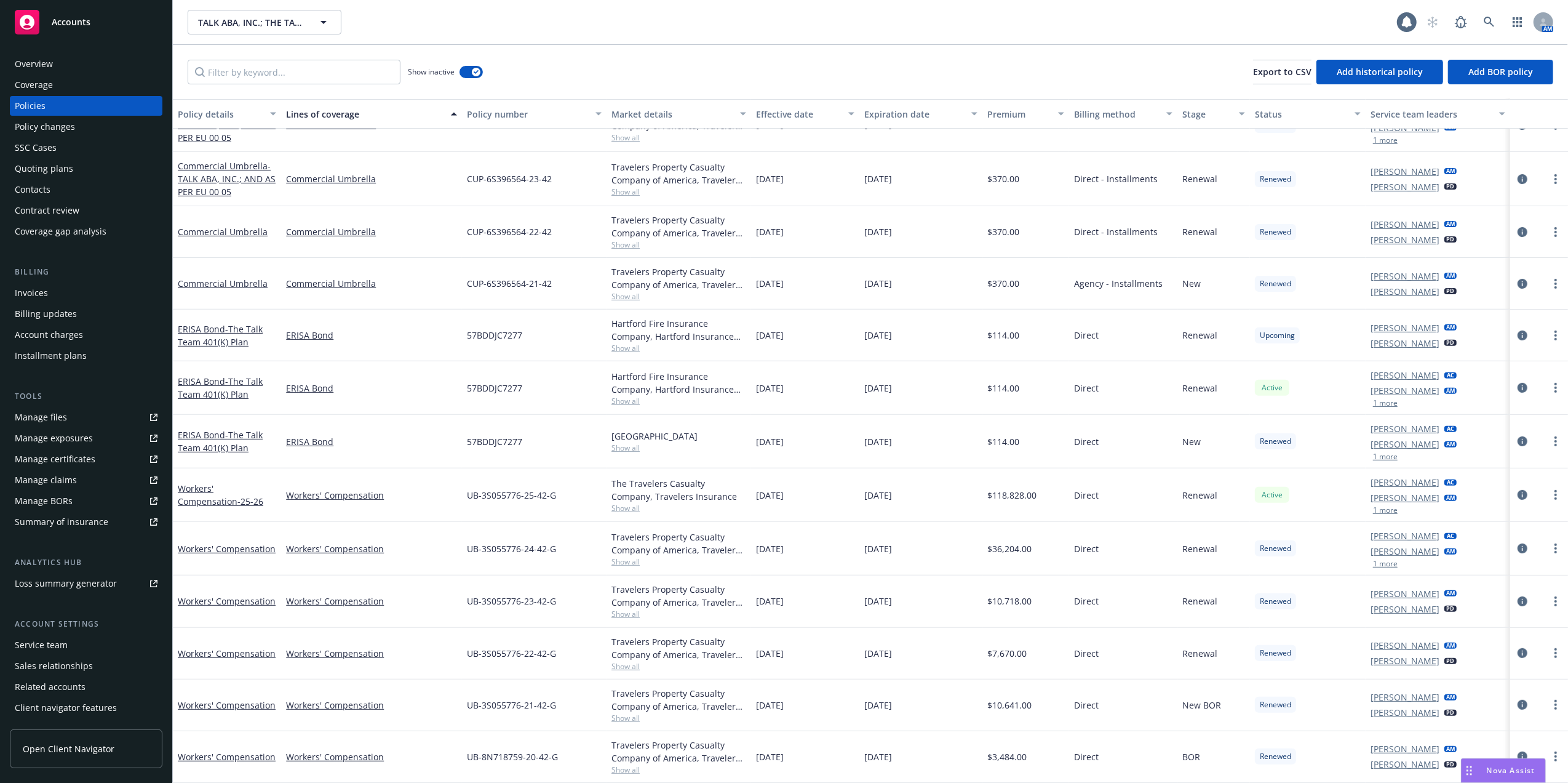
scroll to position [383, 0]
drag, startPoint x: 1029, startPoint y: 703, endPoint x: 980, endPoint y: 705, distance: 49.0
click at [982, 705] on div "$10,641.00" at bounding box center [1026, 705] width 87 height 52
copy span "$10,641.00"
click at [1034, 705] on div "$10,641.00" at bounding box center [1026, 705] width 87 height 52
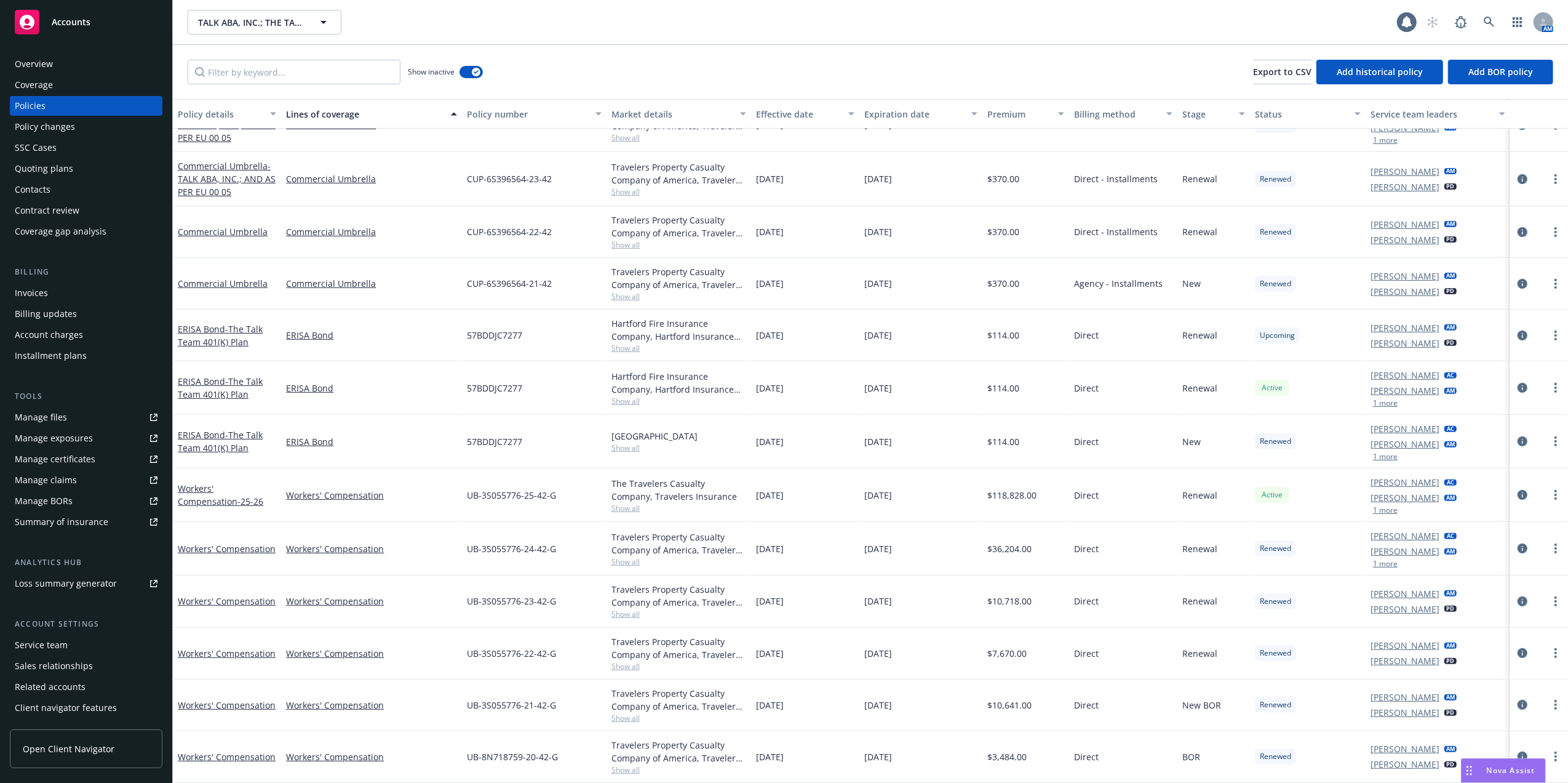
click at [968, 702] on div "08/01/2022" at bounding box center [921, 705] width 123 height 52
drag, startPoint x: 980, startPoint y: 702, endPoint x: 1026, endPoint y: 702, distance: 46.0
click at [1026, 702] on div "$10,641.00" at bounding box center [1026, 705] width 87 height 52
copy span "$10,641.00"
click at [240, 702] on link "Workers' Compensation" at bounding box center [227, 705] width 98 height 12
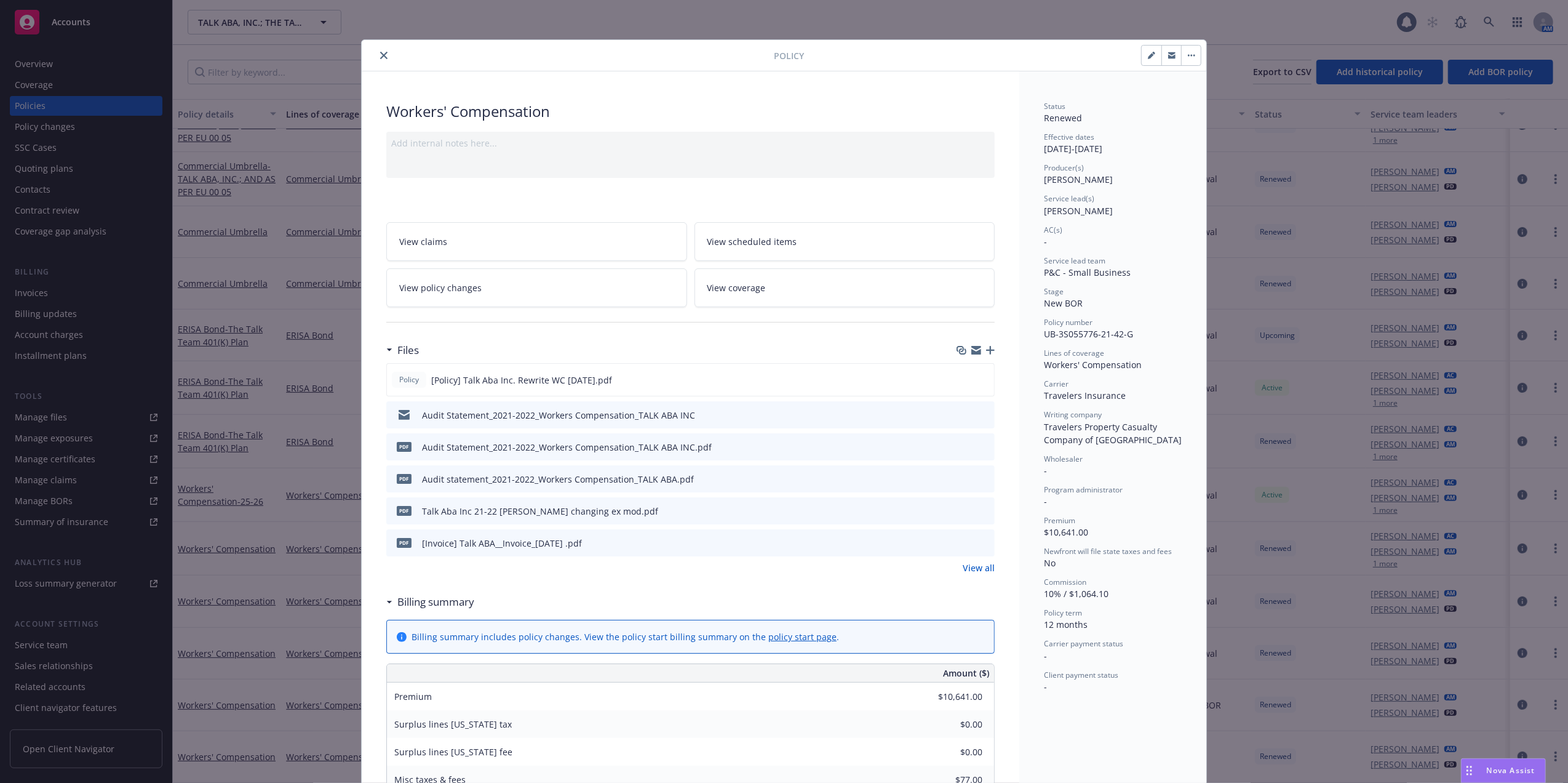
click at [458, 415] on div "Audit Statement_2021-2022_Workers Compensation_TALK ABA INC" at bounding box center [558, 415] width 273 height 13
click at [977, 412] on icon "preview file" at bounding box center [982, 414] width 11 height 8
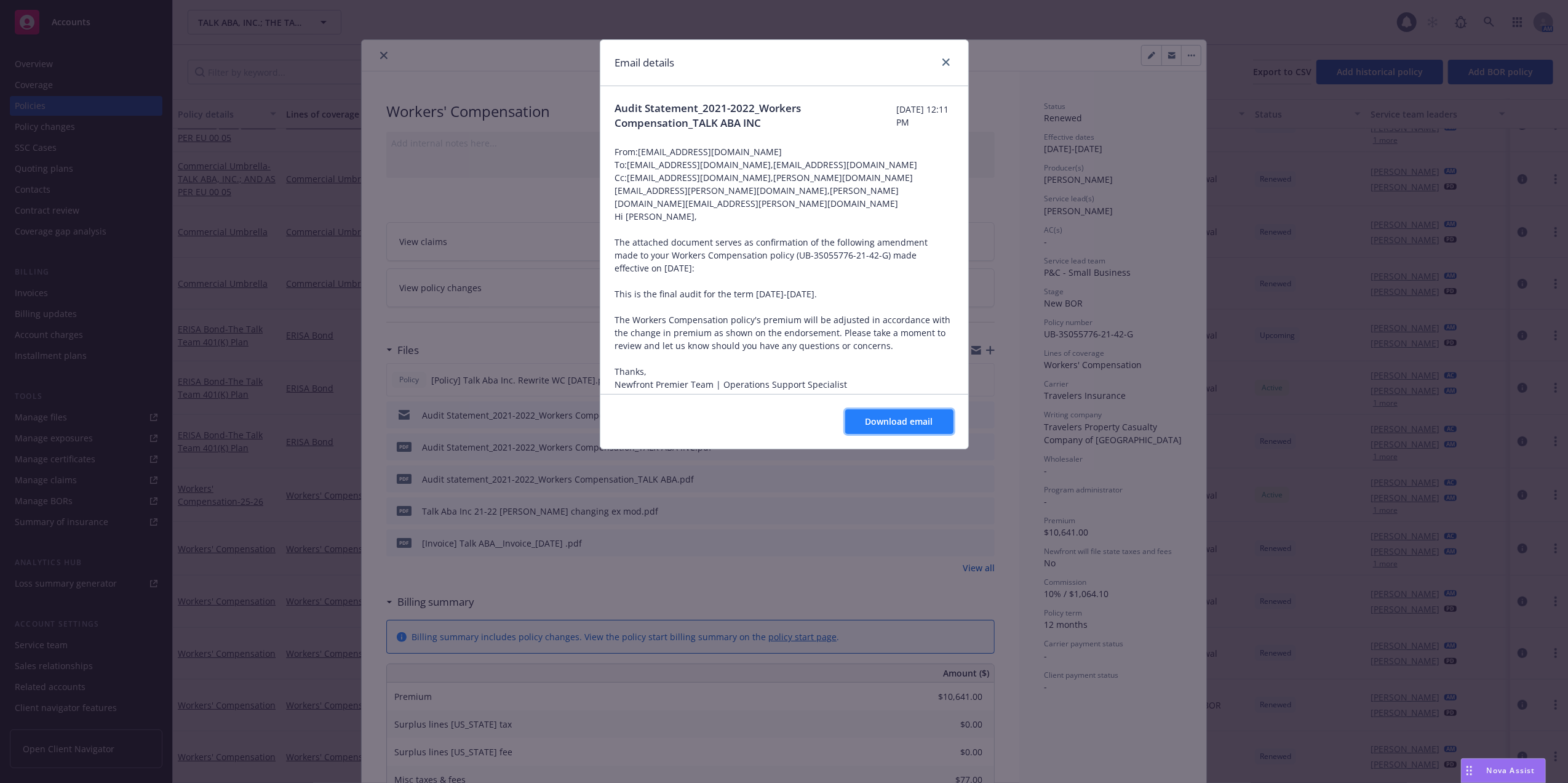
click at [892, 421] on span "Download email" at bounding box center [899, 421] width 68 height 12
drag, startPoint x: 945, startPoint y: 58, endPoint x: 936, endPoint y: 59, distance: 9.1
click at [943, 58] on icon "close" at bounding box center [946, 62] width 8 height 8
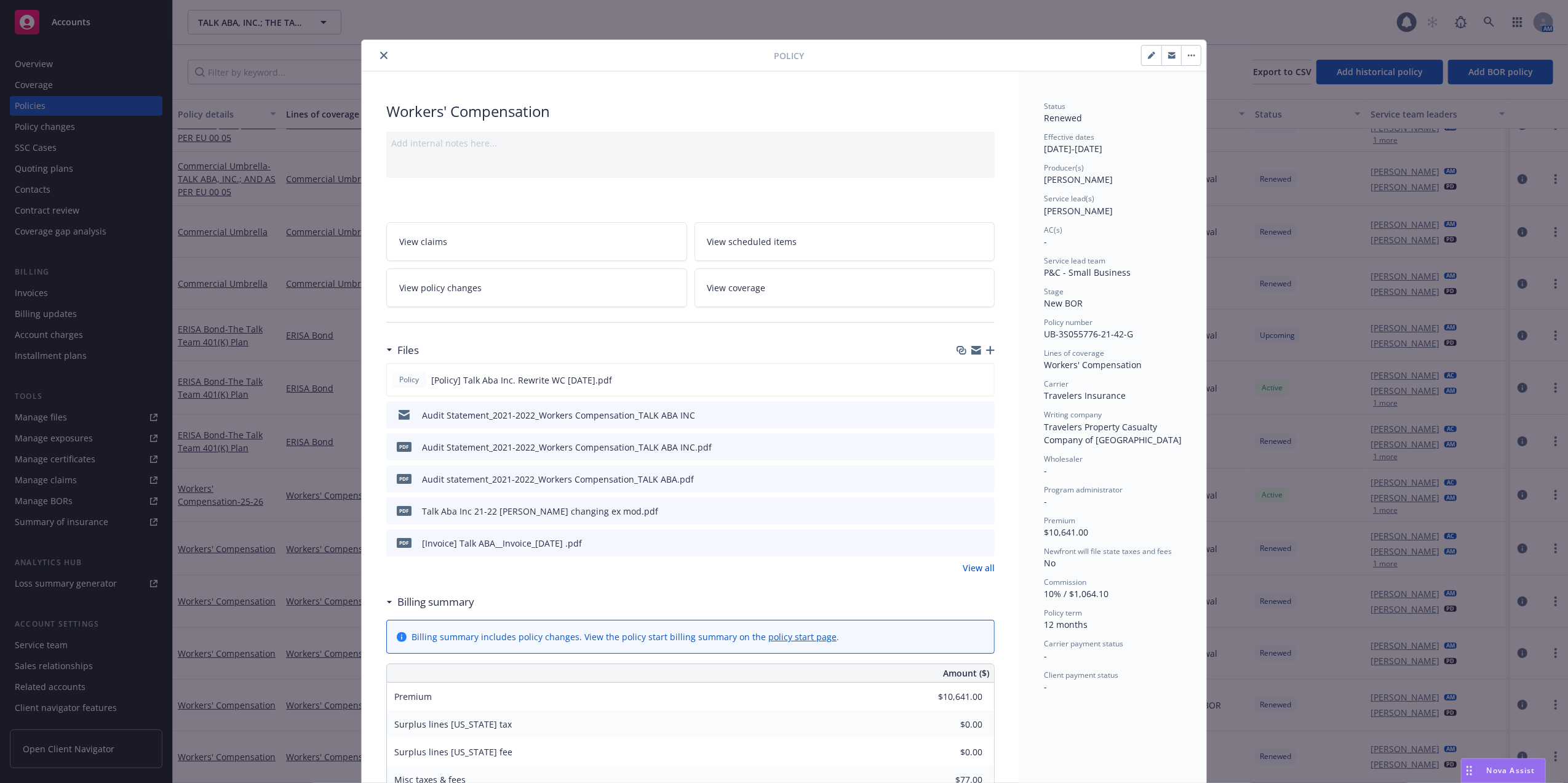
drag, startPoint x: 377, startPoint y: 57, endPoint x: 315, endPoint y: 36, distance: 65.5
click at [380, 56] on icon "close" at bounding box center [384, 56] width 8 height 8
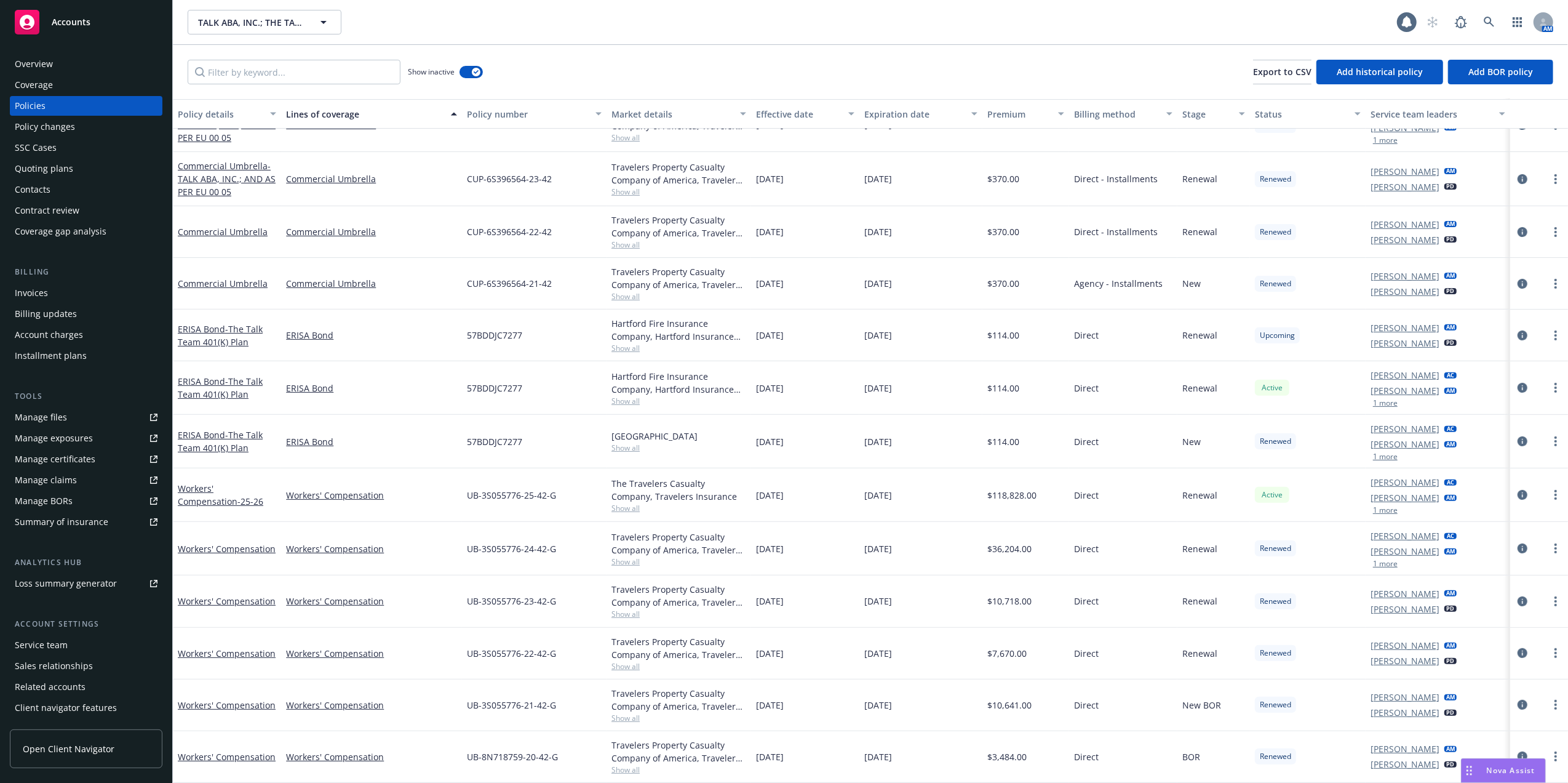
click at [38, 60] on div "Overview" at bounding box center [34, 64] width 38 height 20
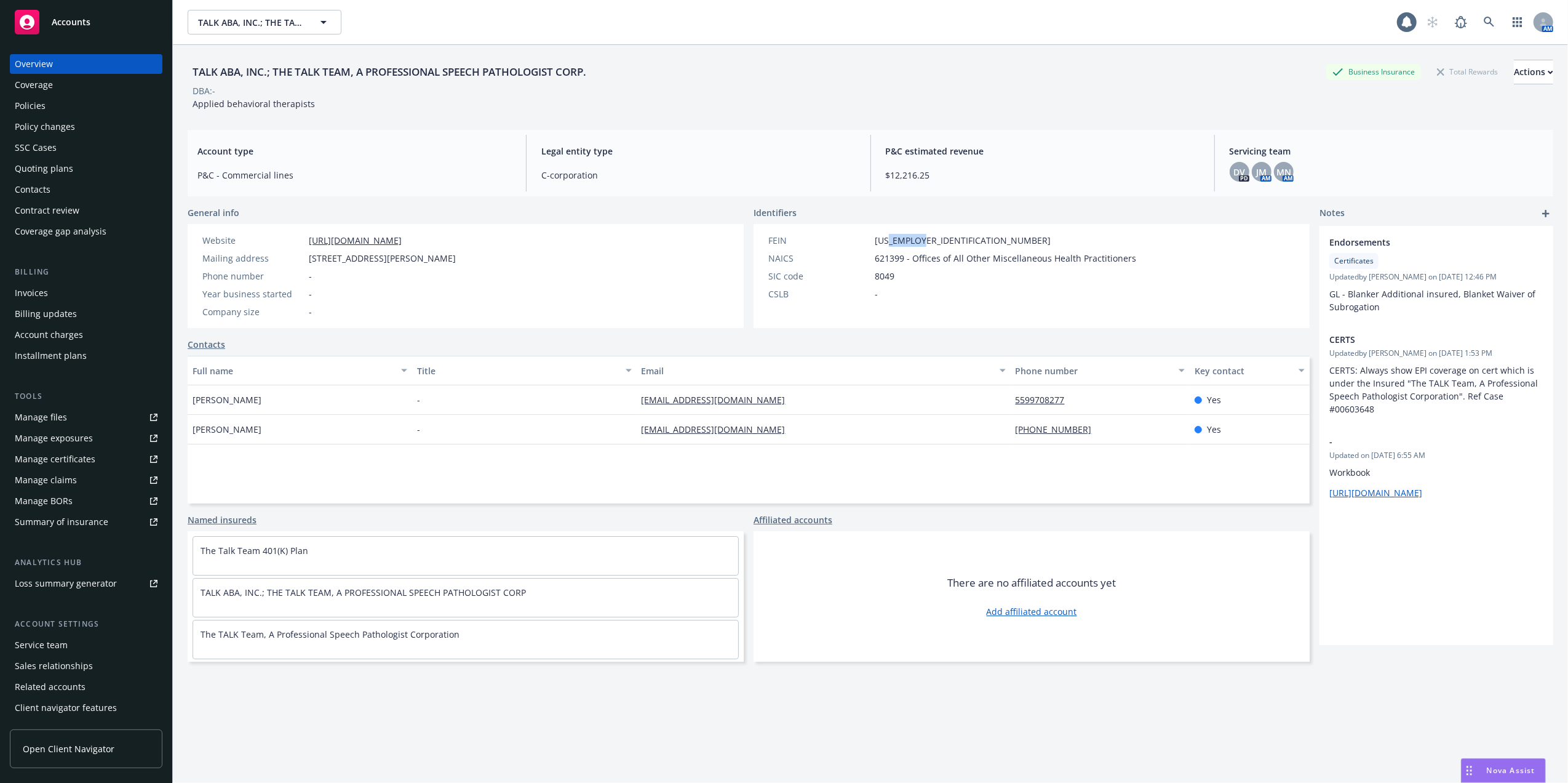
drag, startPoint x: 916, startPoint y: 239, endPoint x: 881, endPoint y: 239, distance: 35.0
click at [881, 239] on div "FEIN 83-4096074" at bounding box center [952, 240] width 378 height 13
copy span "4096074"
click at [1484, 19] on icon at bounding box center [1489, 22] width 11 height 11
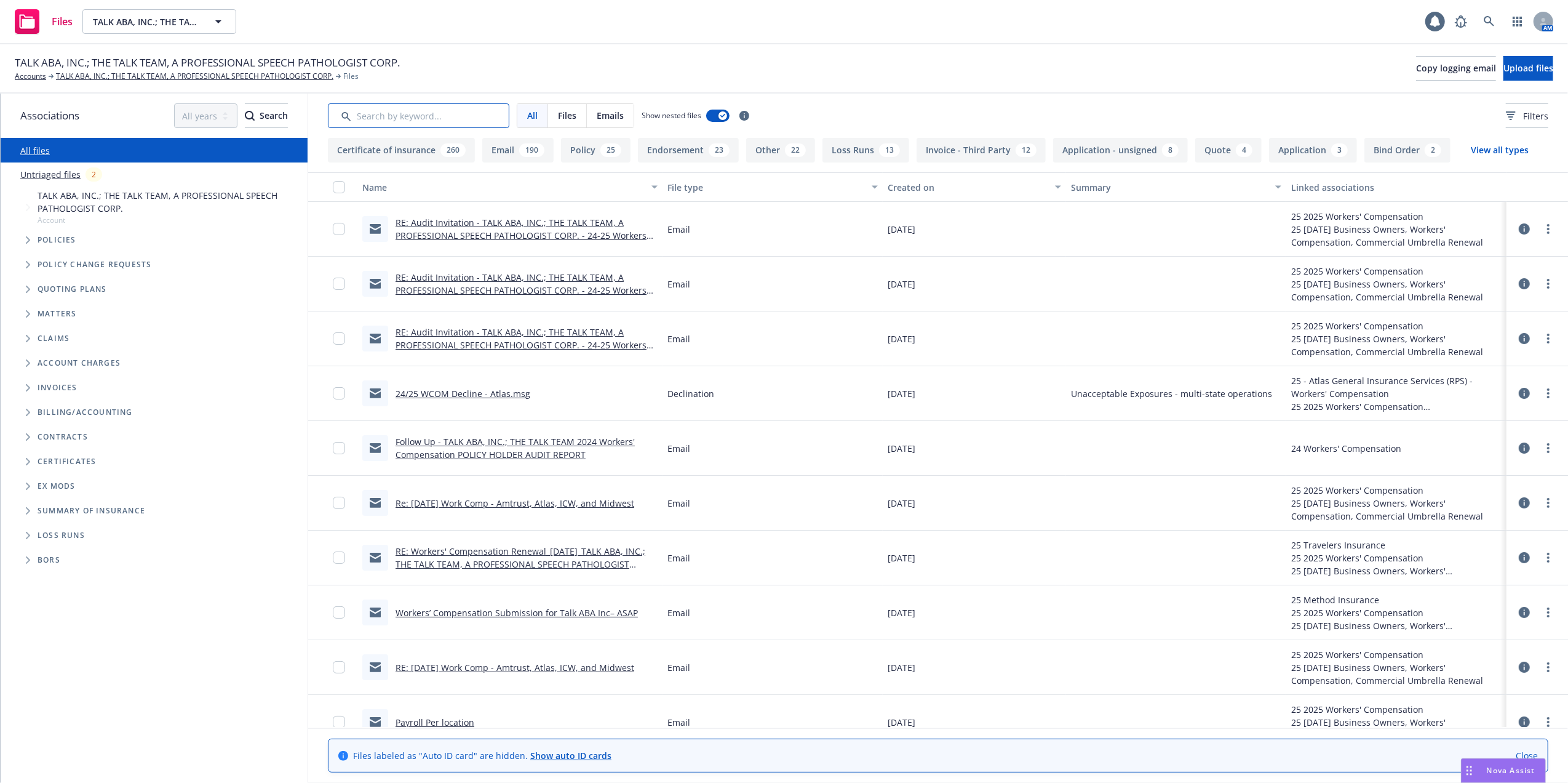
click at [379, 117] on input "Search by keyword..." at bounding box center [419, 115] width 182 height 24
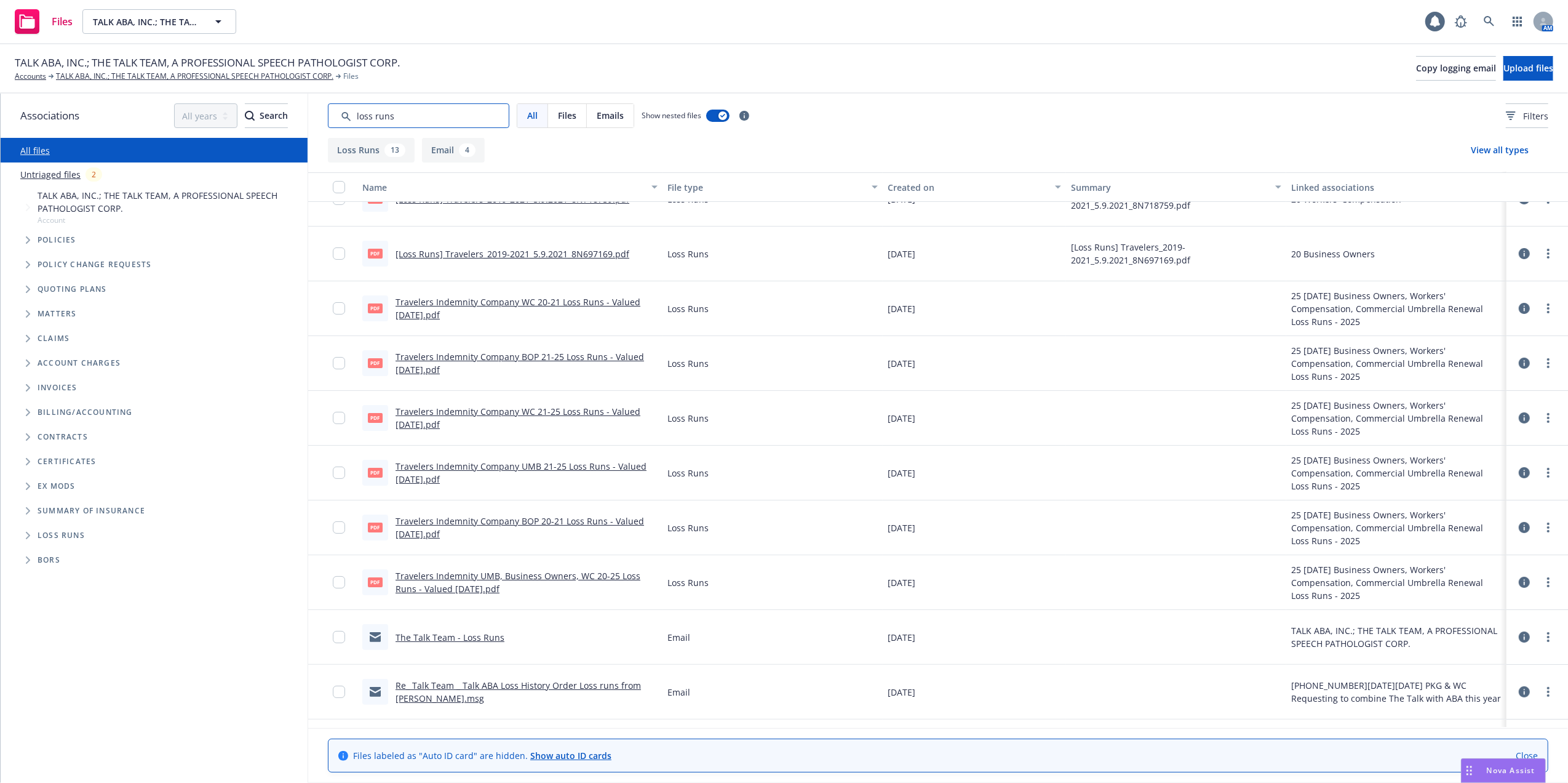
scroll to position [164, 0]
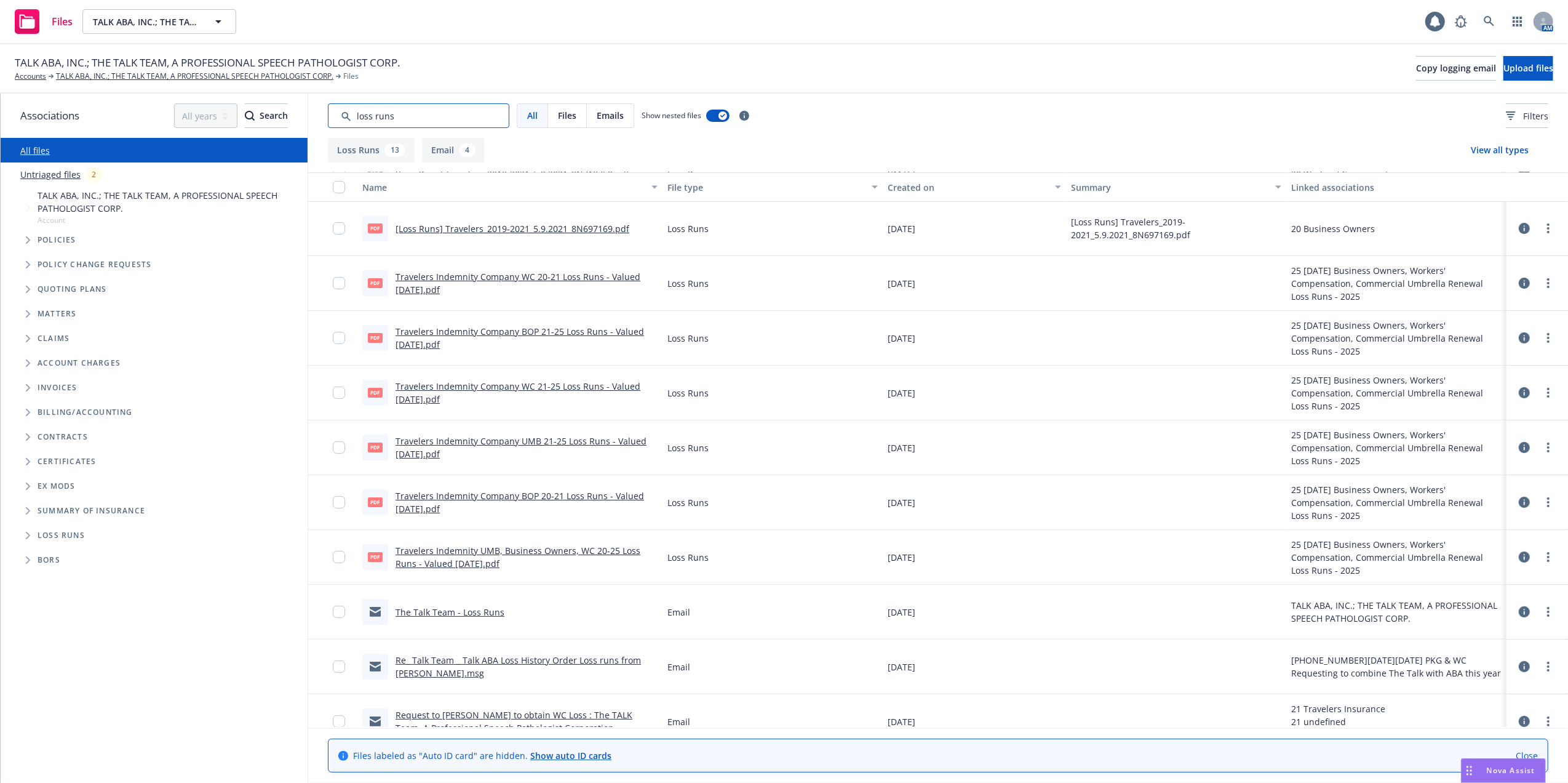
type input "loss runs"
drag, startPoint x: 399, startPoint y: 114, endPoint x: 355, endPoint y: 118, distance: 44.2
click at [355, 118] on input "Search by keyword..." at bounding box center [419, 115] width 182 height 24
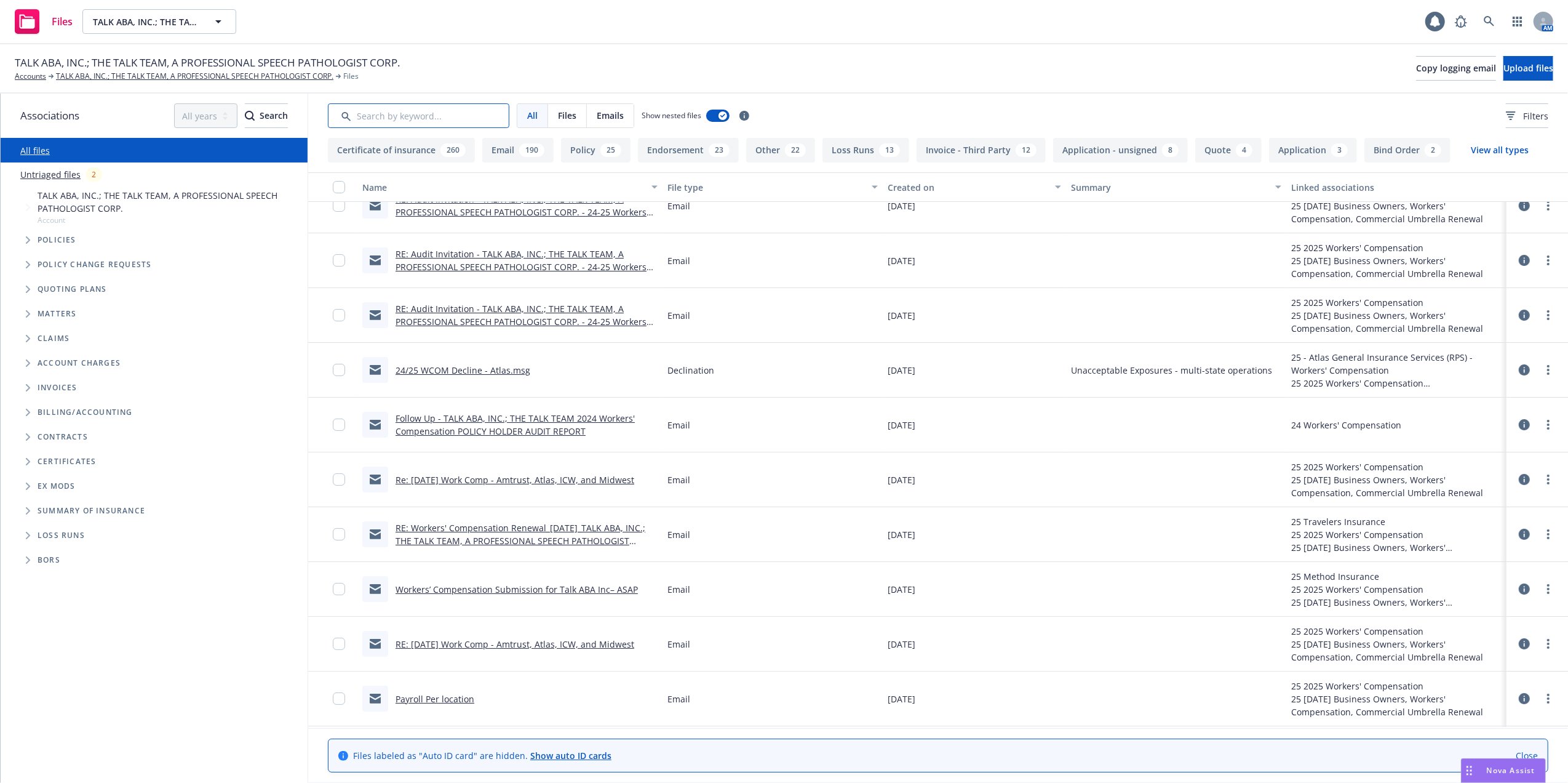
scroll to position [0, 0]
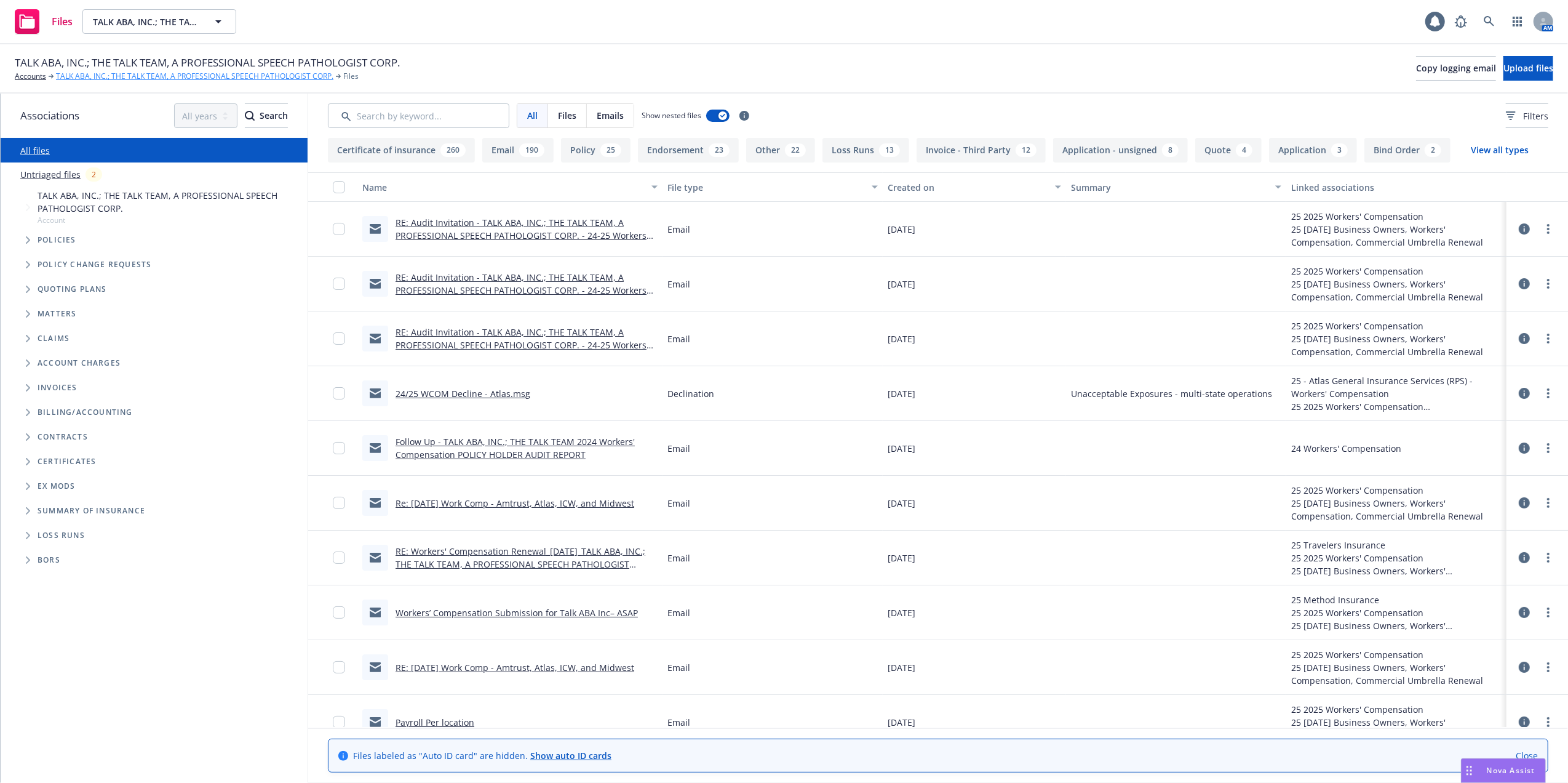
click at [84, 77] on link "TALK ABA, INC.; THE TALK TEAM, A PROFESSIONAL SPEECH PATHOLOGIST CORP." at bounding box center [194, 76] width 277 height 11
